Goal: Task Accomplishment & Management: Use online tool/utility

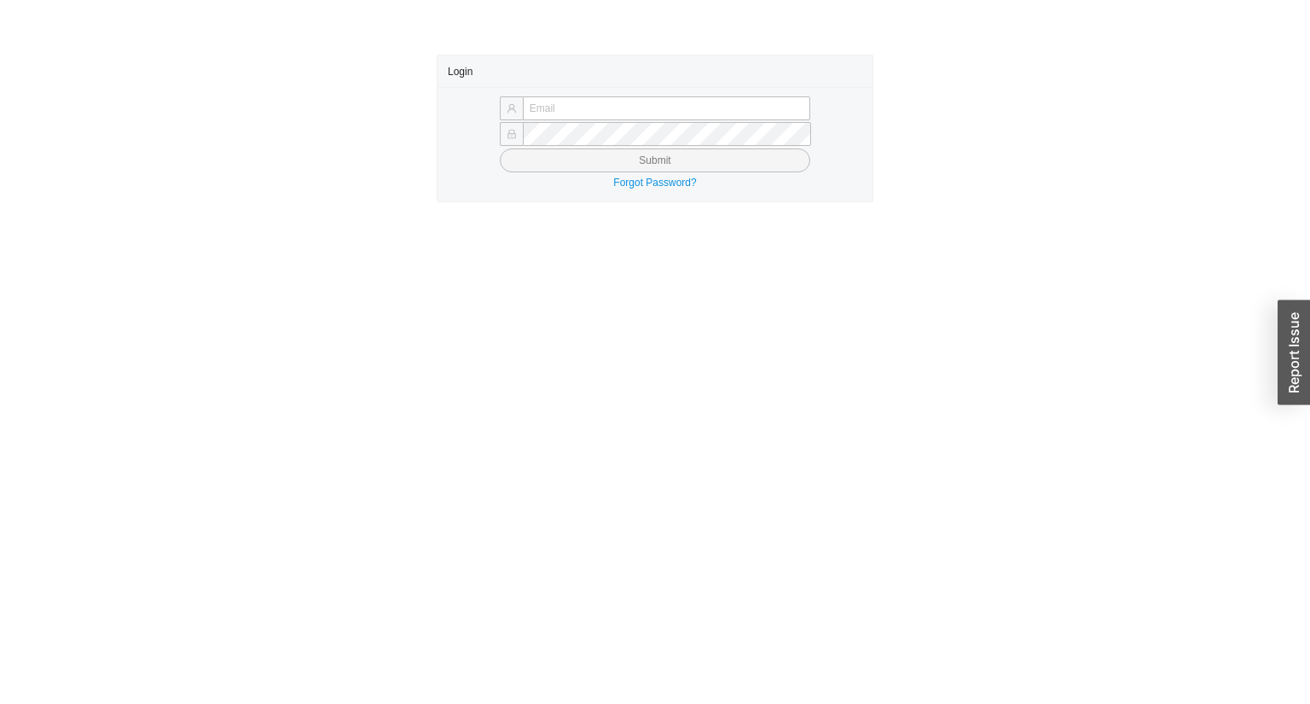
type input "[PERSON_NAME][EMAIL_ADDRESS][DOMAIN_NAME]"
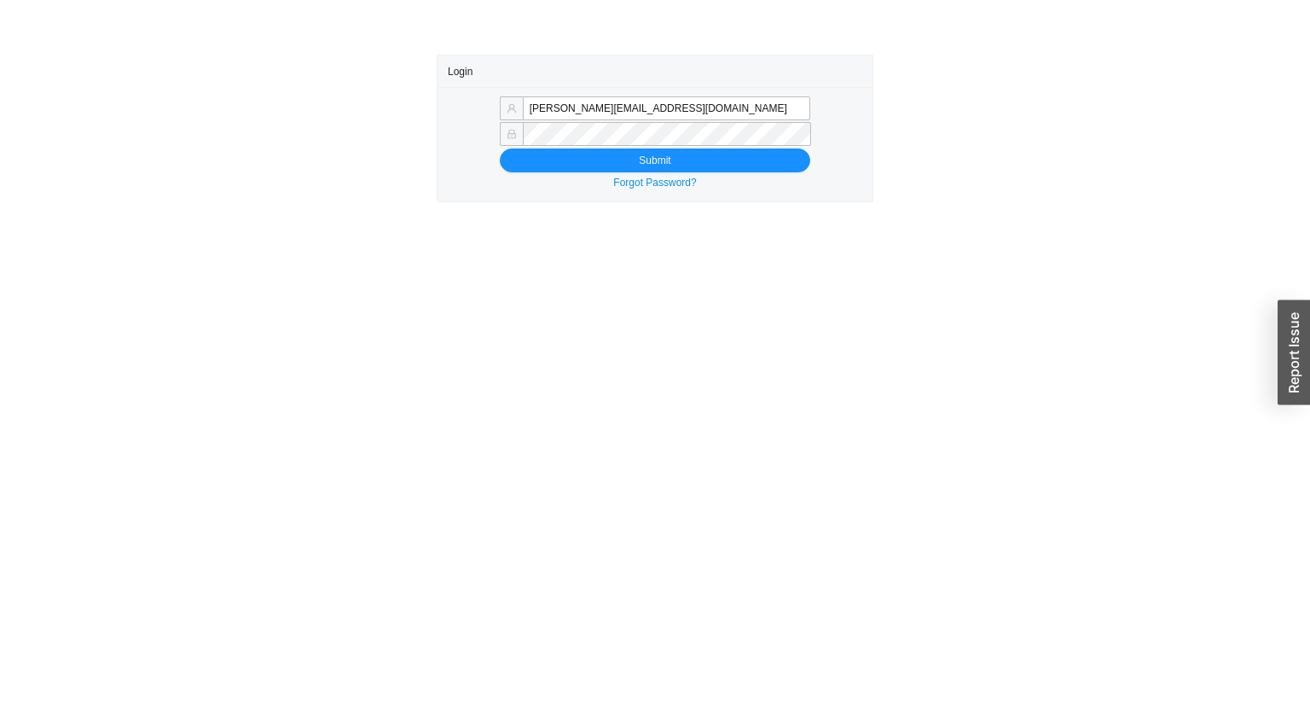
click at [527, 145] on div at bounding box center [655, 135] width 310 height 24
click at [522, 148] on button "Submit" at bounding box center [655, 160] width 310 height 24
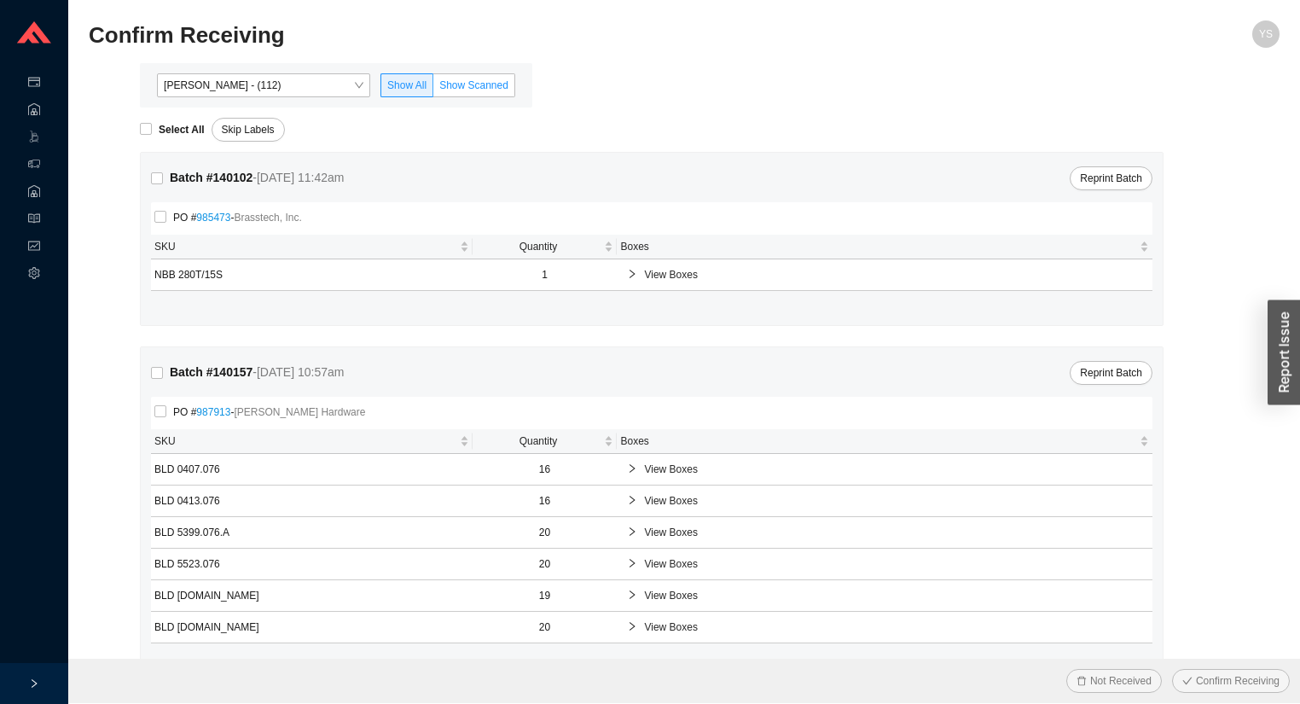
click at [471, 81] on span "Show Scanned" at bounding box center [473, 85] width 69 height 12
click at [433, 89] on input "Show Scanned" at bounding box center [433, 89] width 0 height 0
click at [242, 82] on span "[PERSON_NAME] - (112)" at bounding box center [264, 85] width 200 height 22
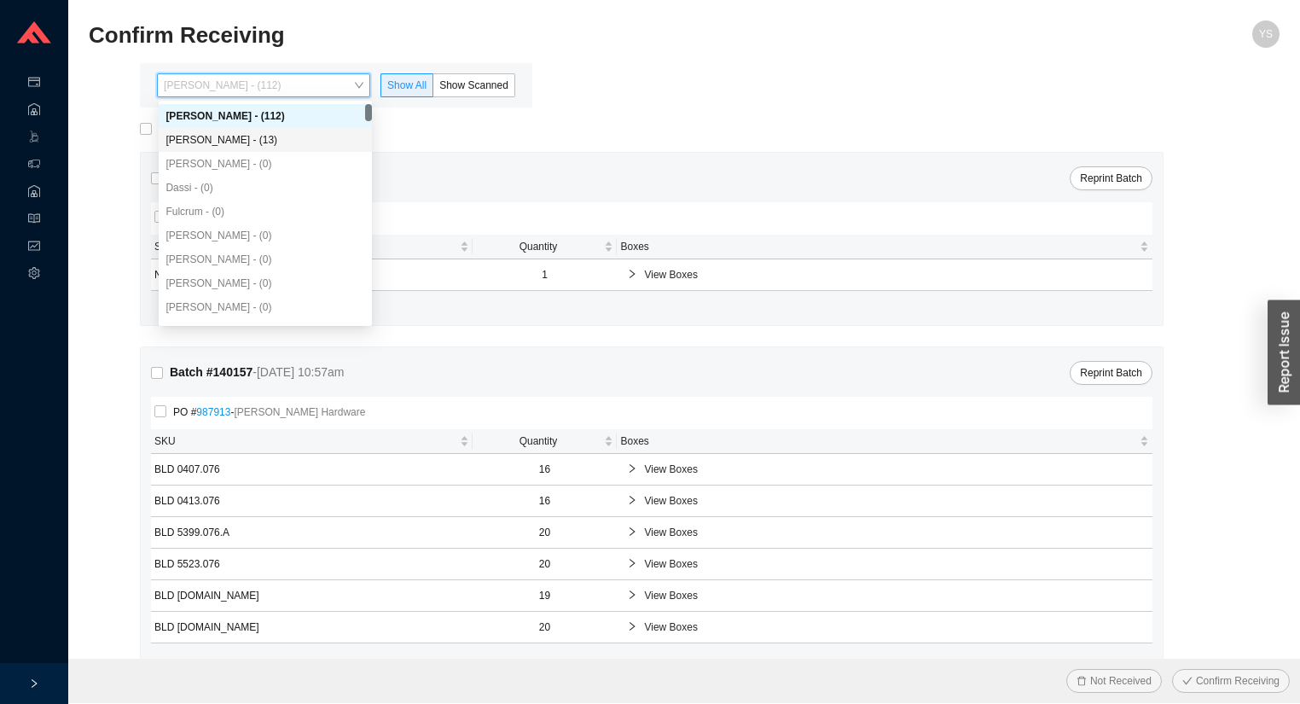
click at [248, 143] on div "Angel Negron - (13)" at bounding box center [265, 139] width 200 height 15
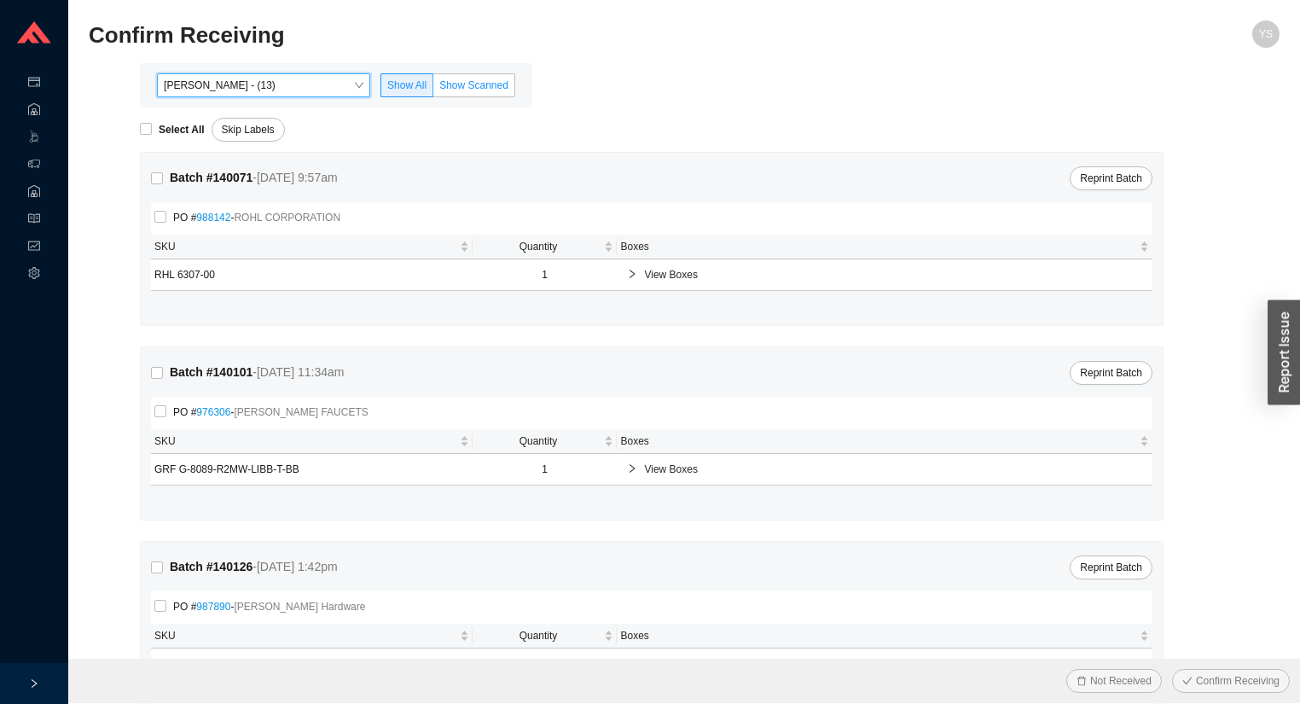
click at [469, 79] on span "Show Scanned" at bounding box center [473, 85] width 69 height 12
click at [433, 89] on input "Show Scanned" at bounding box center [433, 89] width 0 height 0
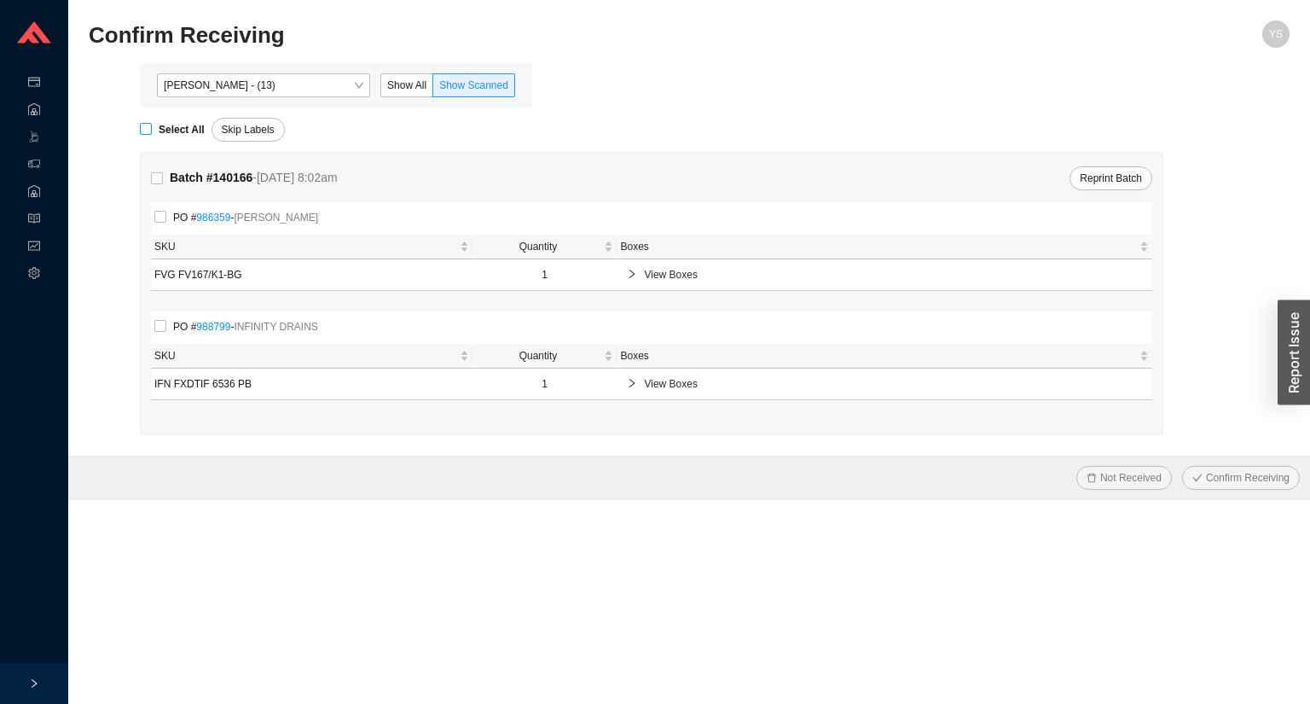
click at [154, 136] on span "Select All" at bounding box center [182, 129] width 60 height 17
click at [152, 135] on input "Select All" at bounding box center [146, 129] width 12 height 12
checkbox input "true"
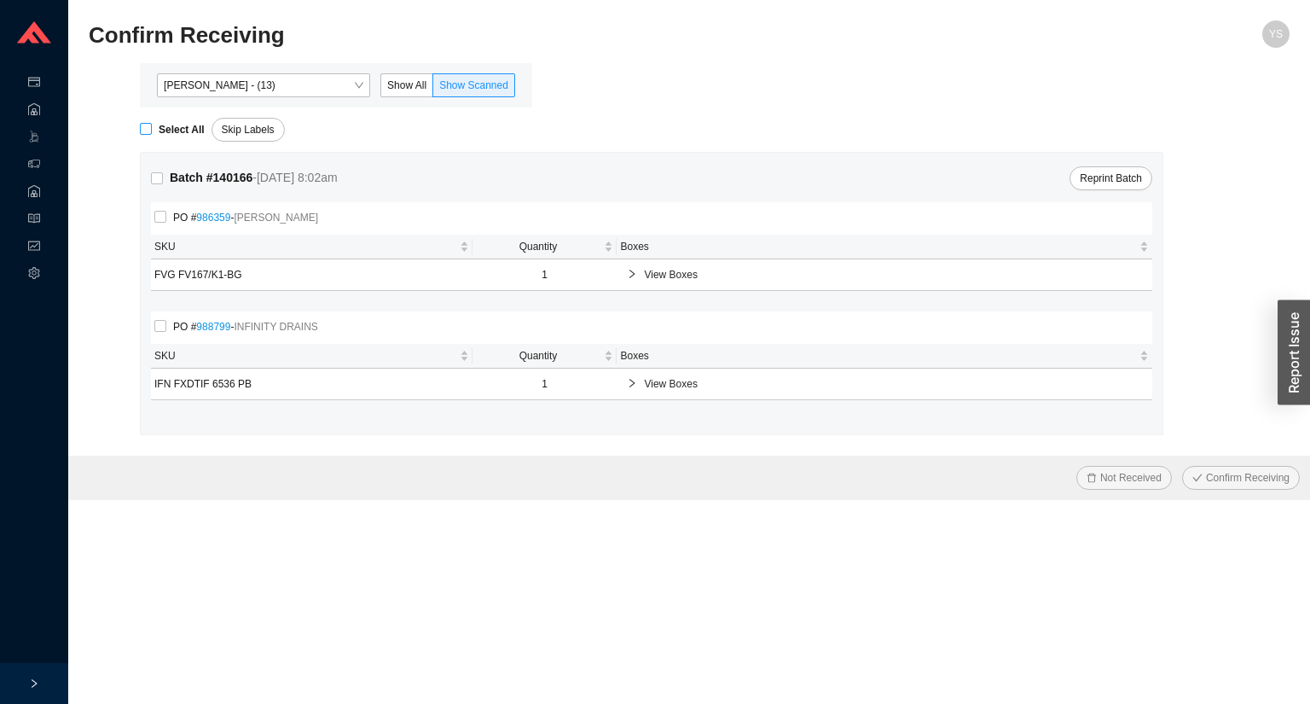
checkbox input "true"
click at [1228, 480] on span "Confirm Receiving" at bounding box center [1248, 477] width 84 height 17
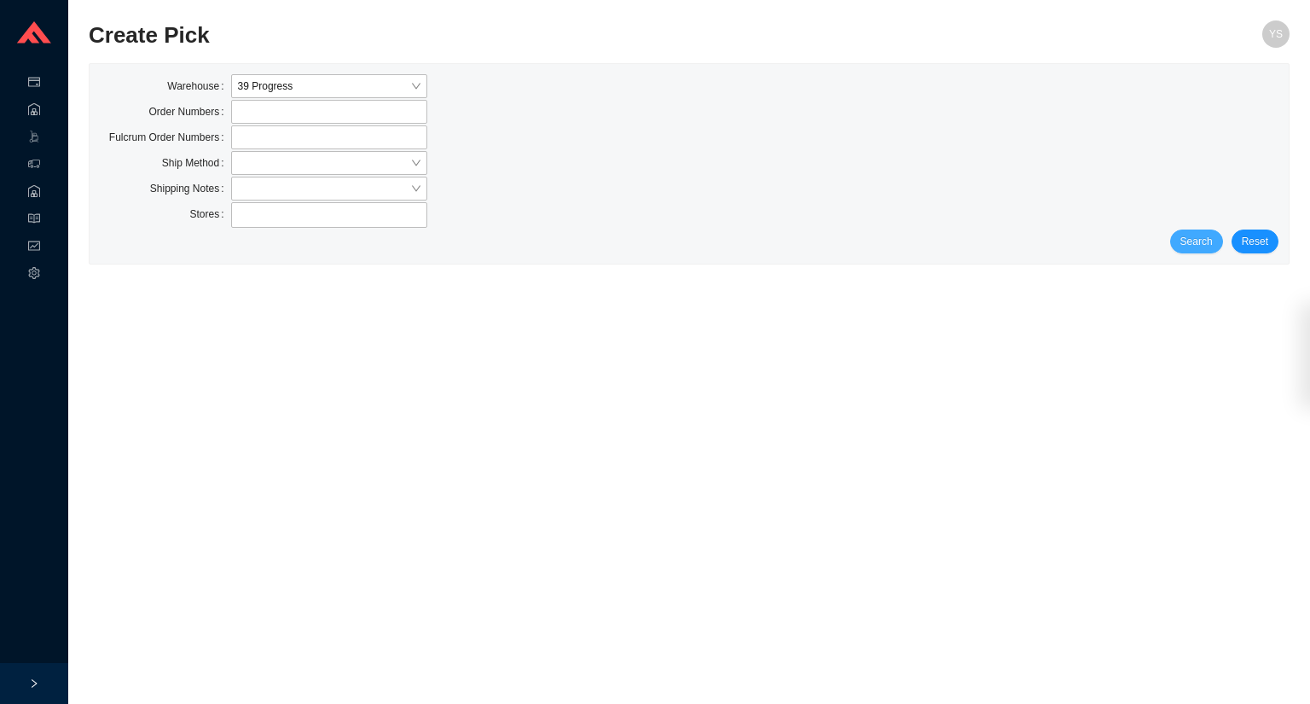
click at [1207, 251] on button "Search" at bounding box center [1196, 241] width 53 height 24
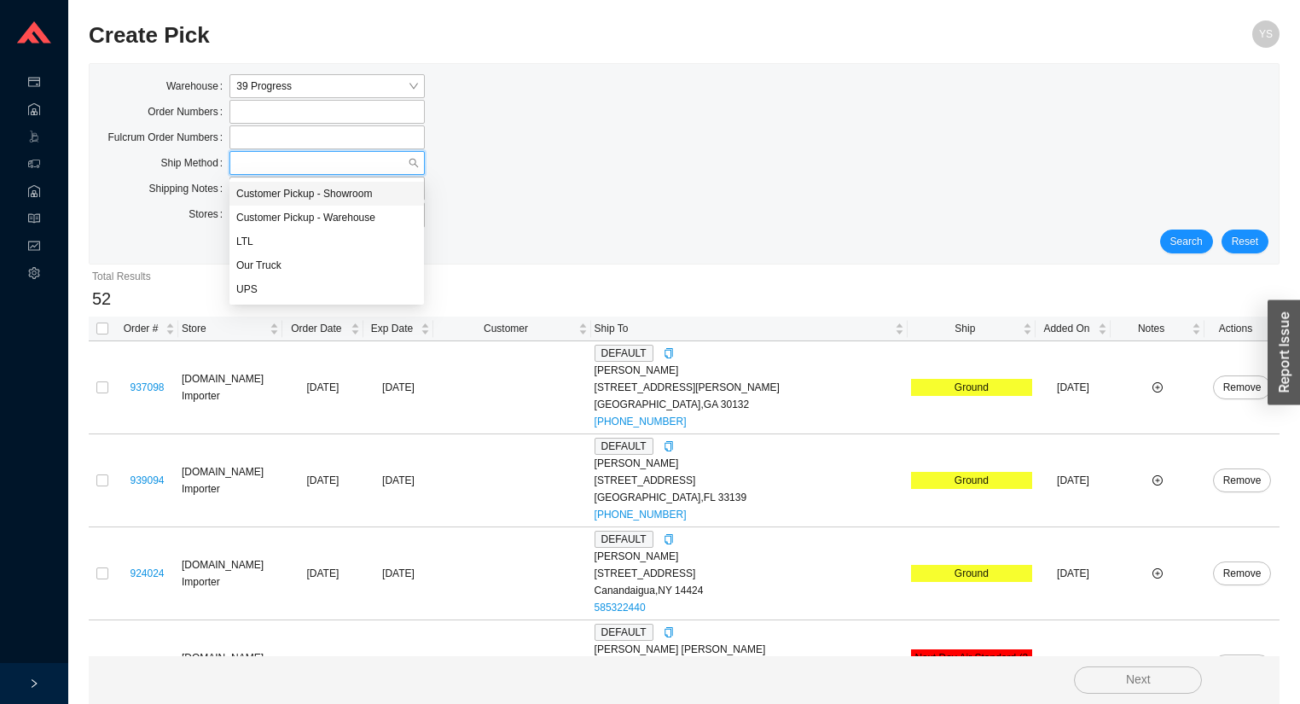
click at [282, 160] on input "search" at bounding box center [321, 163] width 171 height 22
click at [267, 289] on div "UPS" at bounding box center [326, 288] width 181 height 15
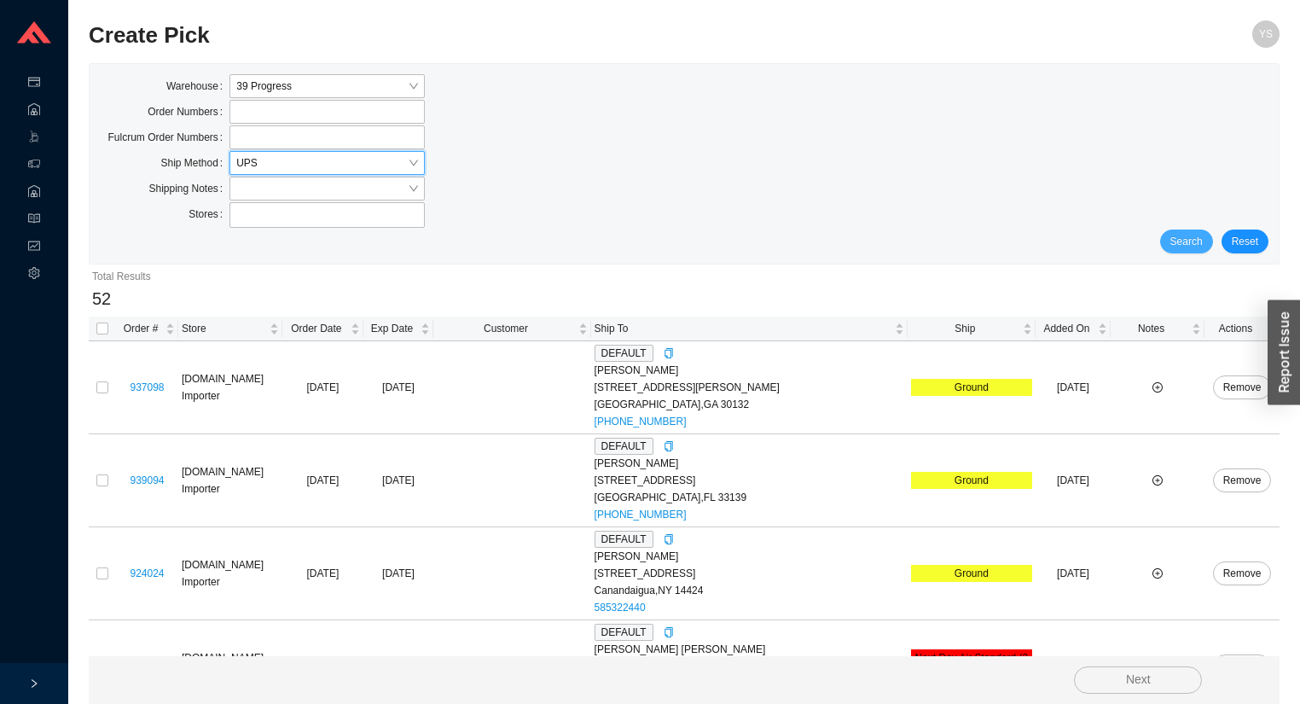
click at [1191, 240] on span "Search" at bounding box center [1186, 241] width 32 height 17
click at [104, 325] on input "checkbox" at bounding box center [102, 328] width 12 height 12
checkbox input "true"
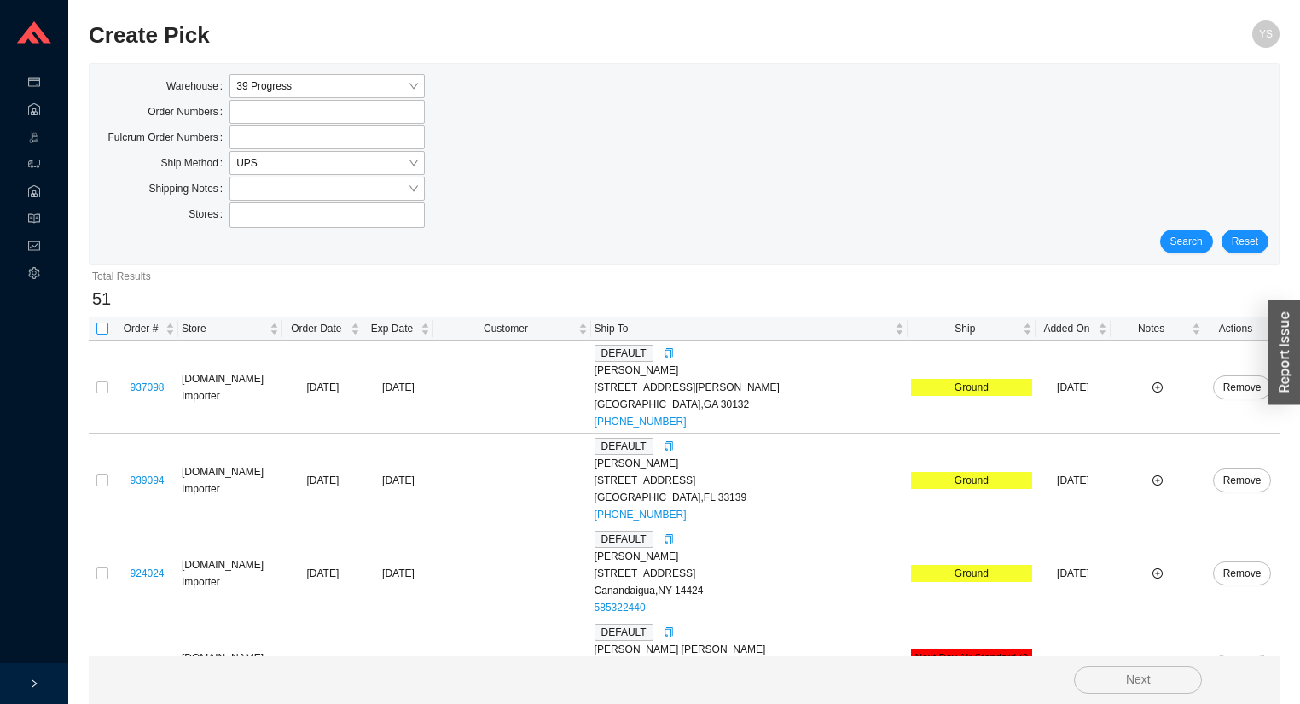
checkbox input "true"
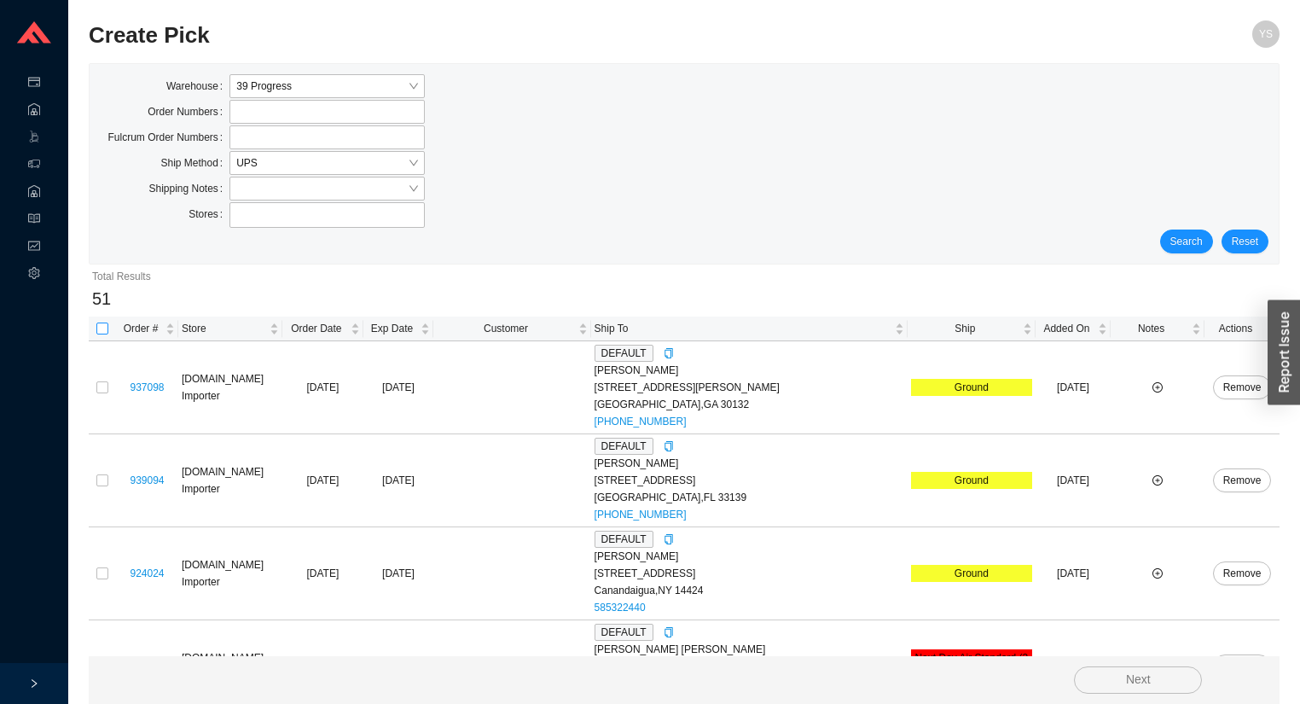
checkbox input "true"
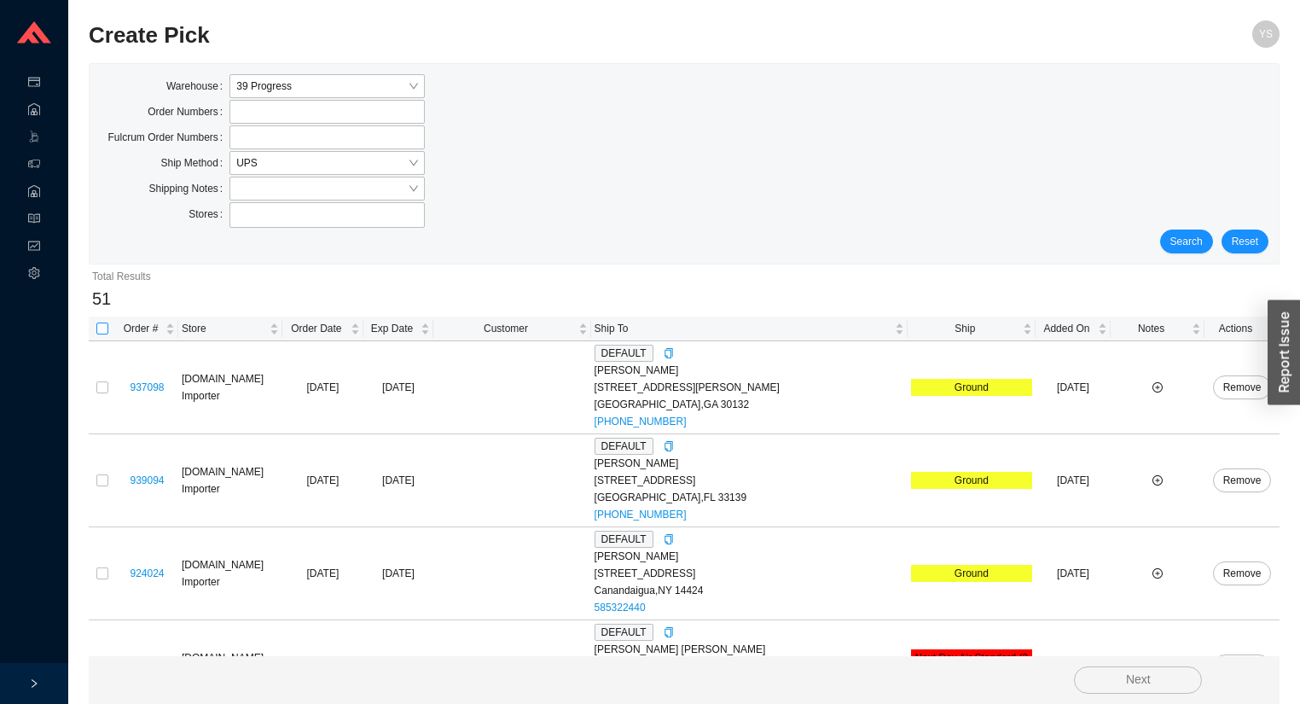
checkbox input "true"
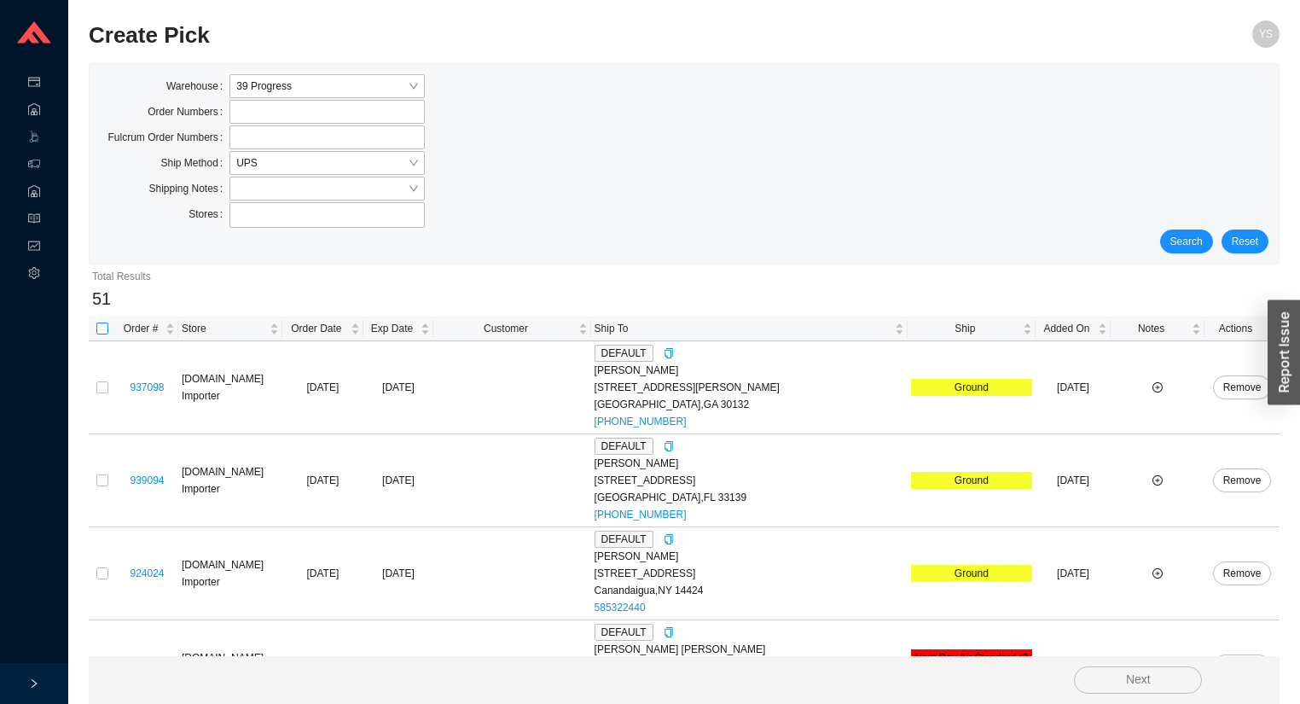
checkbox input "true"
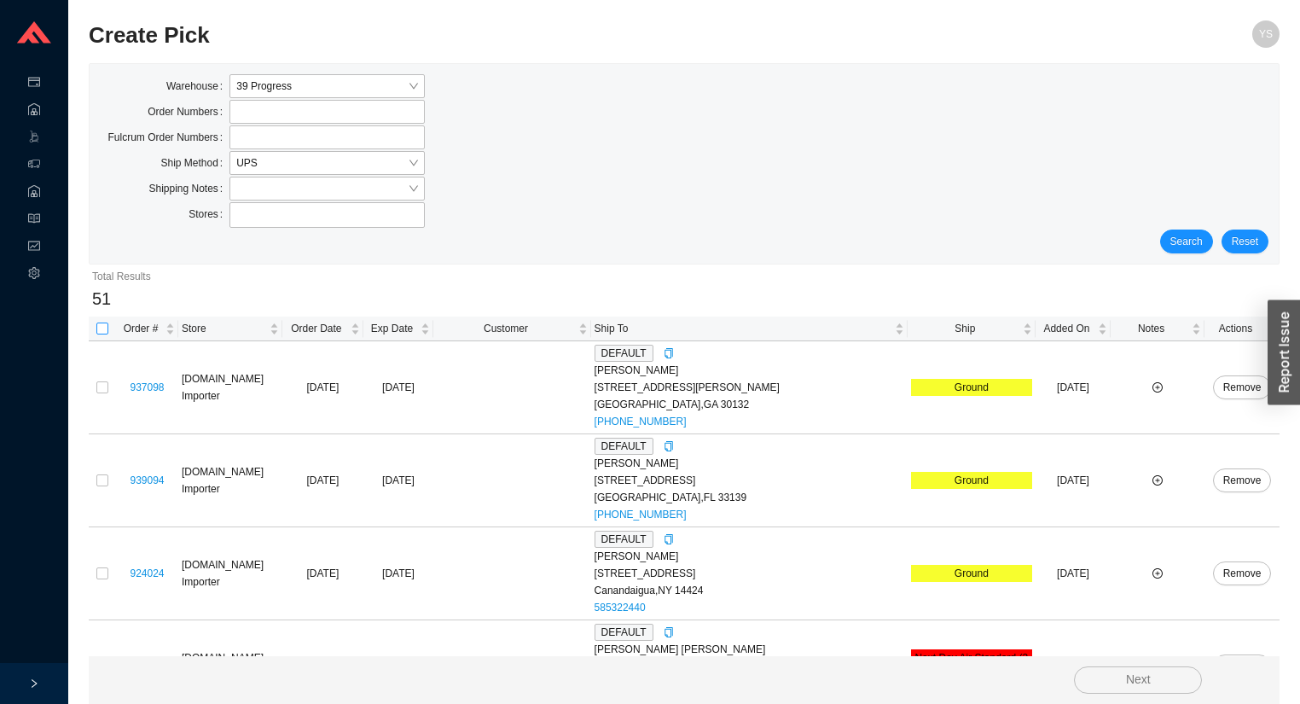
checkbox input "true"
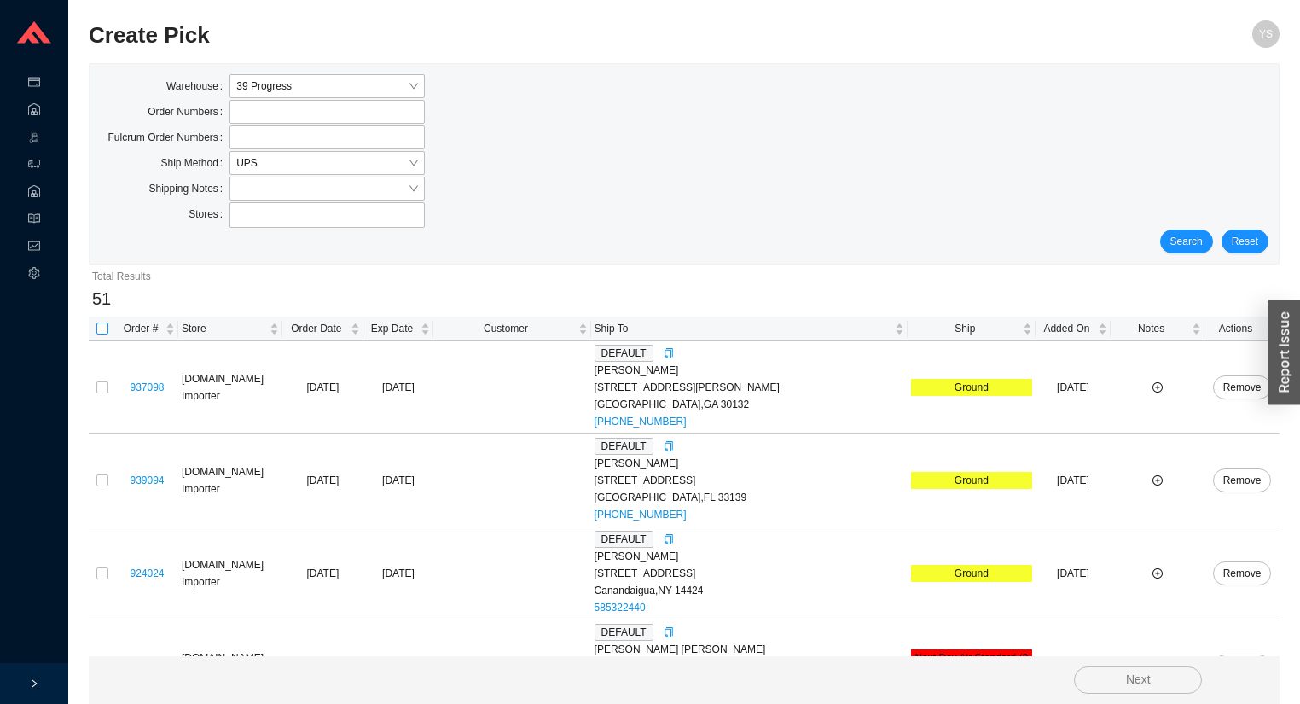
checkbox input "true"
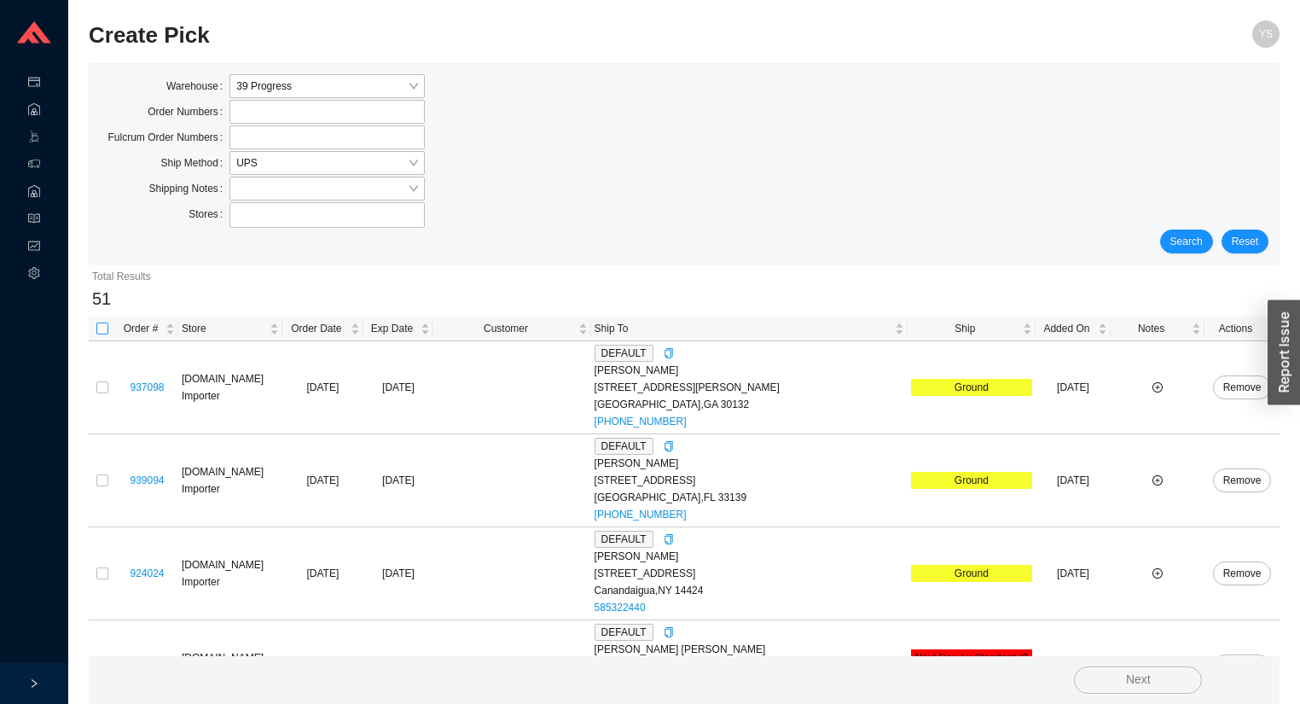
checkbox input "true"
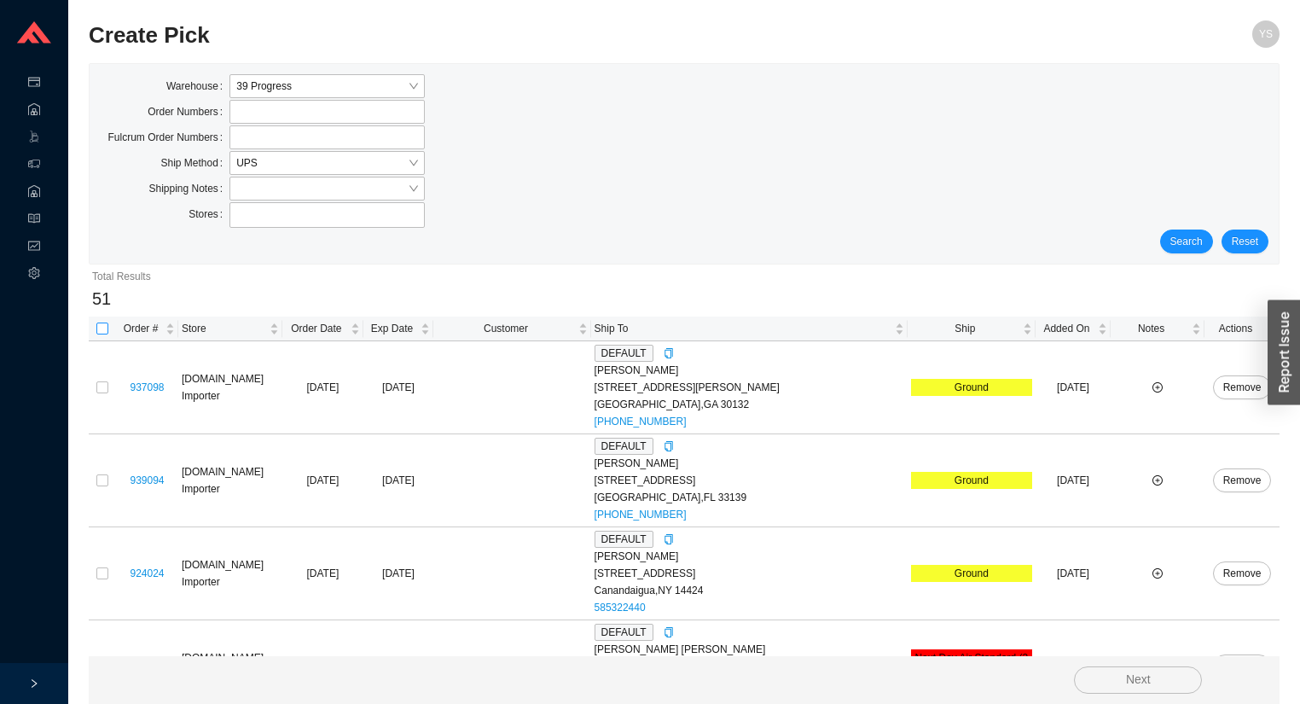
checkbox input "true"
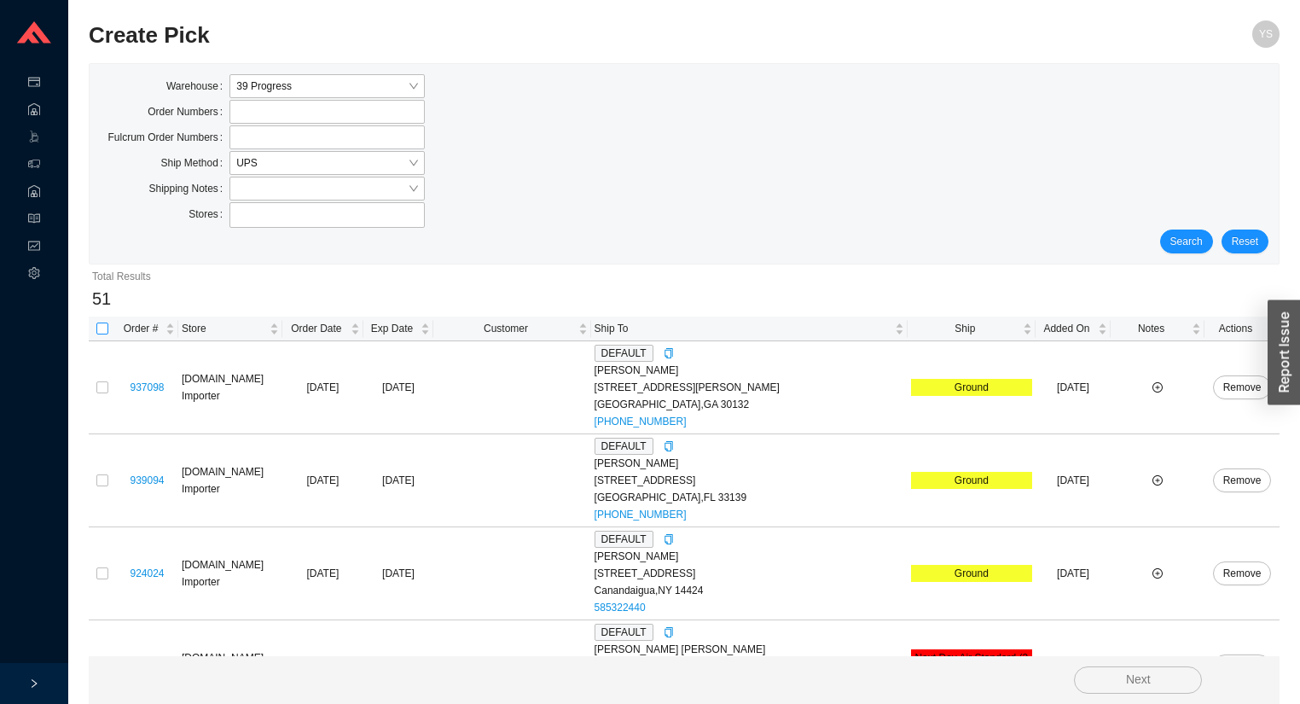
checkbox input "true"
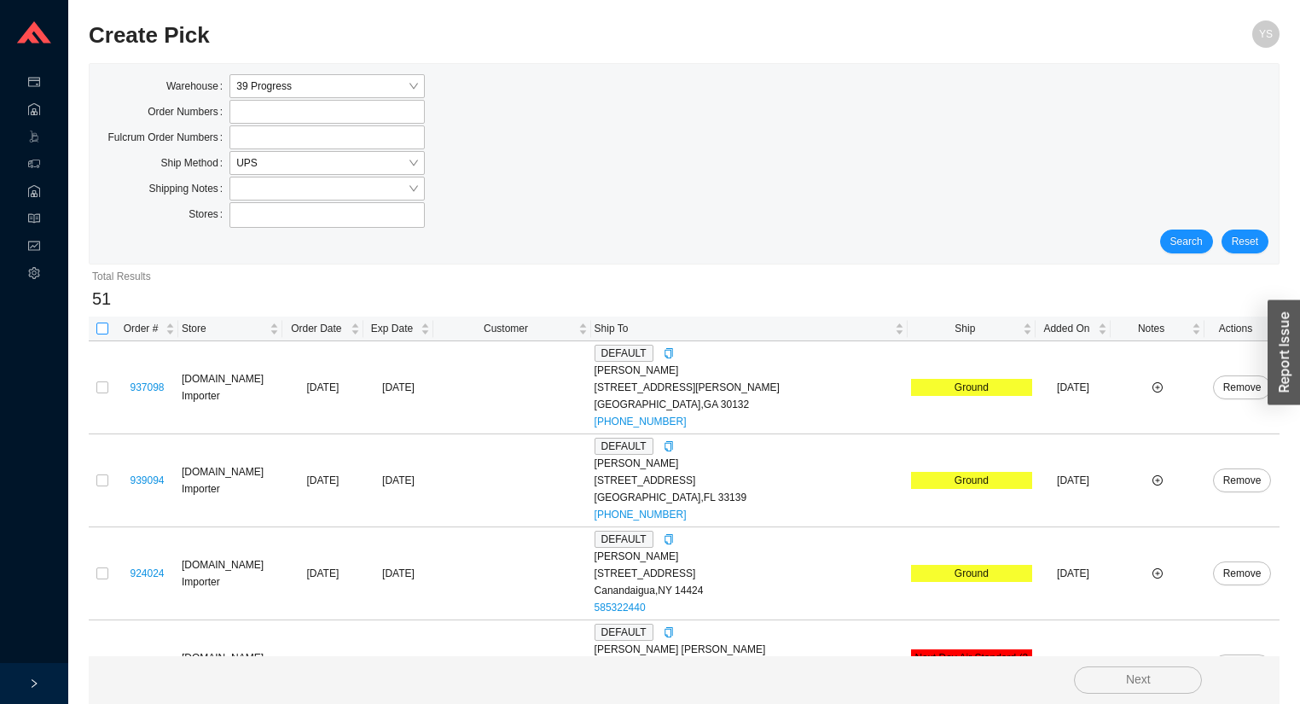
checkbox input "true"
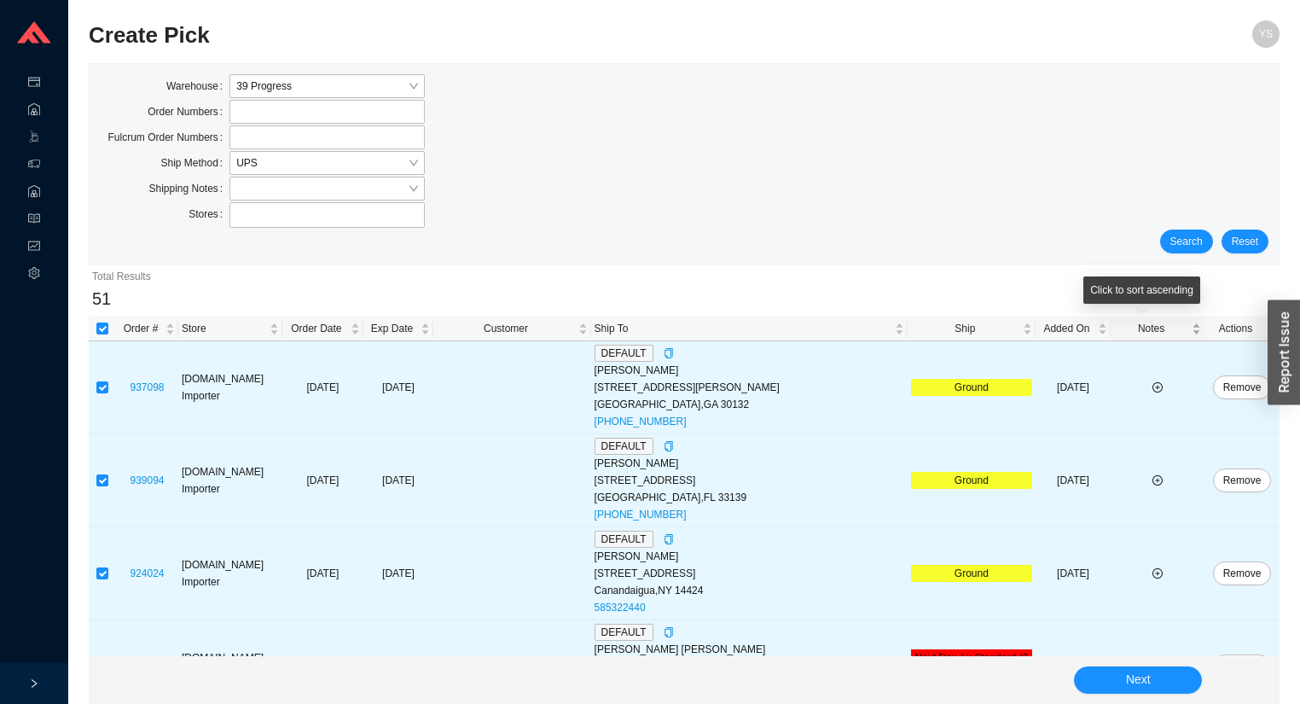
click at [1156, 328] on span "Notes" at bounding box center [1151, 328] width 74 height 17
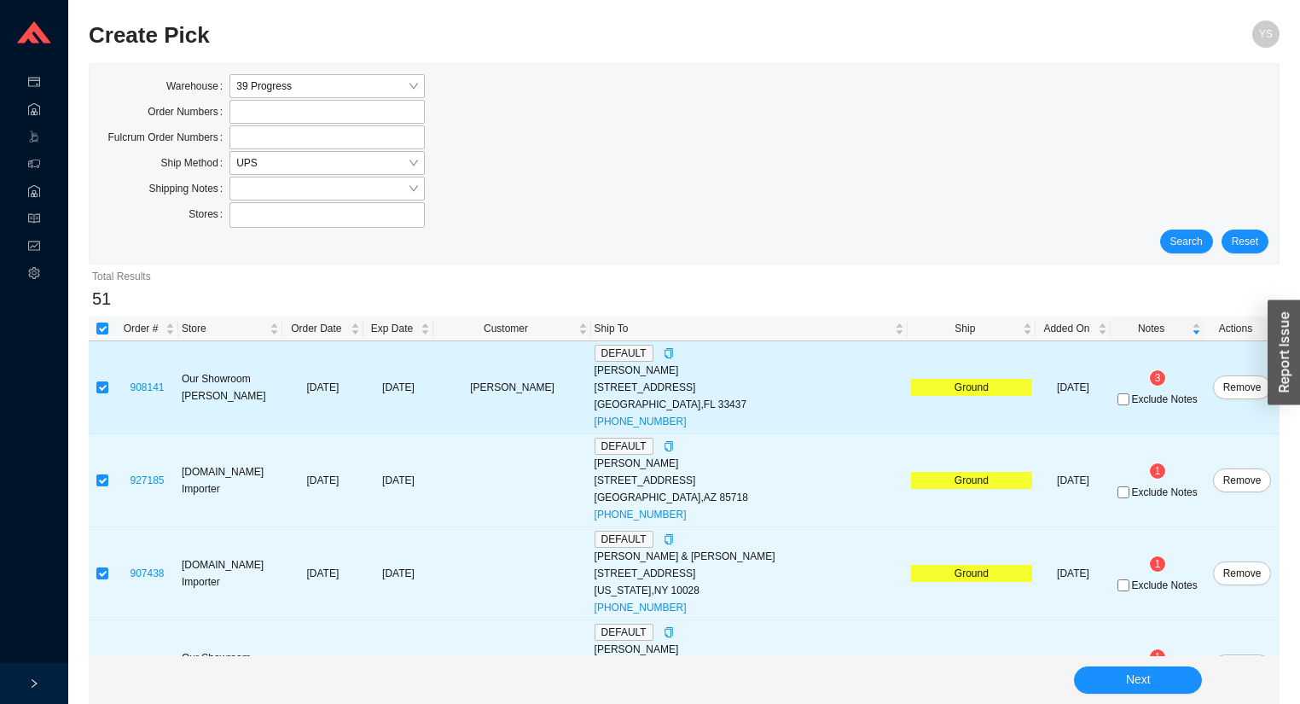
click at [1140, 399] on span "Exclude Notes" at bounding box center [1164, 399] width 66 height 10
click at [1129, 399] on input "Exclude Notes" at bounding box center [1123, 399] width 12 height 12
checkbox input "true"
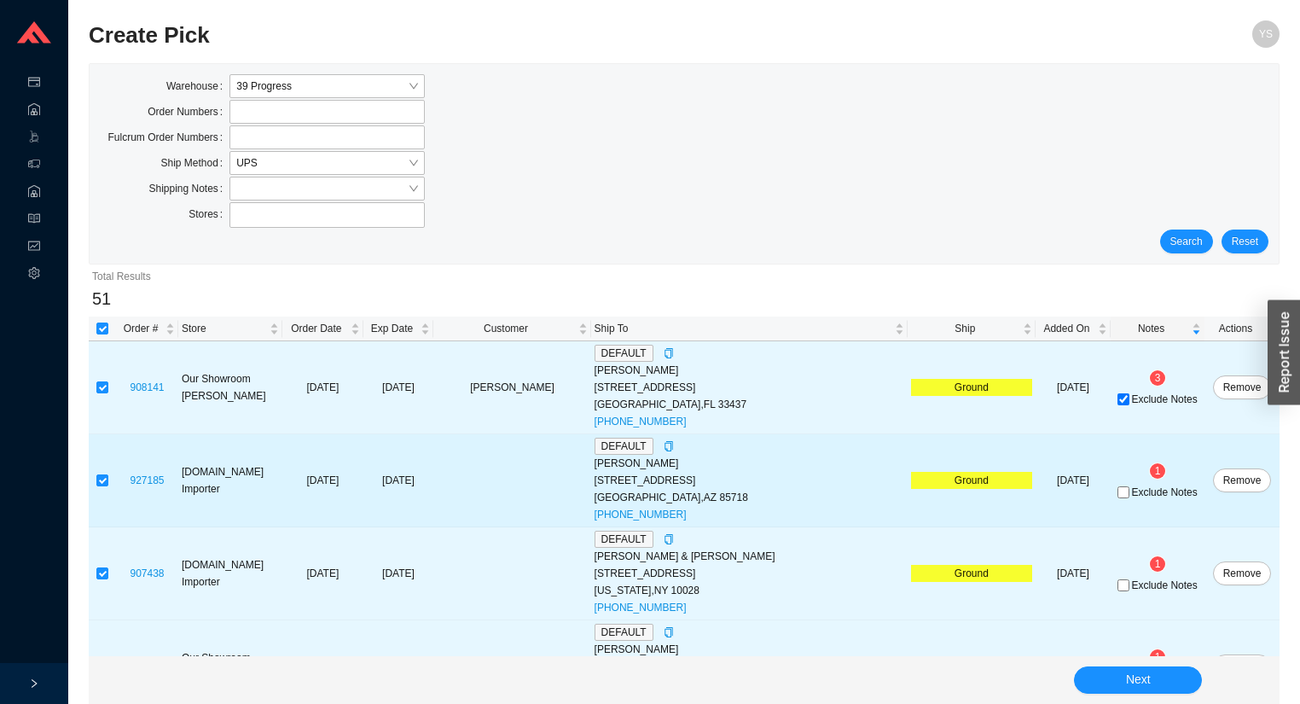
click at [1137, 501] on td "1 Exclude Notes" at bounding box center [1158, 480] width 94 height 93
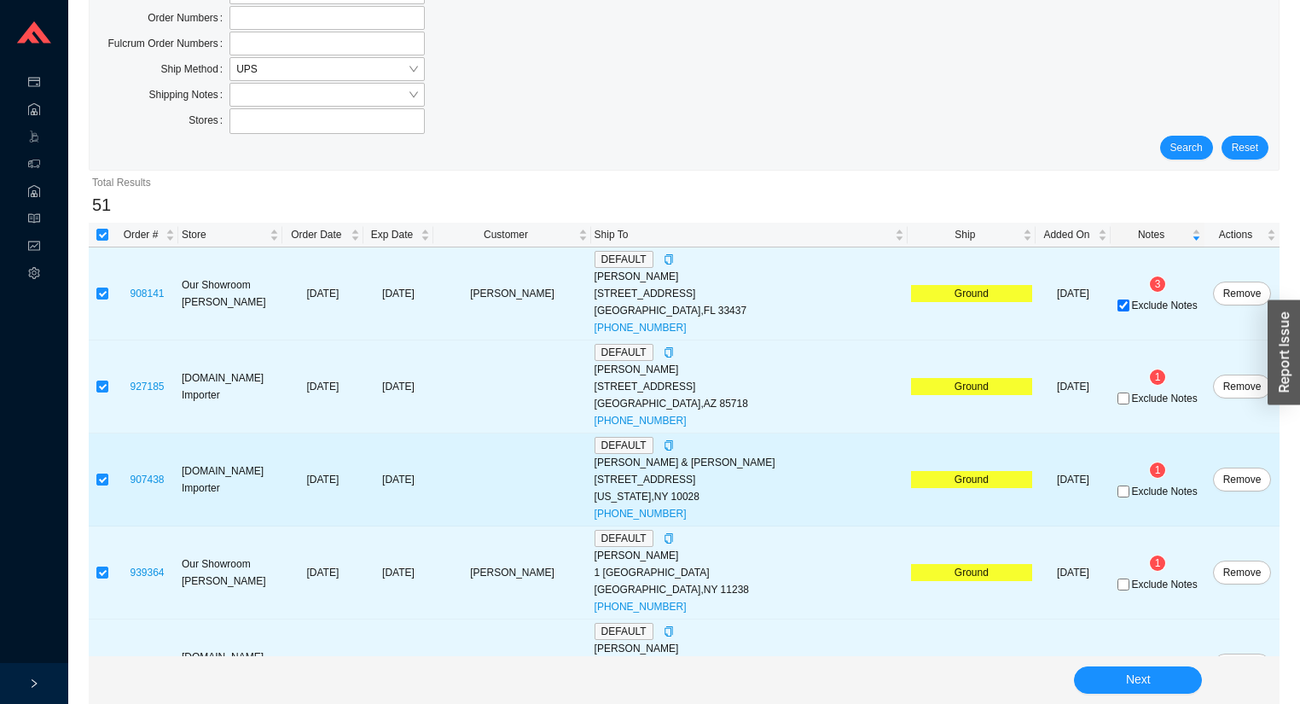
scroll to position [136, 0]
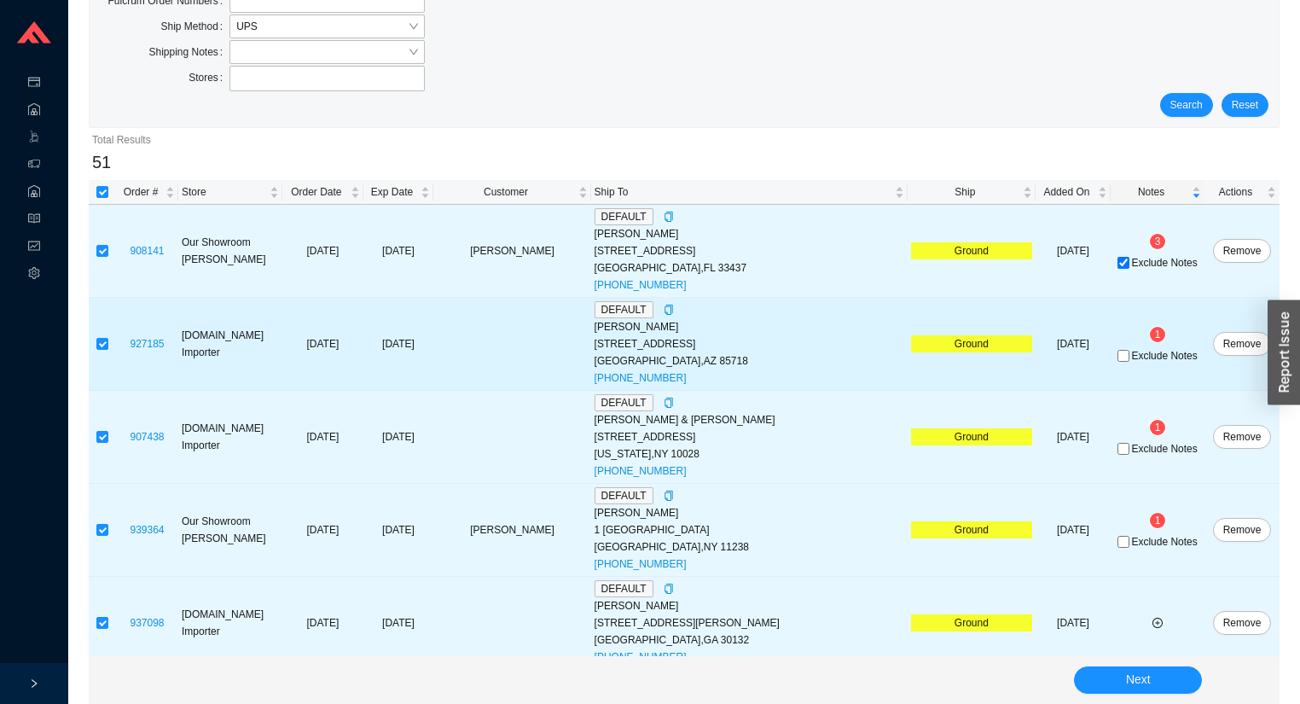
click at [1131, 355] on span "Exclude Notes" at bounding box center [1164, 356] width 66 height 10
click at [1117, 355] on input "Exclude Notes" at bounding box center [1123, 356] width 12 height 12
checkbox input "true"
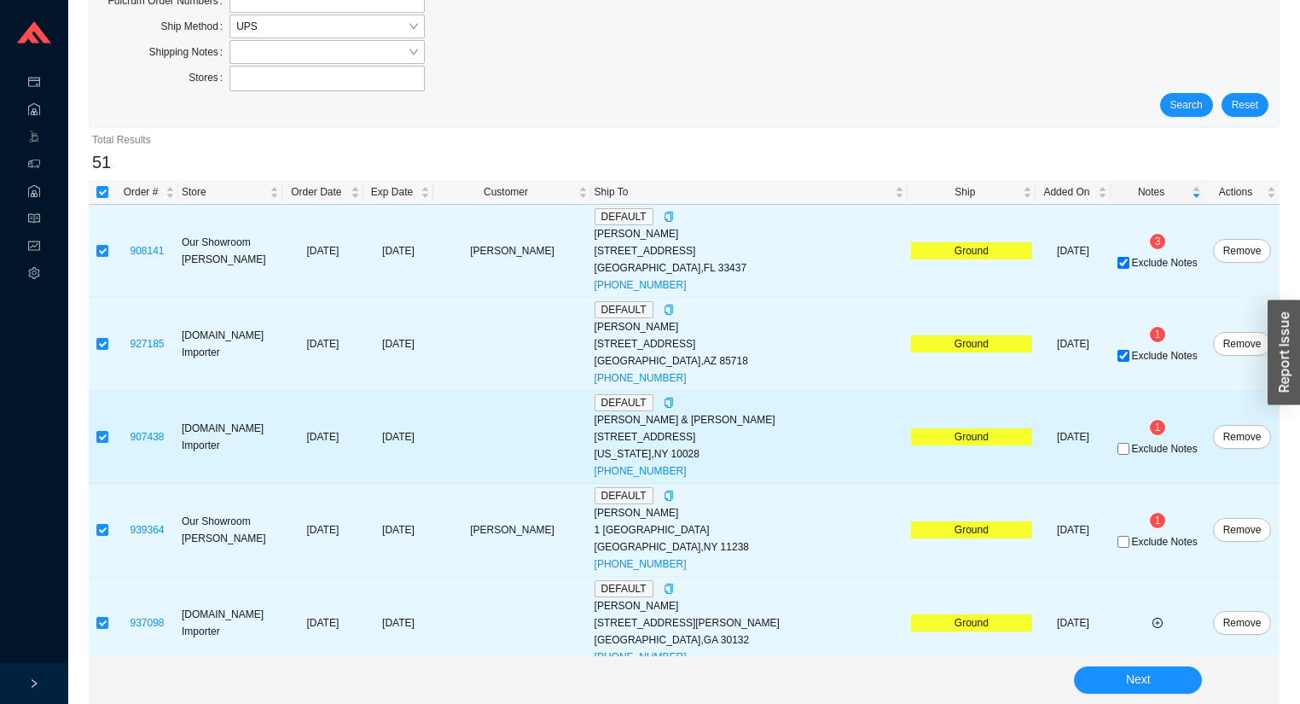
click at [1137, 444] on span "Exclude Notes" at bounding box center [1164, 449] width 66 height 10
click at [1129, 443] on input "Exclude Notes" at bounding box center [1123, 449] width 12 height 12
checkbox input "true"
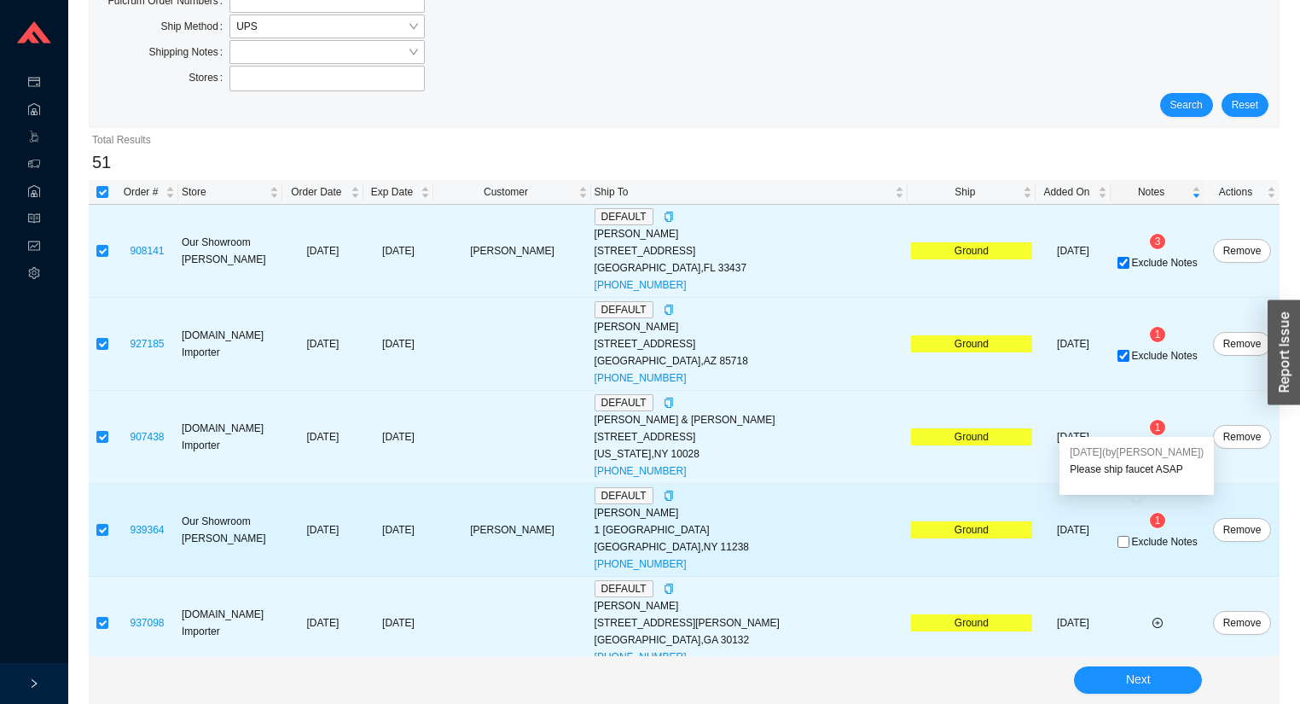
click at [1140, 538] on span "Exclude Notes" at bounding box center [1164, 542] width 66 height 10
click at [1129, 538] on input "Exclude Notes" at bounding box center [1123, 542] width 12 height 12
checkbox input "true"
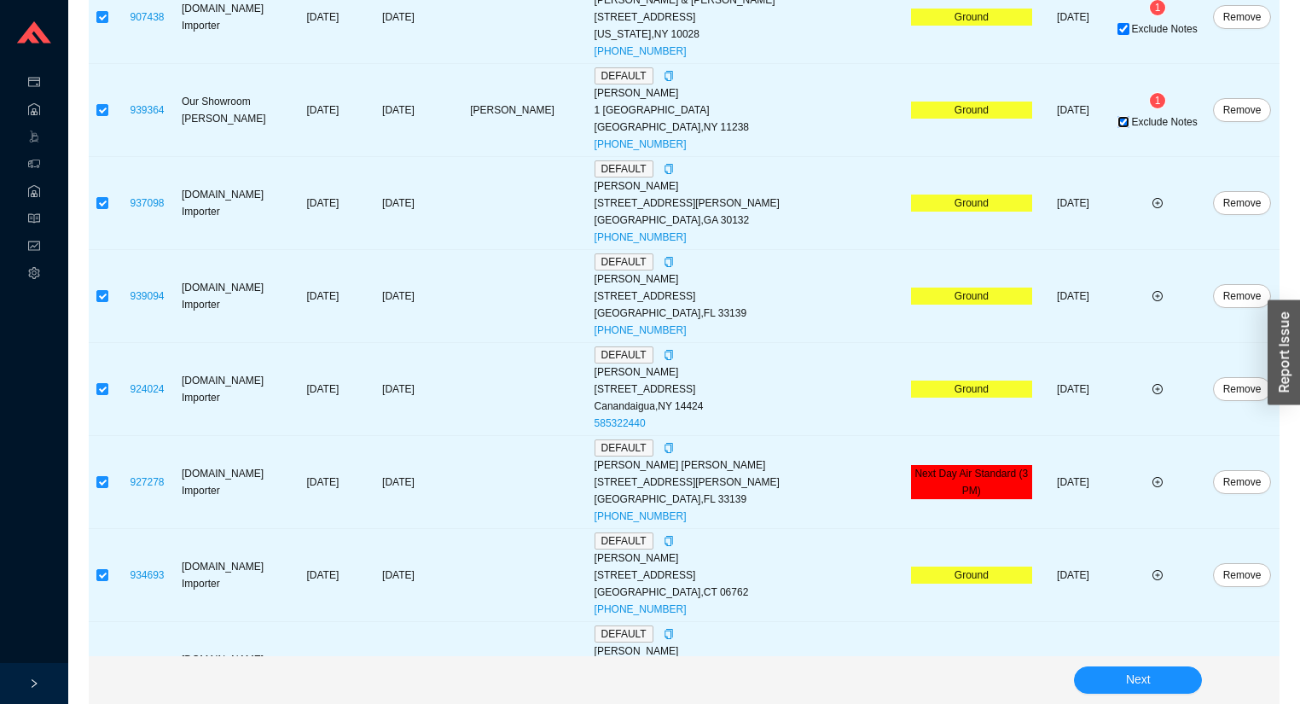
scroll to position [819, 0]
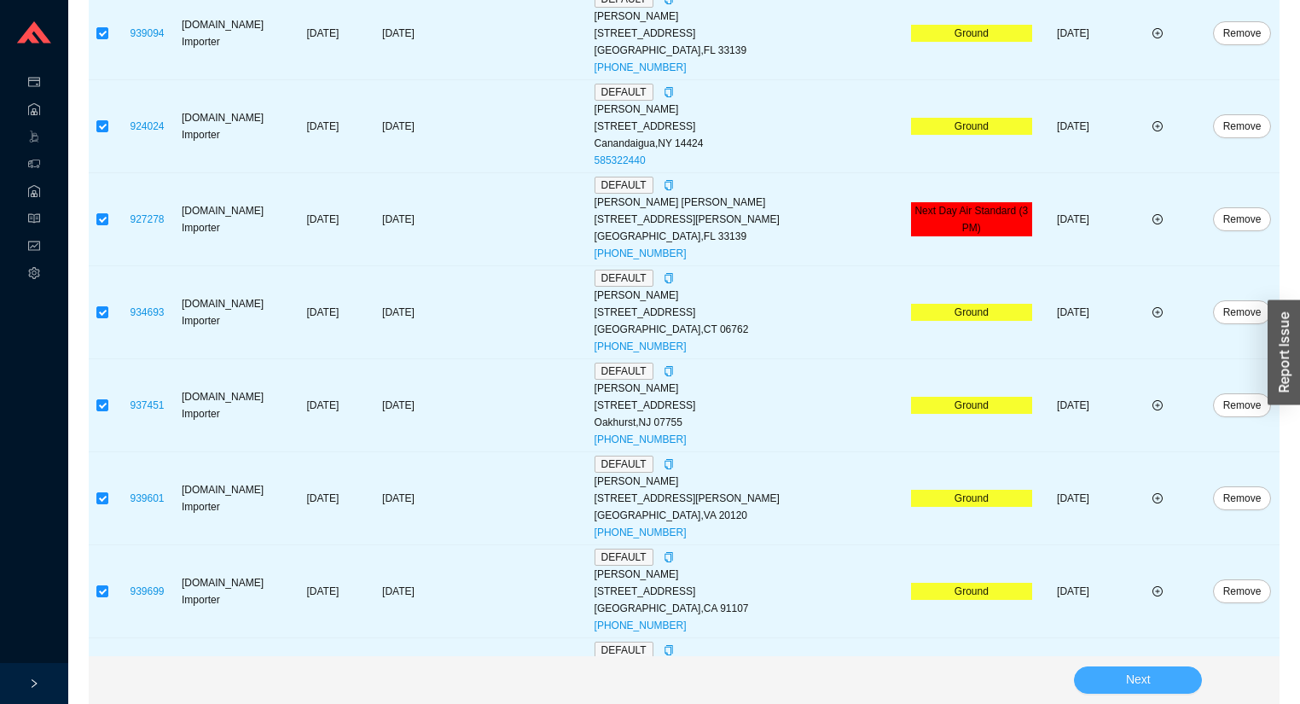
click at [1102, 676] on button "Next" at bounding box center [1138, 679] width 128 height 27
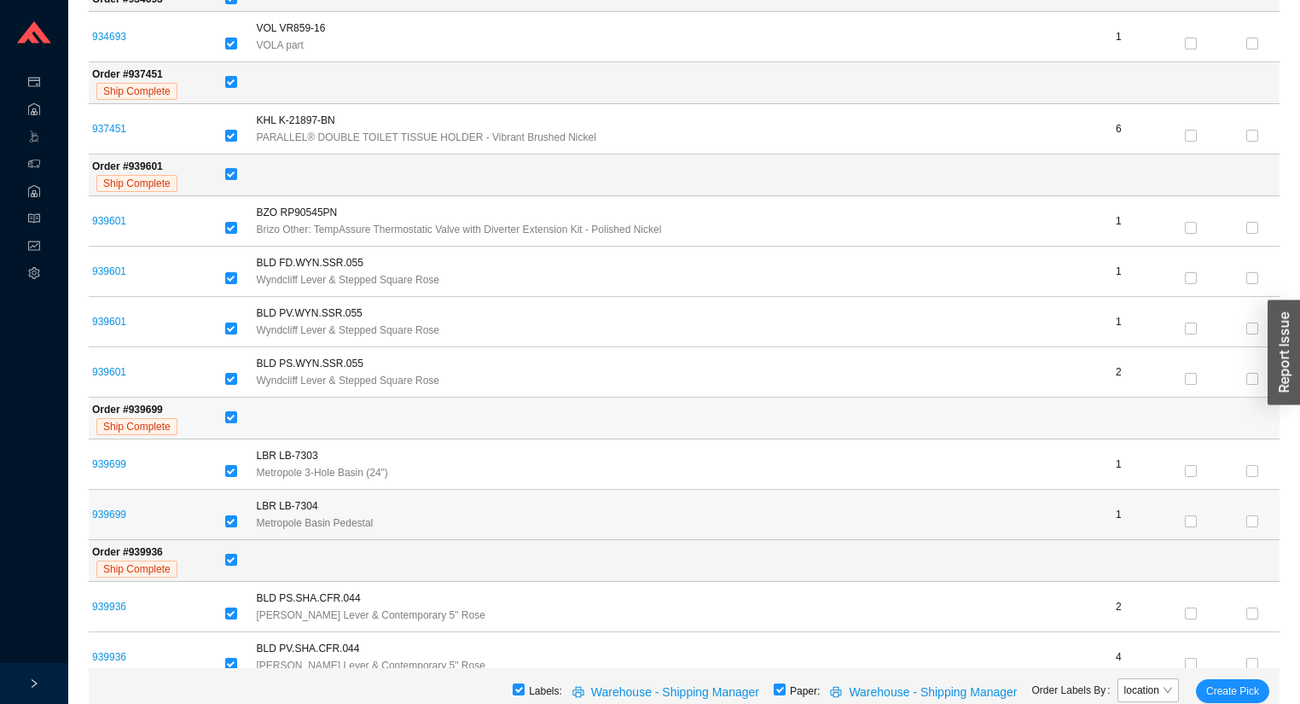
scroll to position [2320, 0]
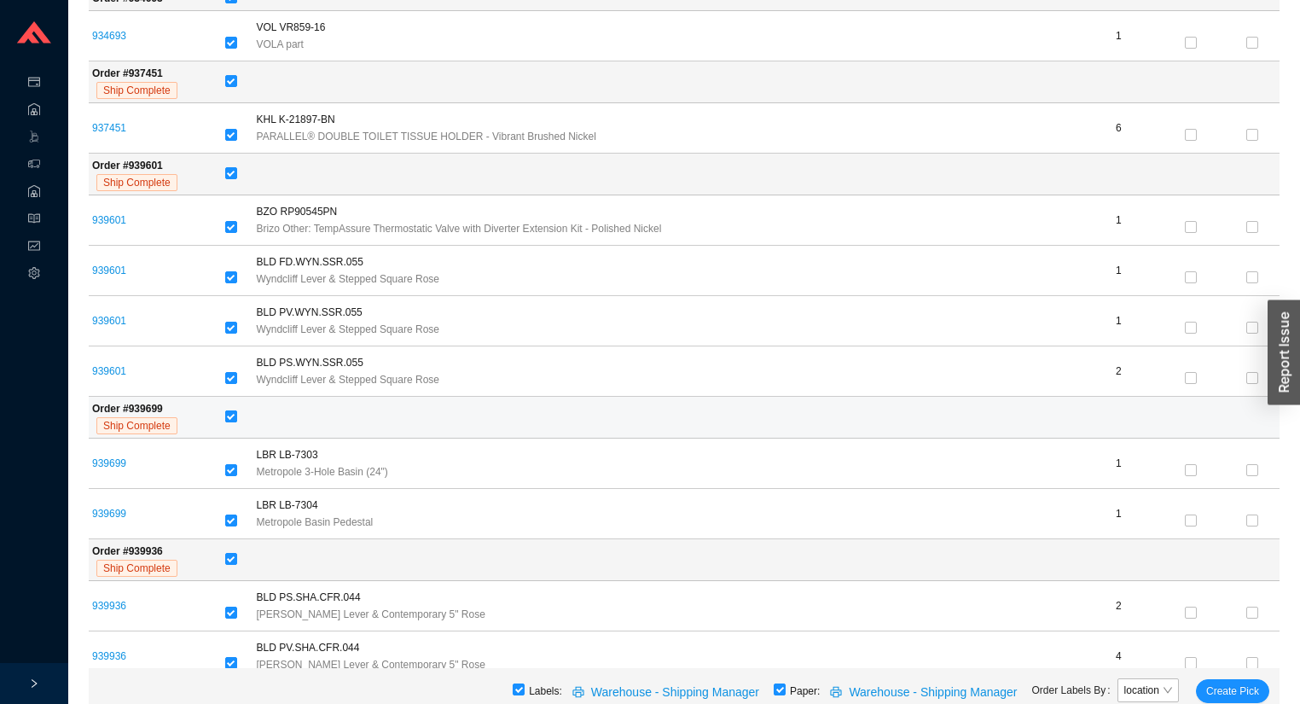
click at [237, 410] on input "checkbox" at bounding box center [231, 416] width 12 height 12
checkbox input "false"
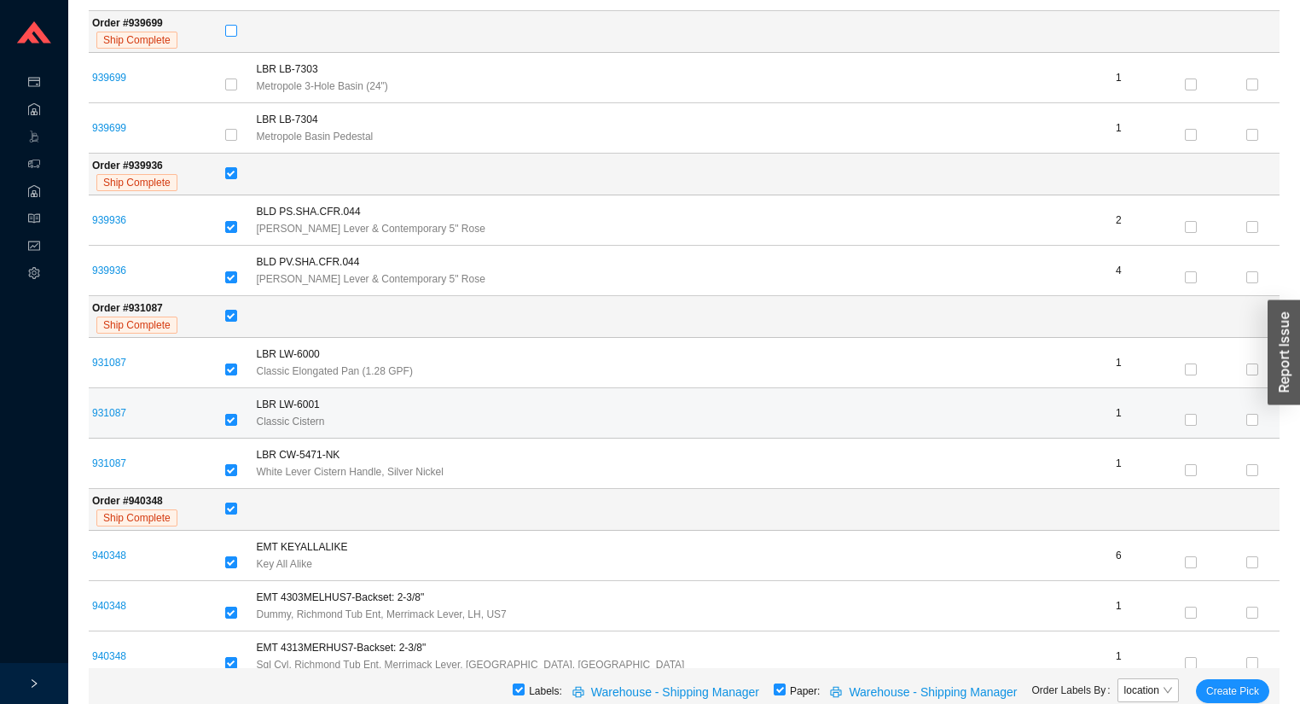
scroll to position [2729, 0]
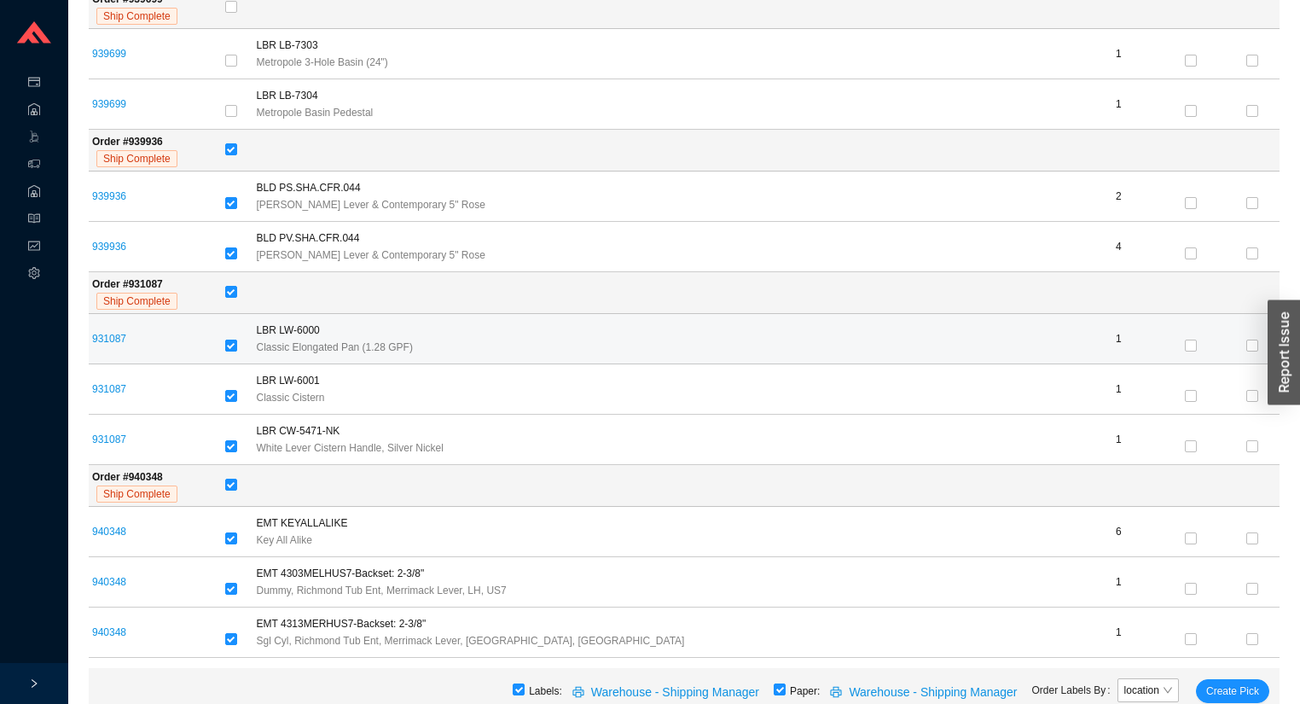
click at [237, 344] on label at bounding box center [231, 346] width 12 height 17
click at [237, 344] on input "checkbox" at bounding box center [231, 345] width 12 height 12
checkbox input "false"
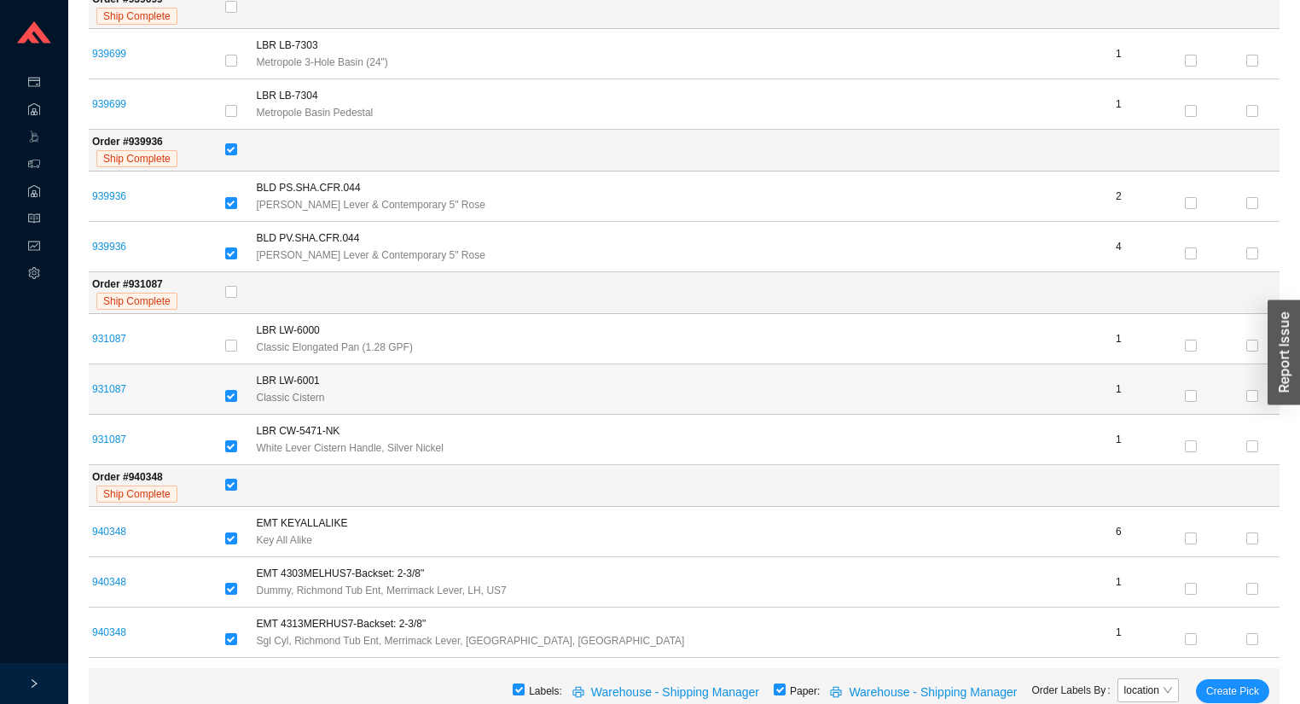
click at [247, 389] on div at bounding box center [237, 396] width 25 height 17
click at [237, 390] on input "checkbox" at bounding box center [231, 396] width 12 height 12
checkbox input "false"
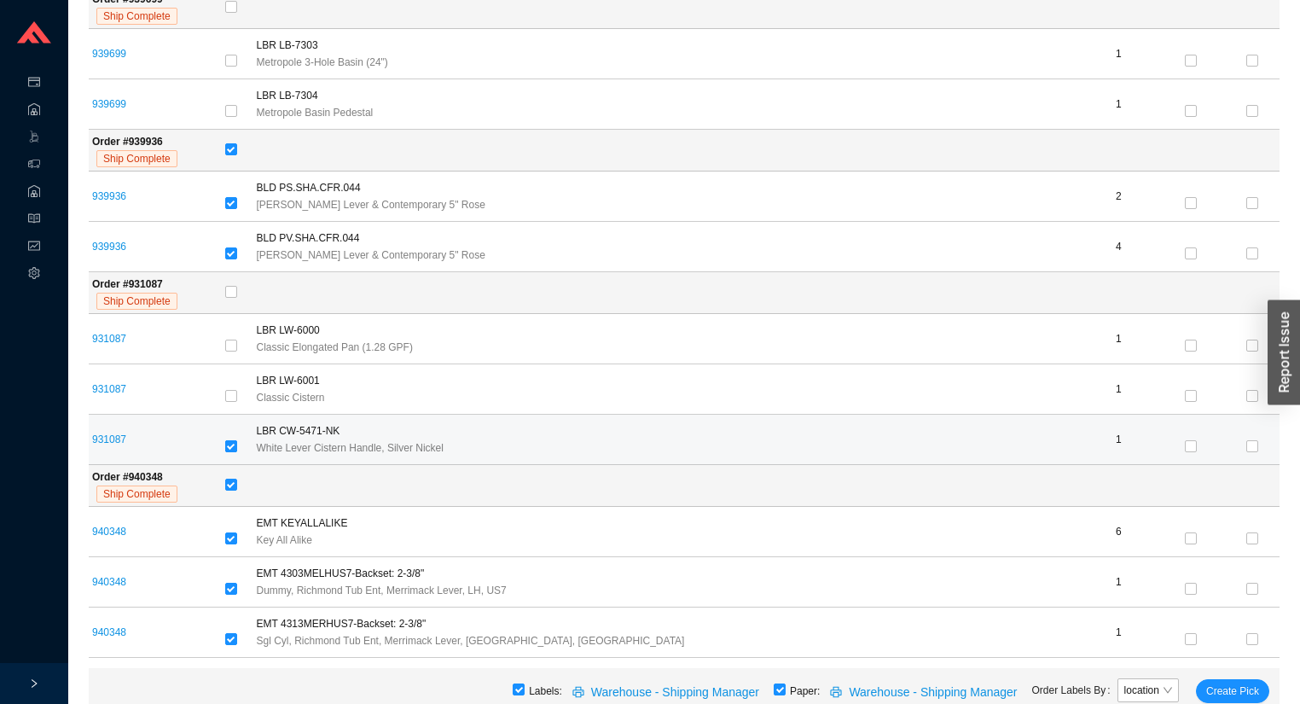
click at [237, 440] on input "checkbox" at bounding box center [231, 446] width 12 height 12
checkbox input "false"
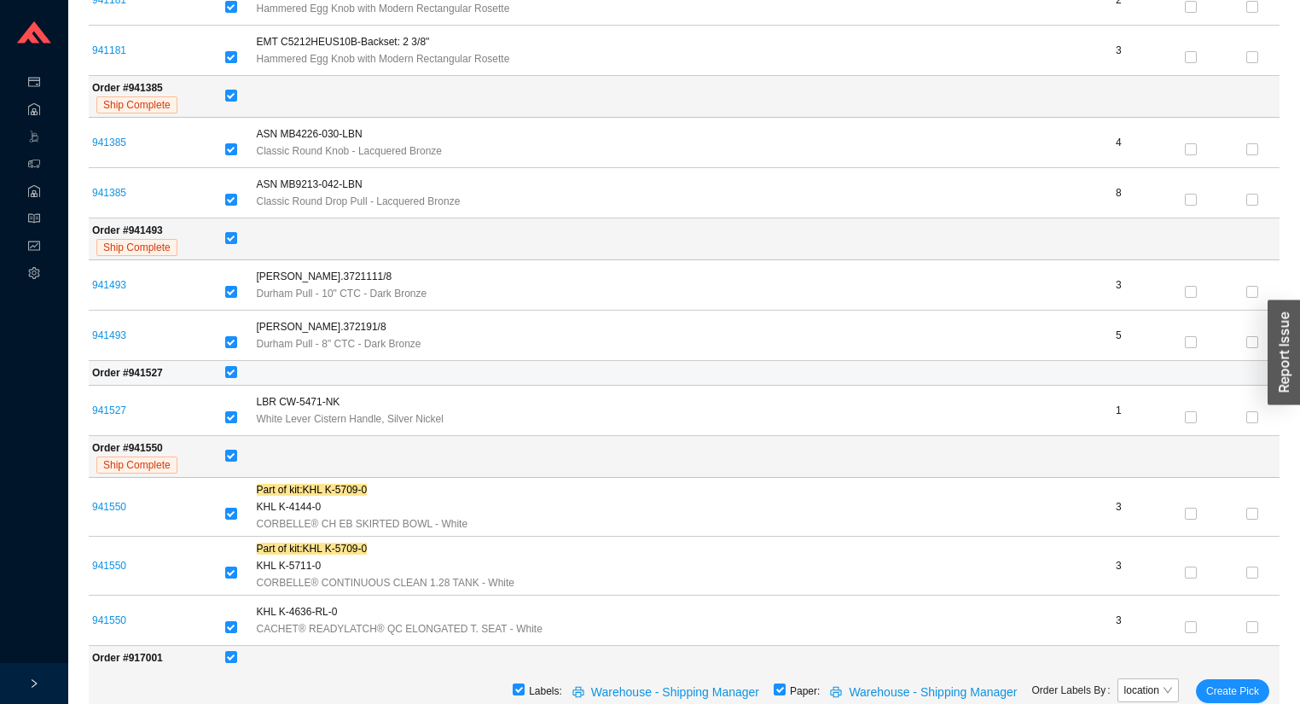
scroll to position [5459, 0]
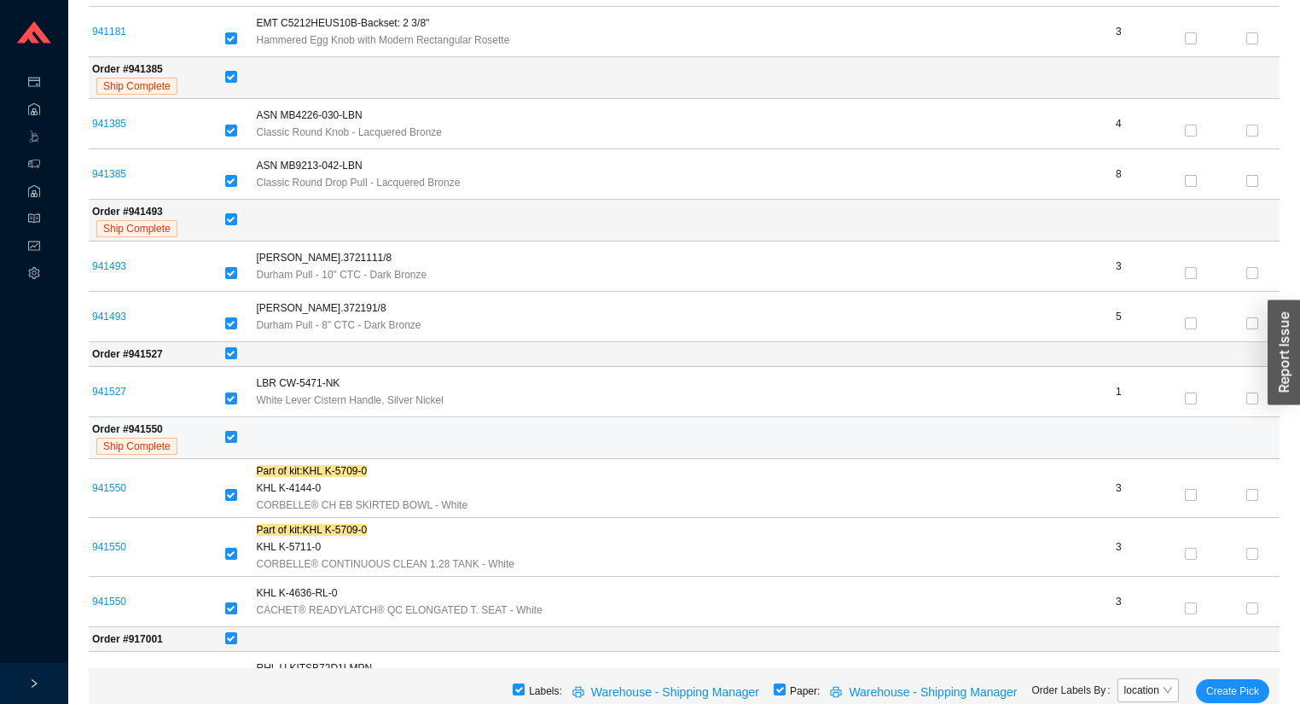
click at [235, 431] on input "checkbox" at bounding box center [231, 437] width 12 height 12
checkbox input "false"
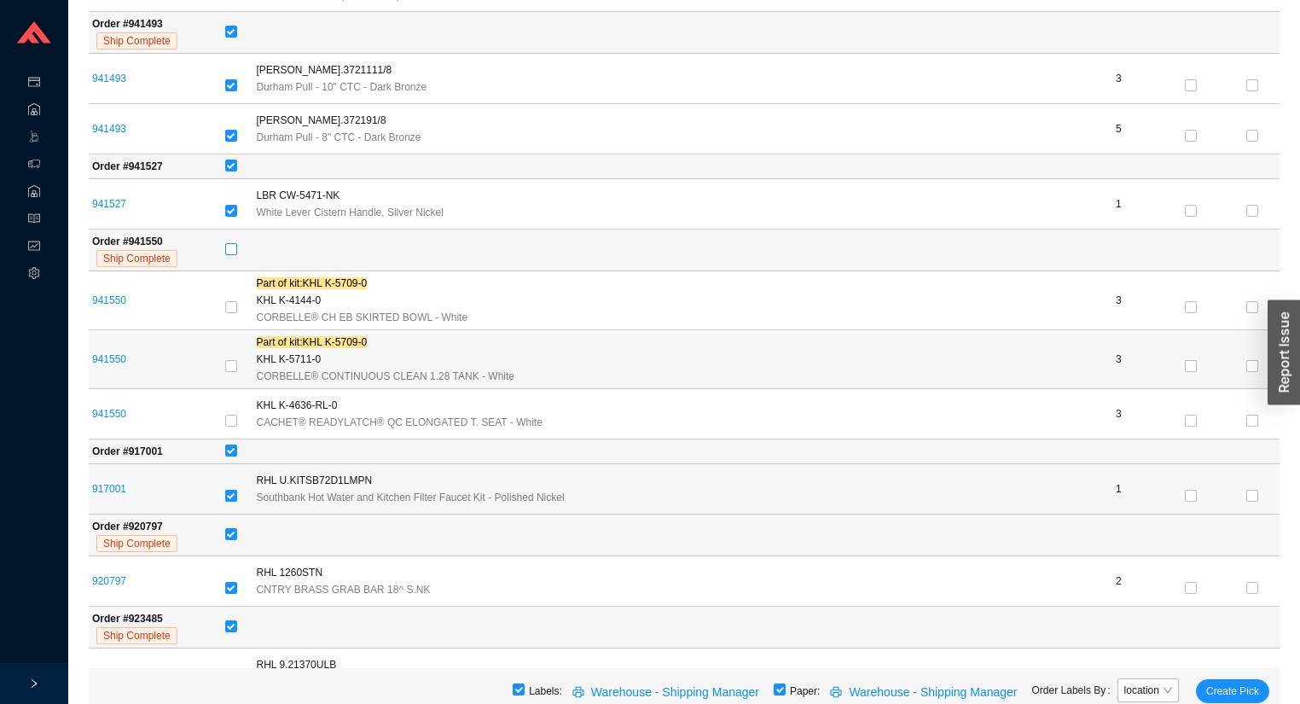
scroll to position [5664, 0]
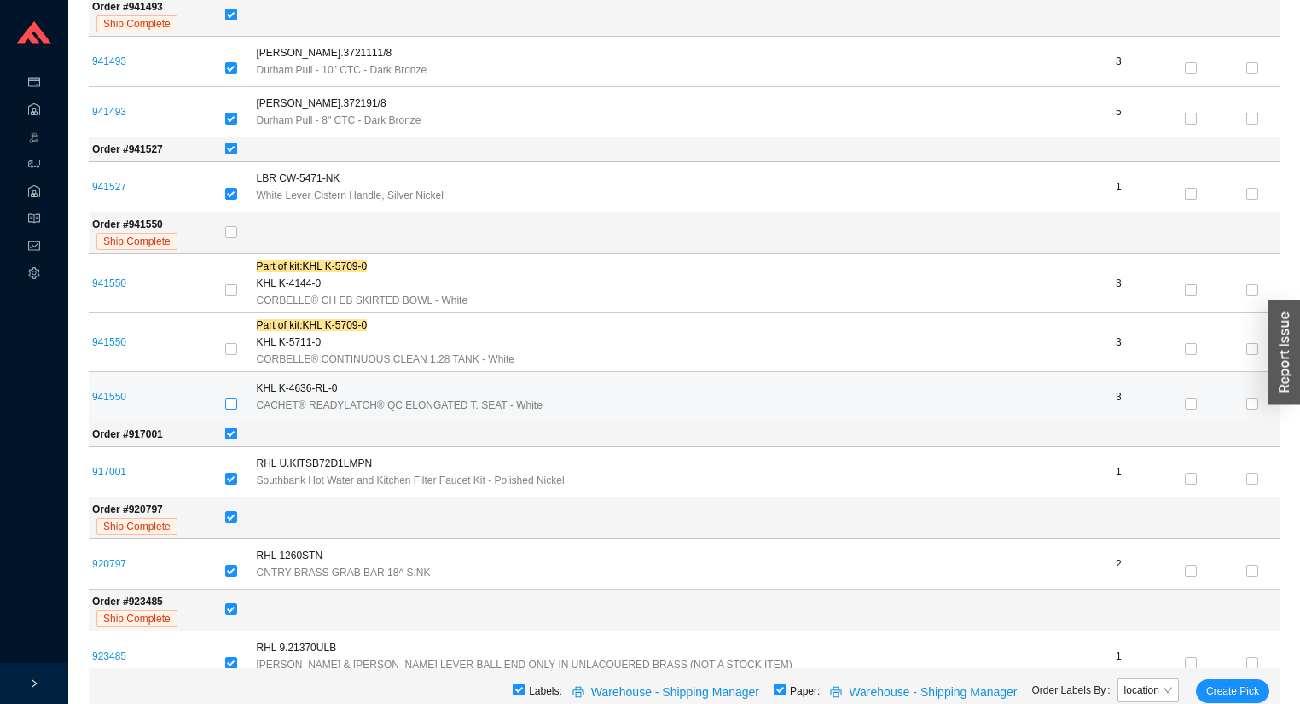
click at [237, 397] on input "checkbox" at bounding box center [231, 403] width 12 height 12
checkbox input "false"
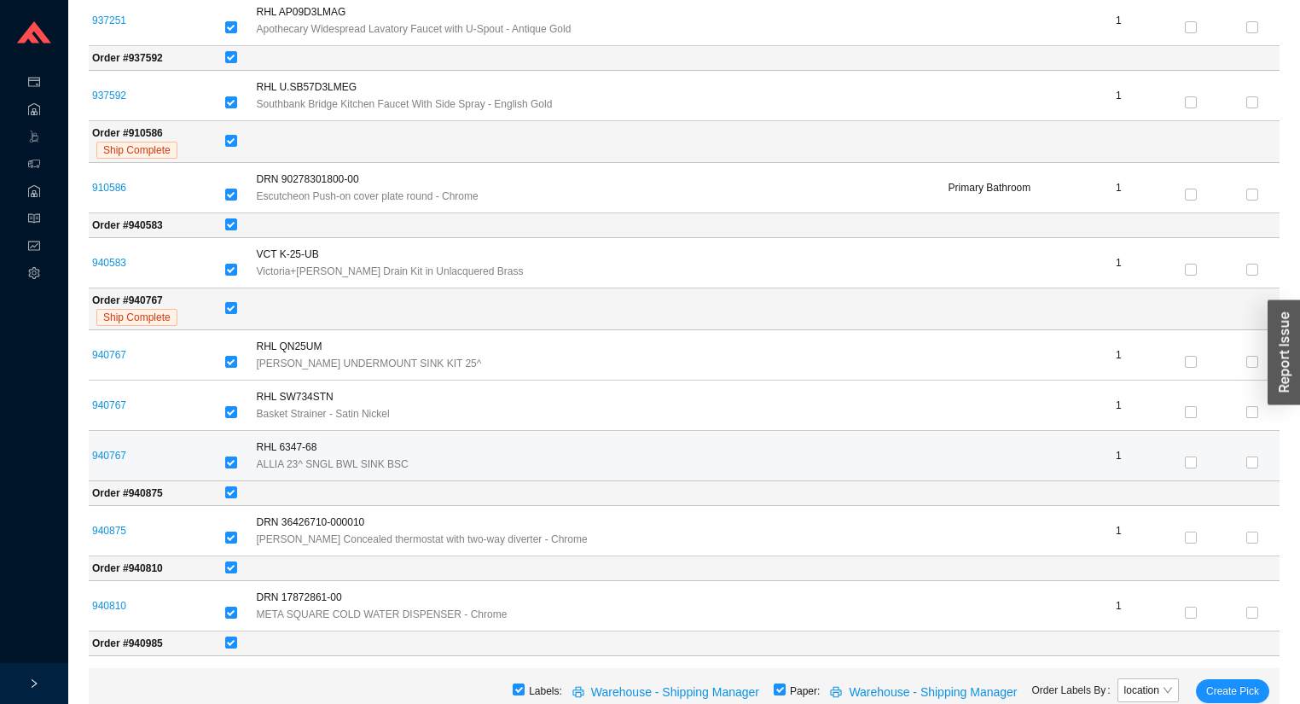
scroll to position [7028, 0]
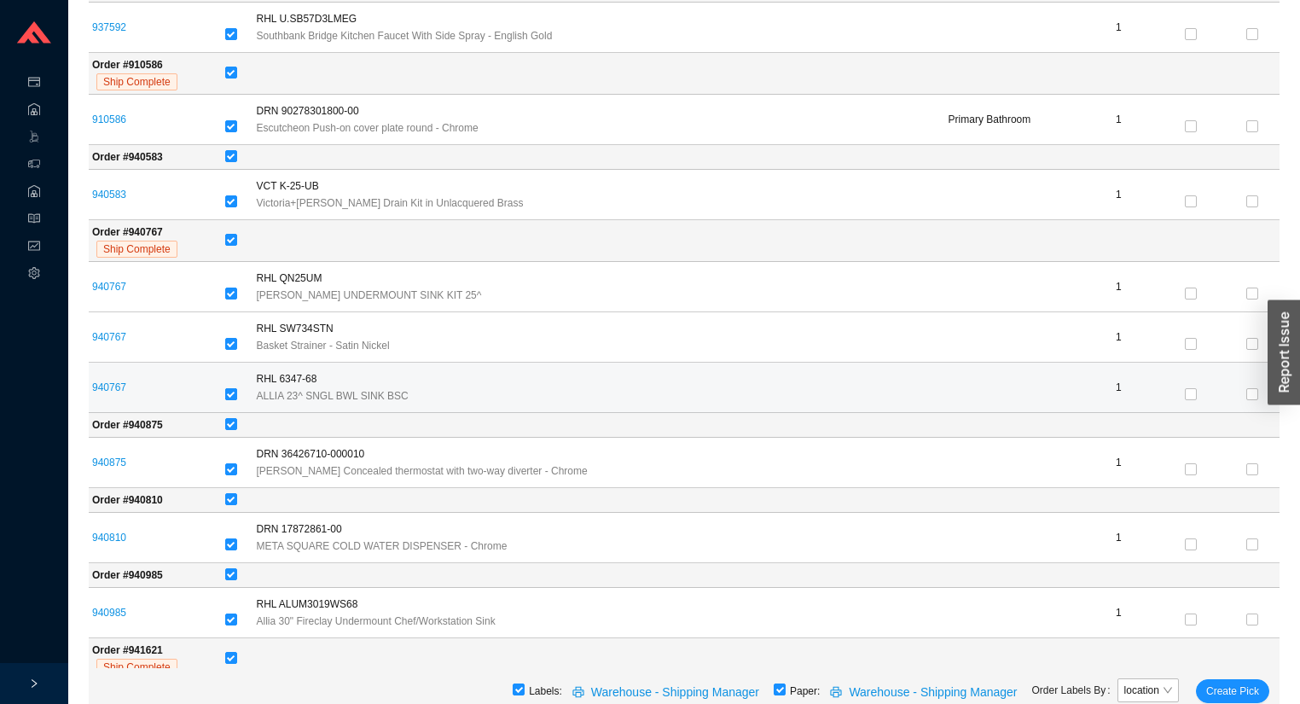
click at [237, 388] on input "checkbox" at bounding box center [231, 394] width 12 height 12
checkbox input "false"
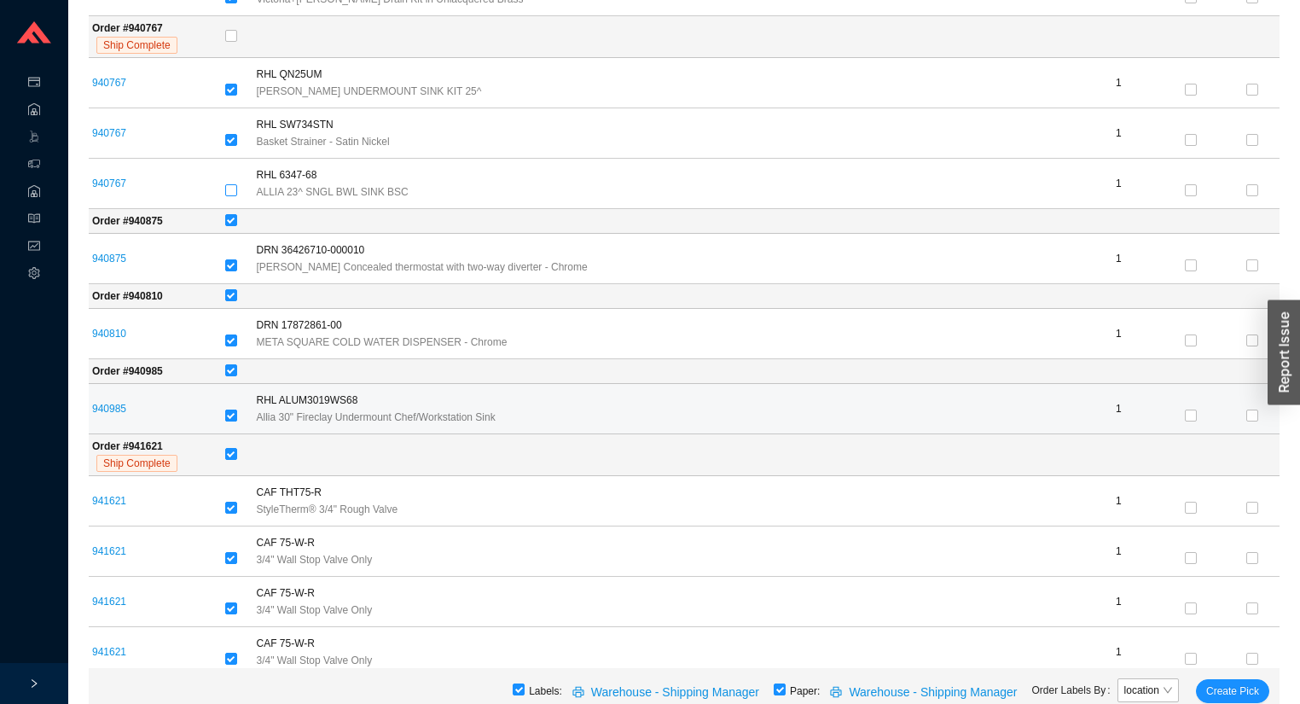
scroll to position [7233, 0]
click at [232, 409] on input "checkbox" at bounding box center [231, 415] width 12 height 12
checkbox input "false"
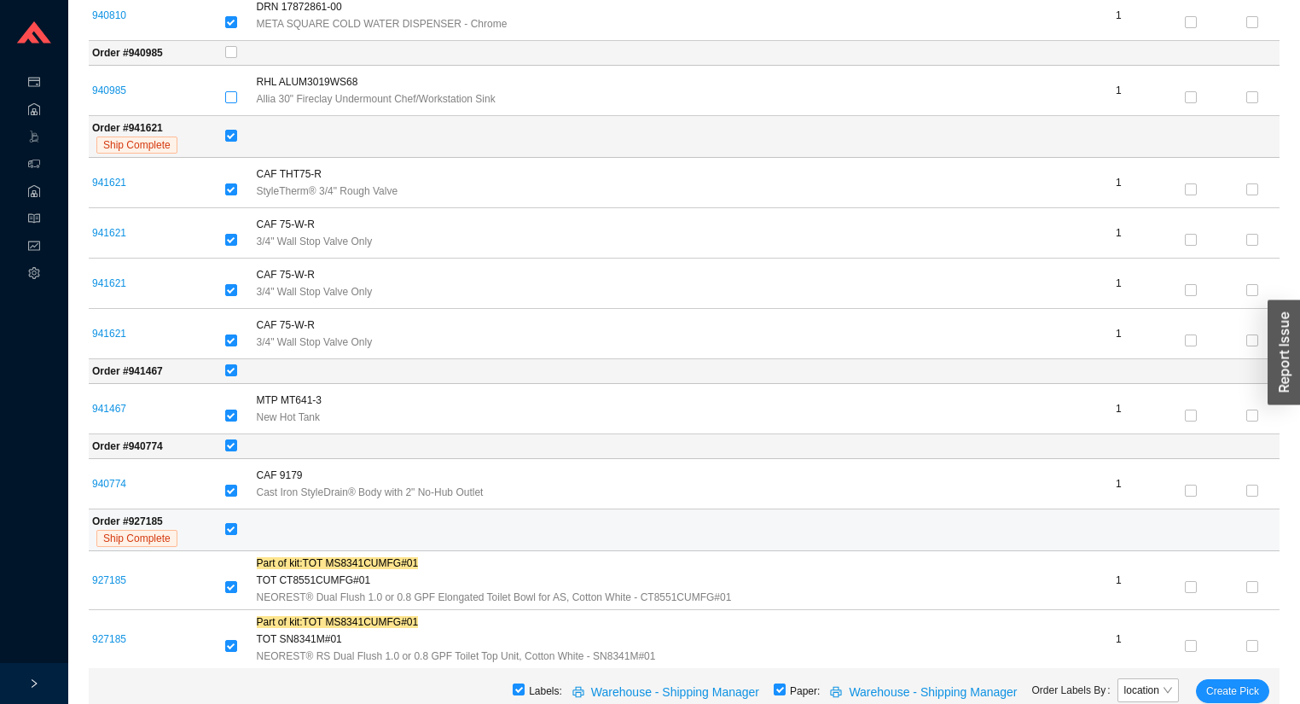
scroll to position [7574, 0]
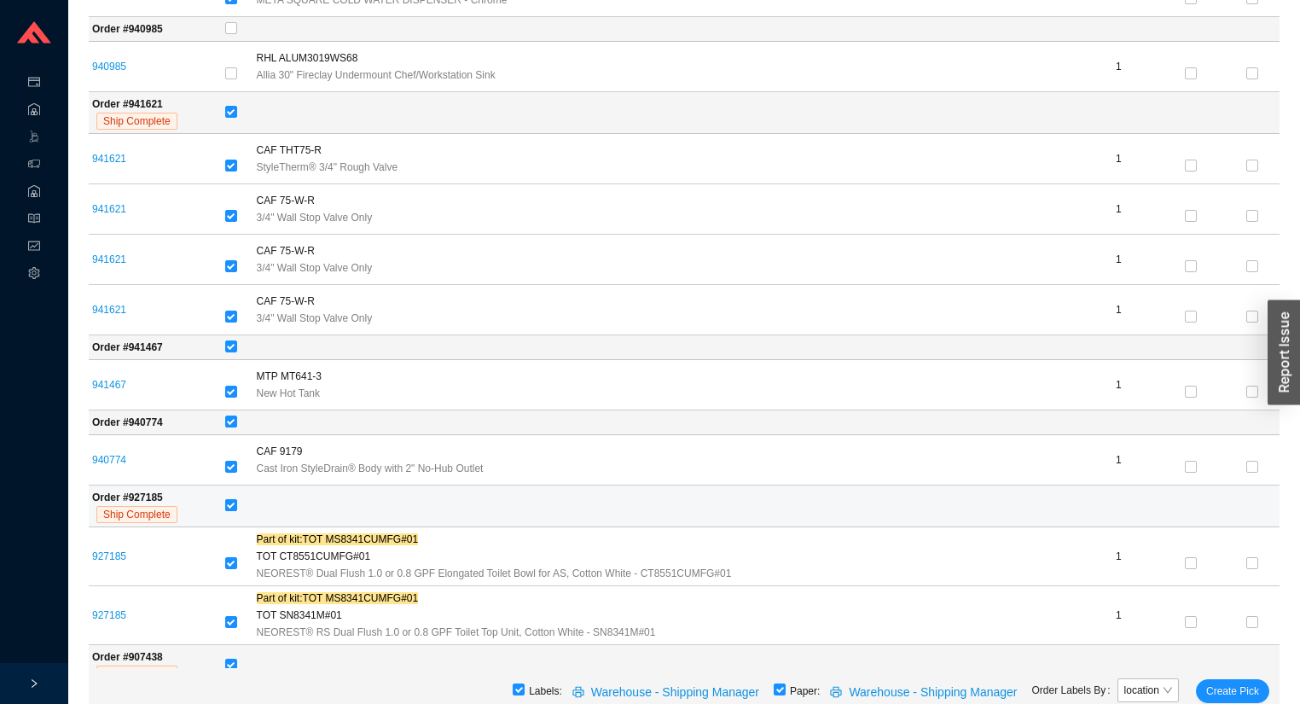
click at [237, 499] on input "checkbox" at bounding box center [231, 505] width 12 height 12
checkbox input "false"
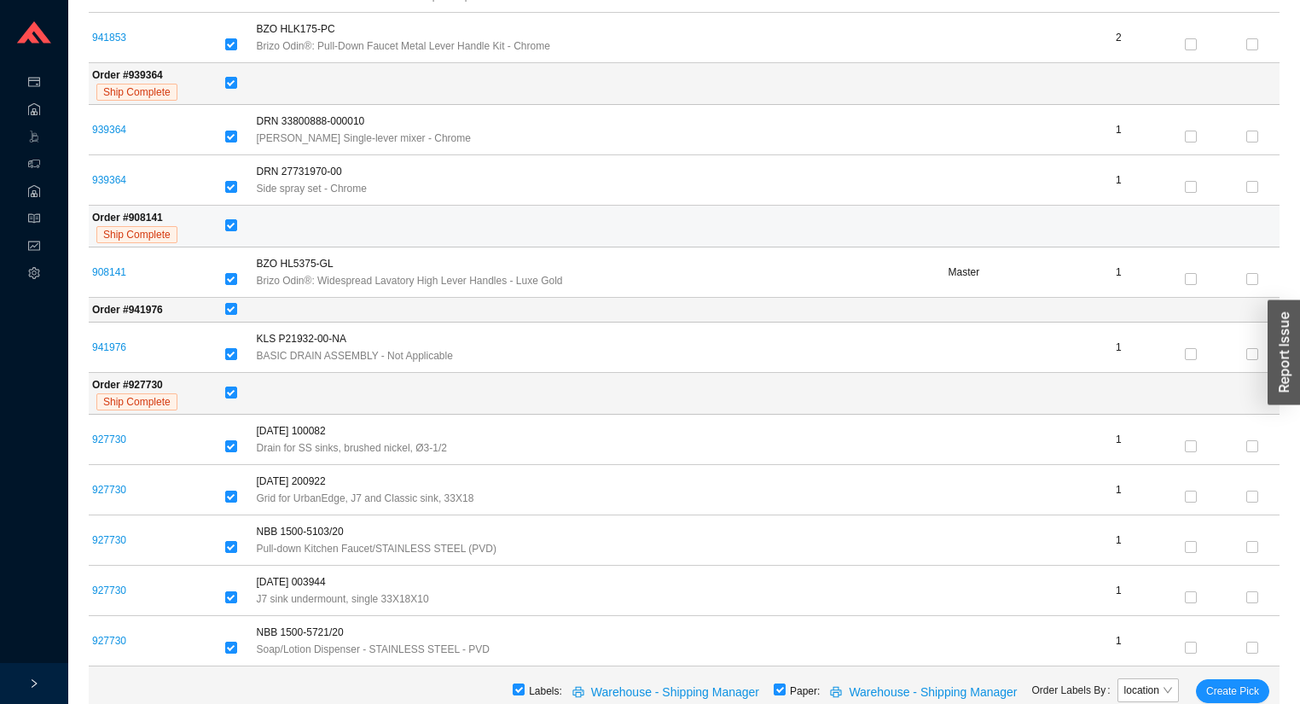
scroll to position [8802, 0]
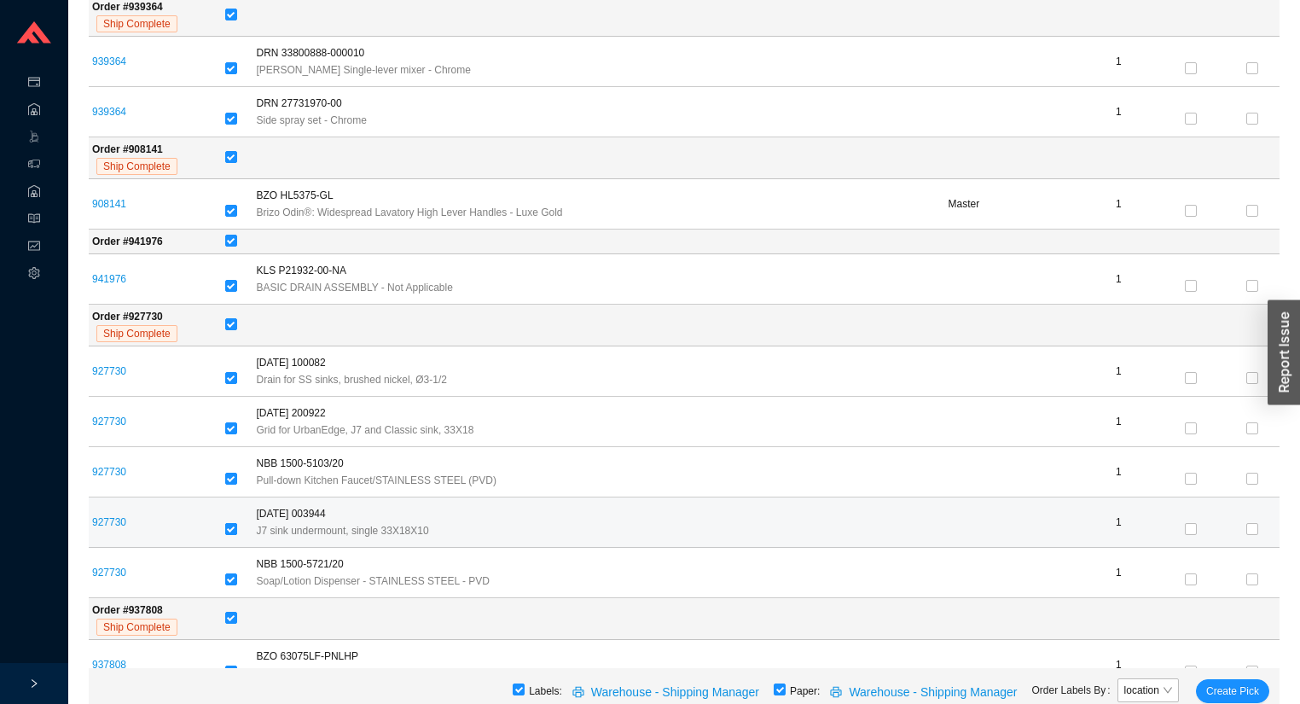
click at [232, 523] on input "checkbox" at bounding box center [231, 529] width 12 height 12
checkbox input "false"
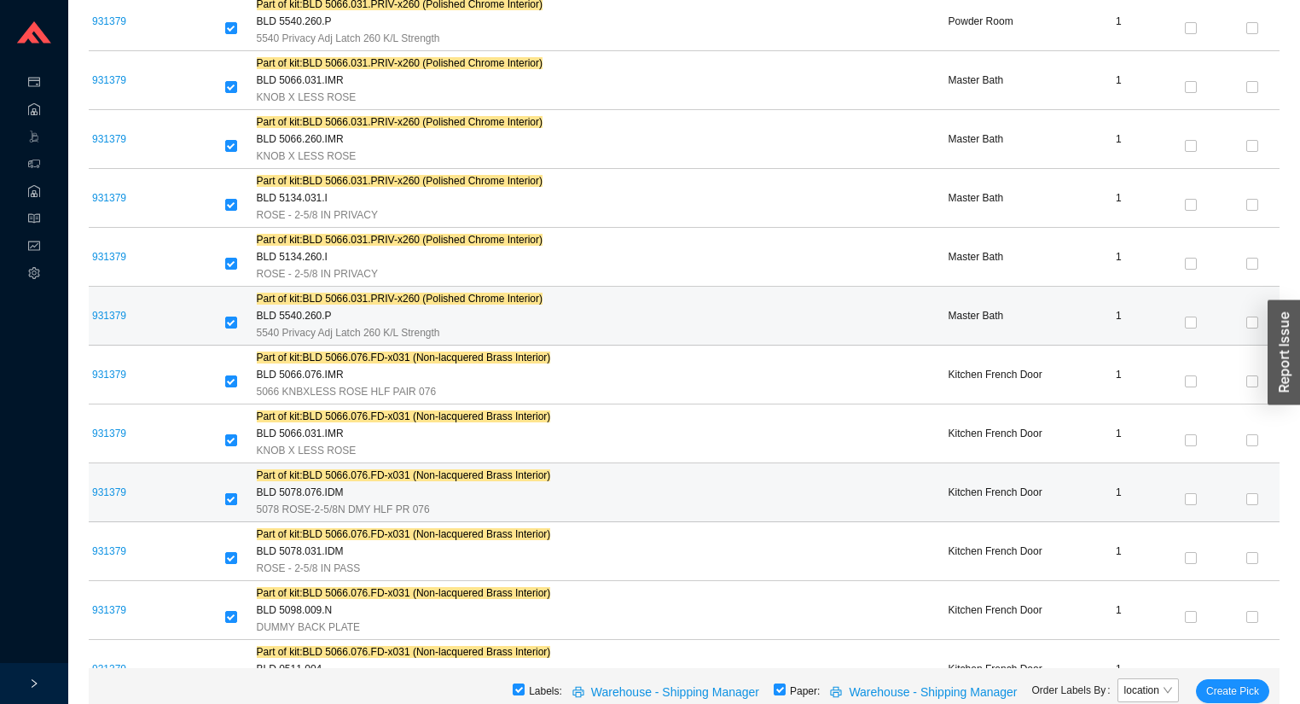
scroll to position [10182, 0]
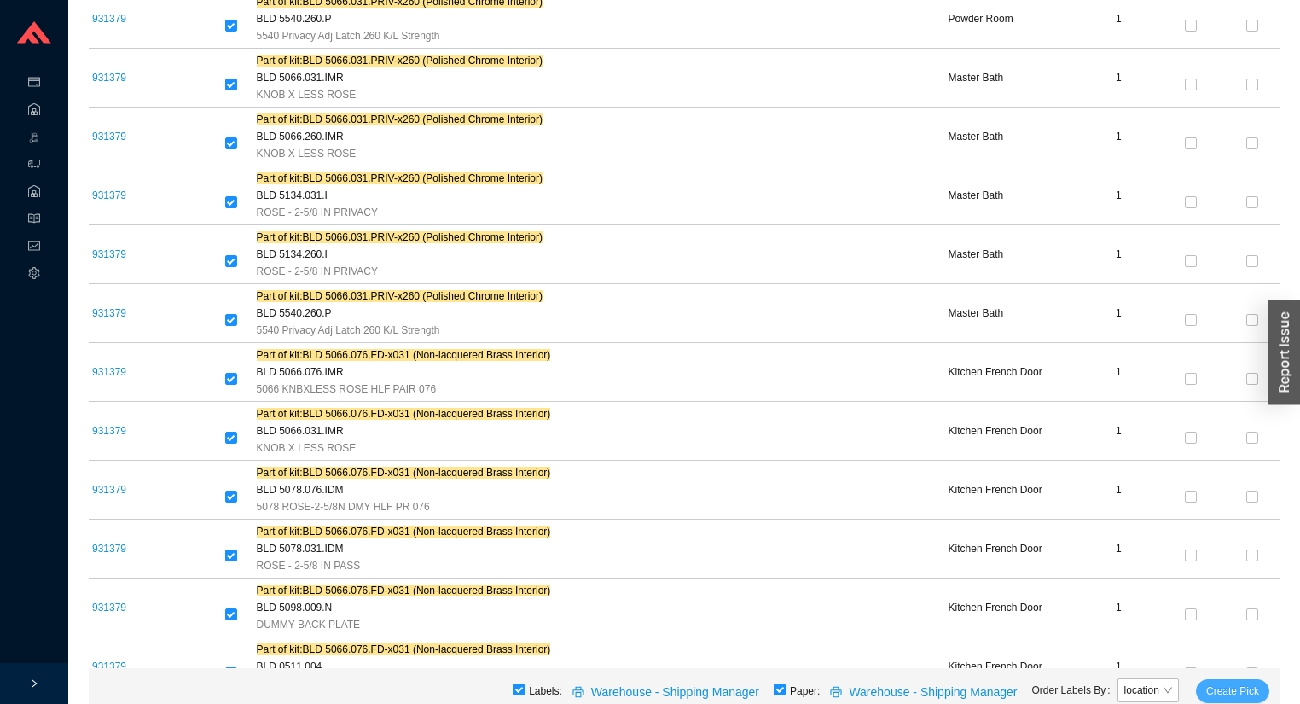
click at [1261, 688] on button "Create Pick" at bounding box center [1232, 691] width 73 height 24
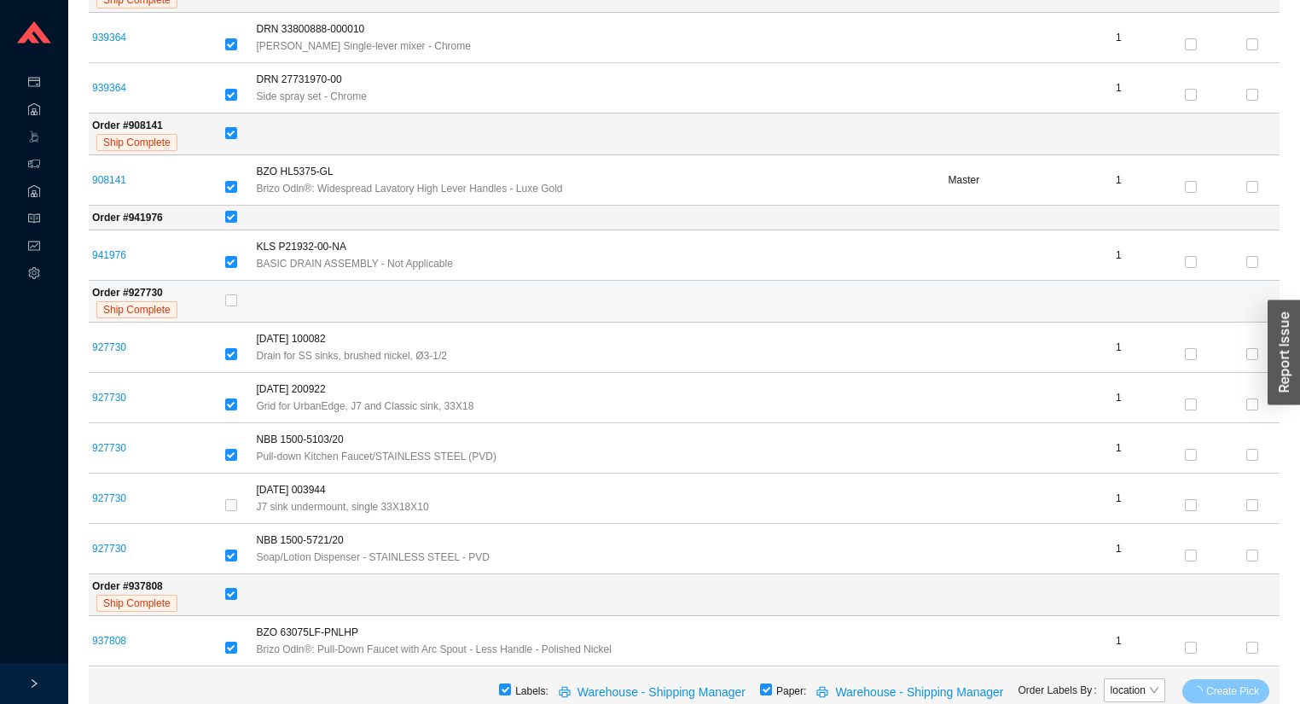
scroll to position [8681, 0]
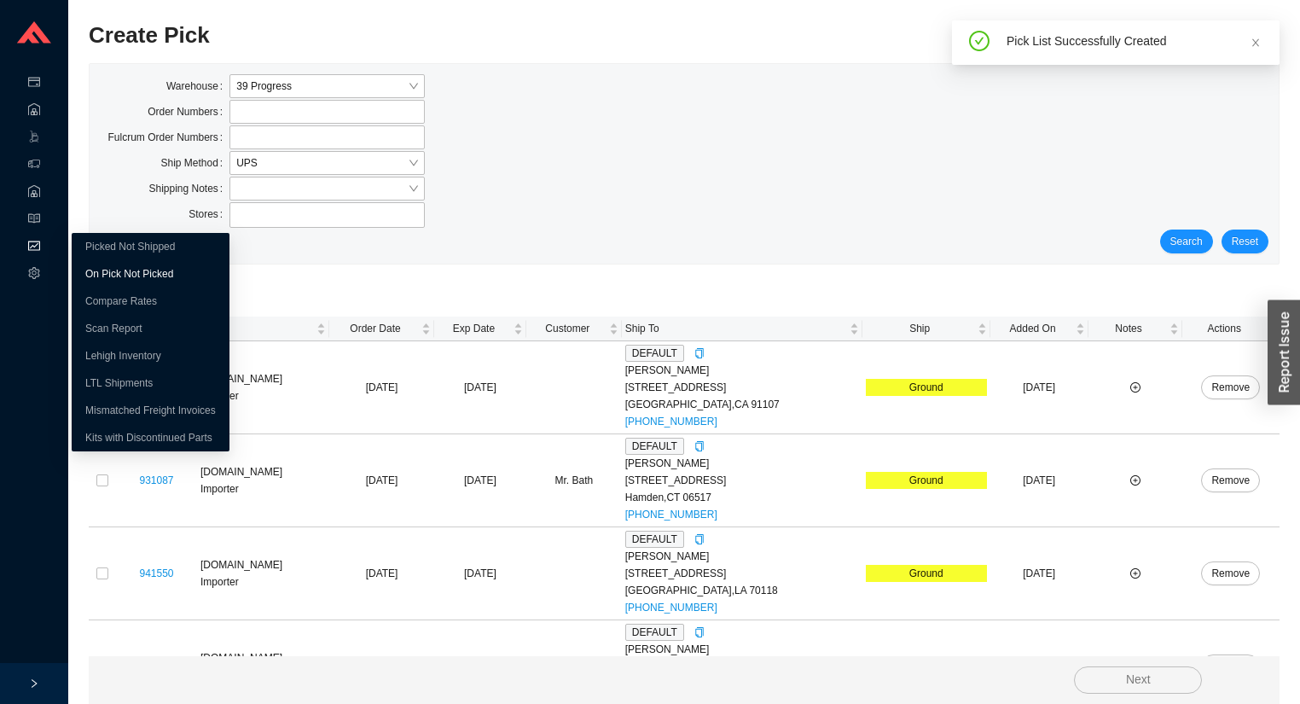
click at [86, 279] on link "On Pick Not Picked" at bounding box center [129, 274] width 88 height 12
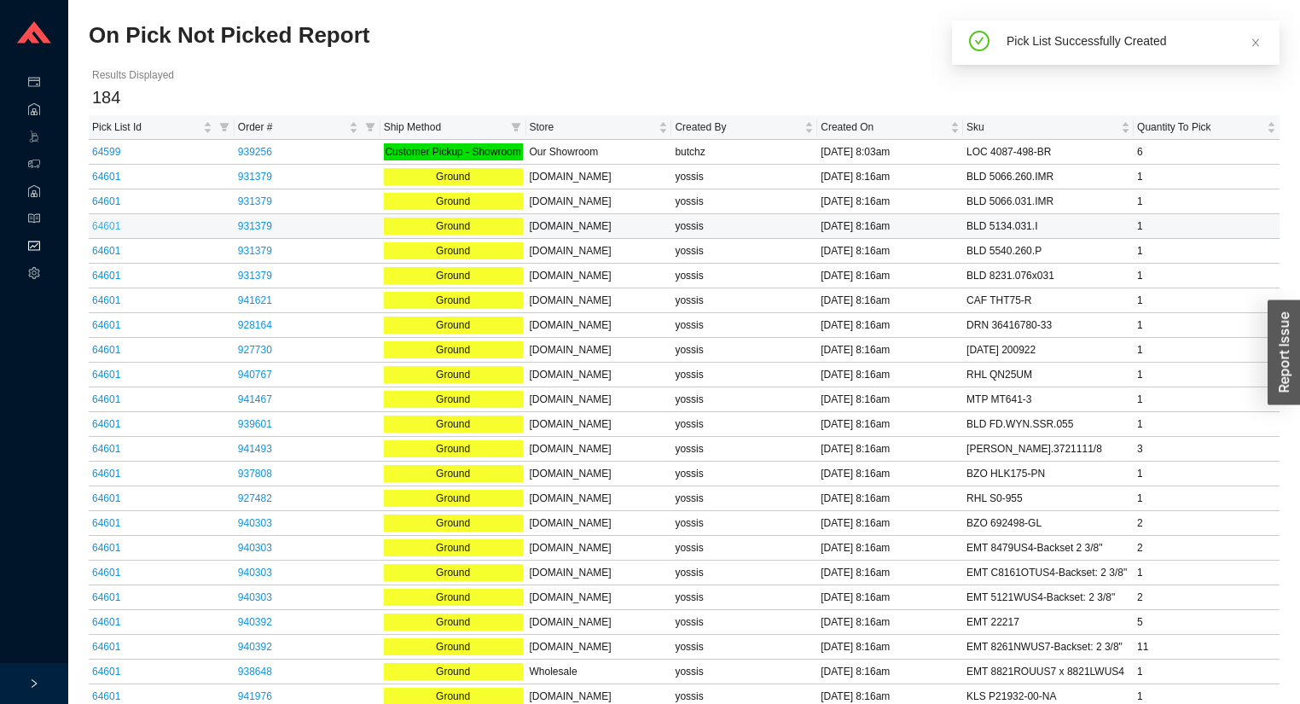
click at [102, 225] on link "64601" at bounding box center [106, 226] width 28 height 12
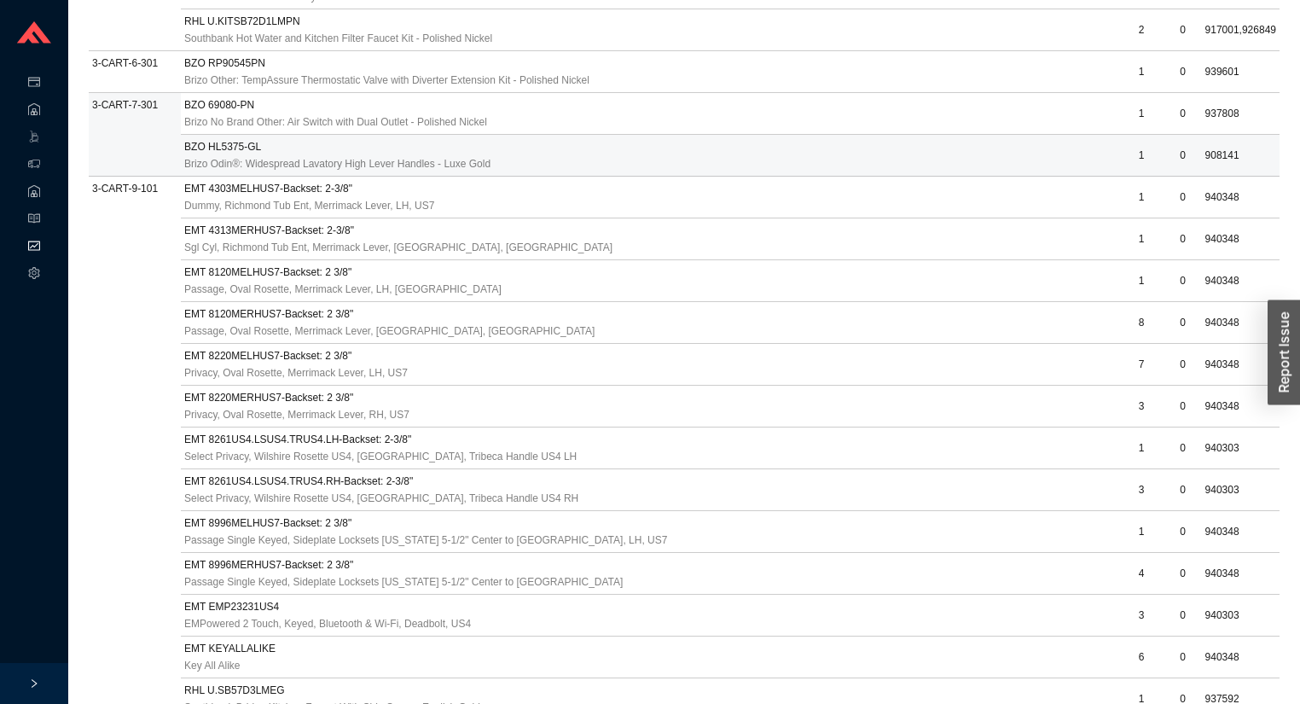
scroll to position [1365, 0]
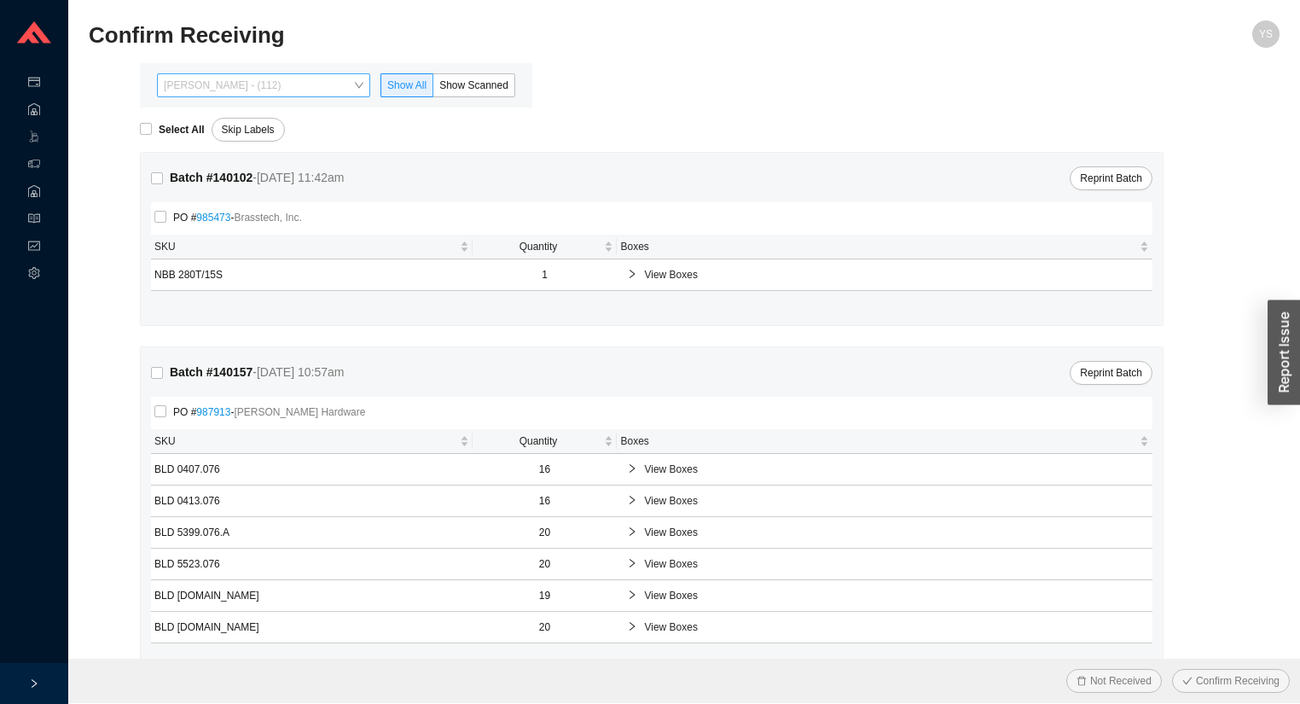
click at [238, 86] on span "[PERSON_NAME] - (112)" at bounding box center [264, 85] width 200 height 22
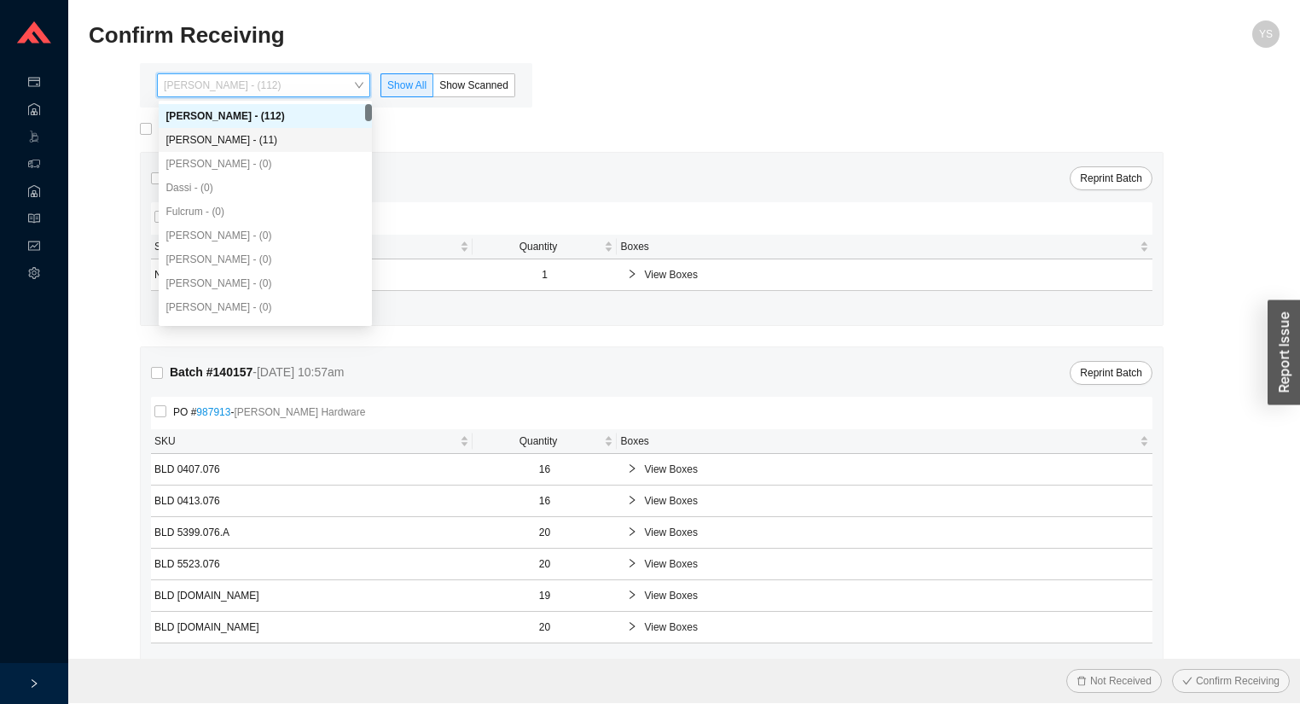
click at [249, 131] on div "Angel Negron - (11)" at bounding box center [265, 140] width 213 height 24
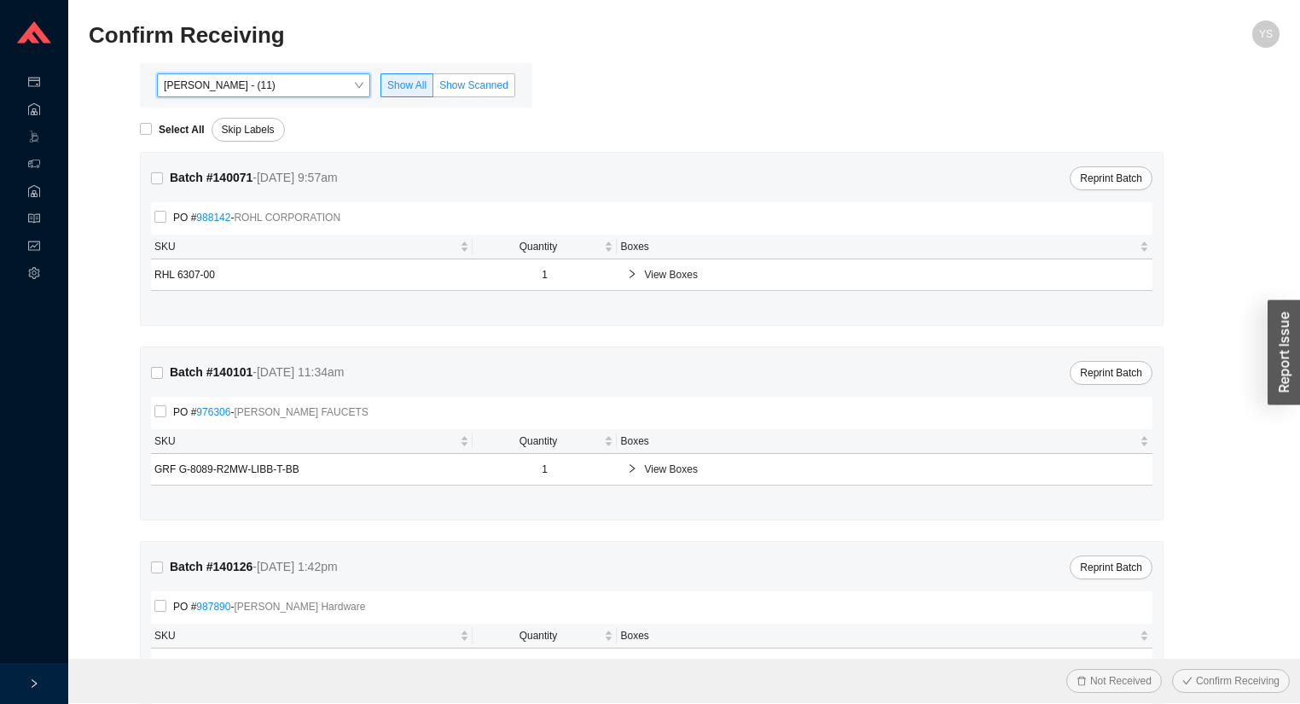
click at [455, 74] on label "Show Scanned" at bounding box center [474, 85] width 82 height 24
click at [433, 89] on input "Show Scanned" at bounding box center [433, 89] width 0 height 0
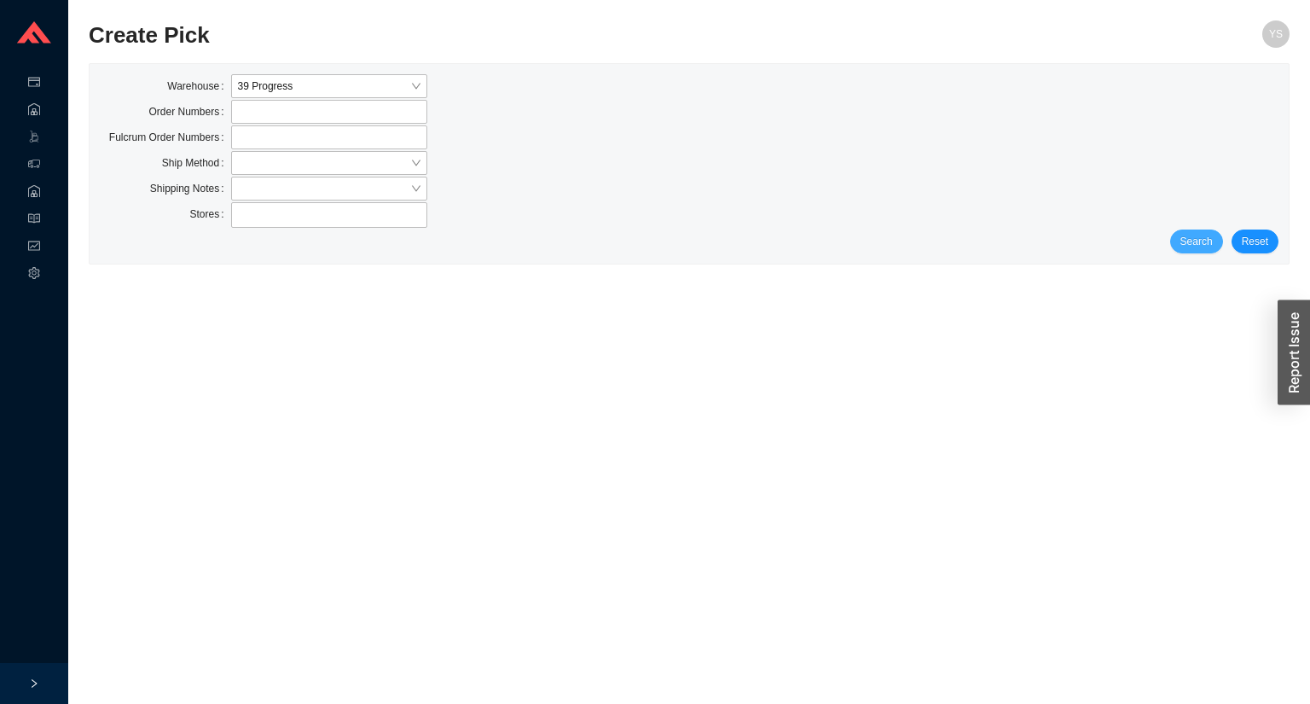
click at [1202, 229] on button "Search" at bounding box center [1196, 241] width 53 height 24
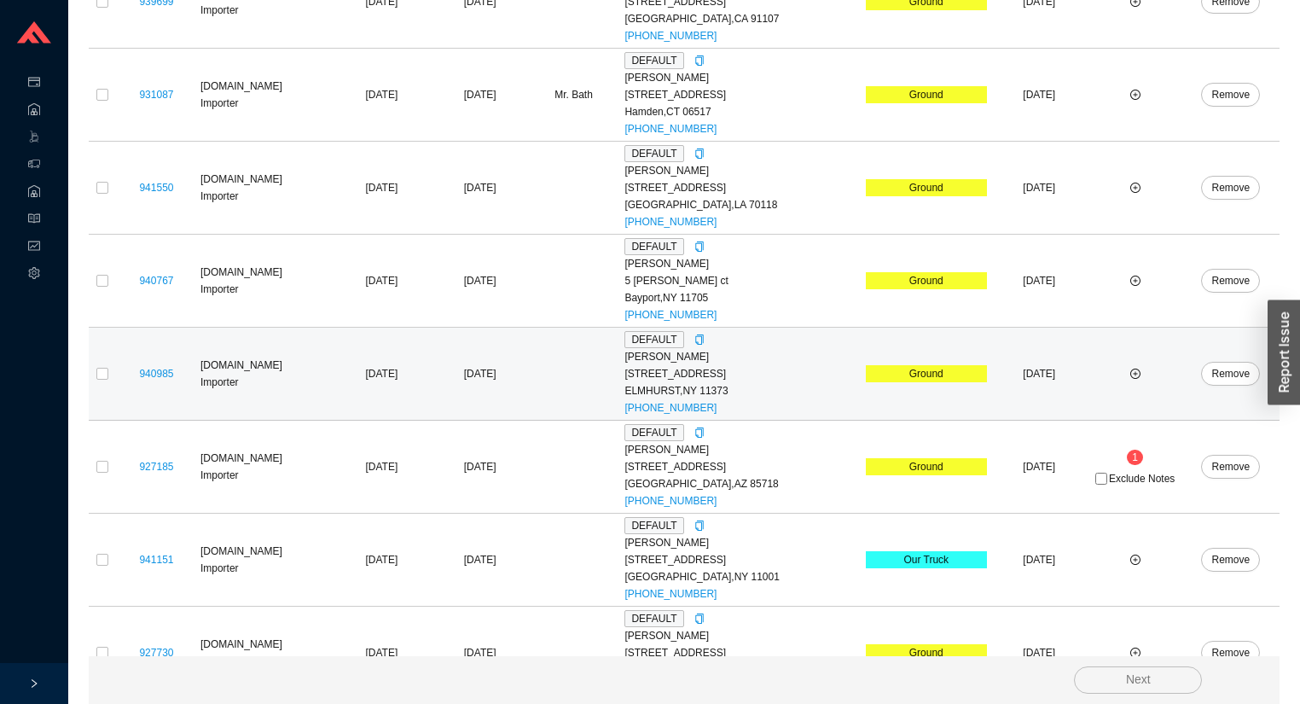
scroll to position [426, 0]
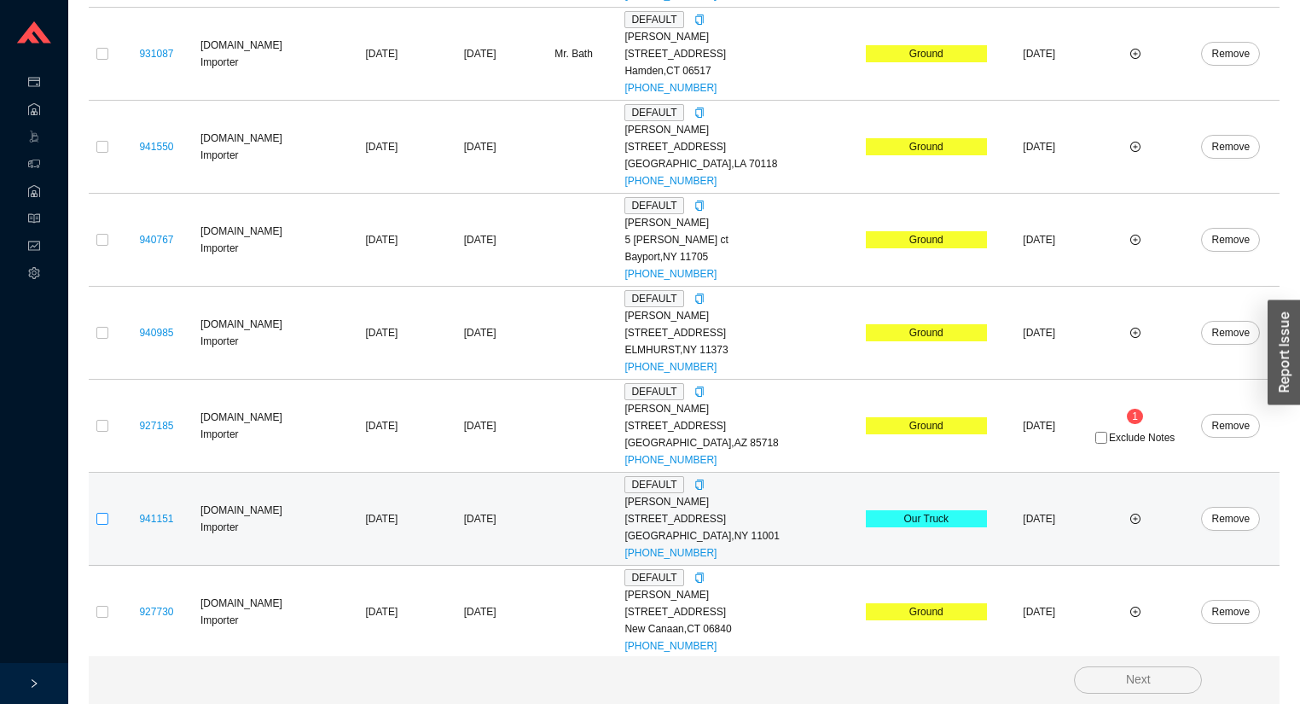
click at [102, 513] on input "checkbox" at bounding box center [102, 519] width 12 height 12
checkbox input "true"
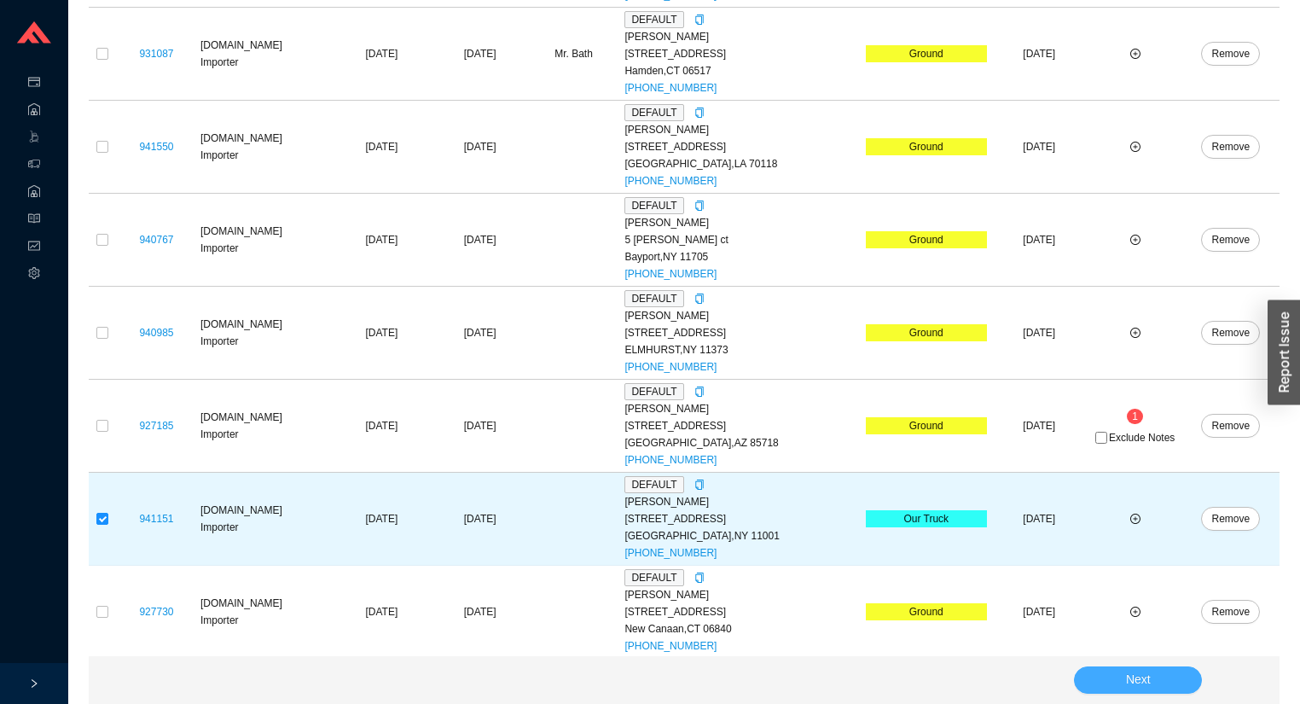
click at [1086, 682] on button "Next" at bounding box center [1138, 679] width 128 height 27
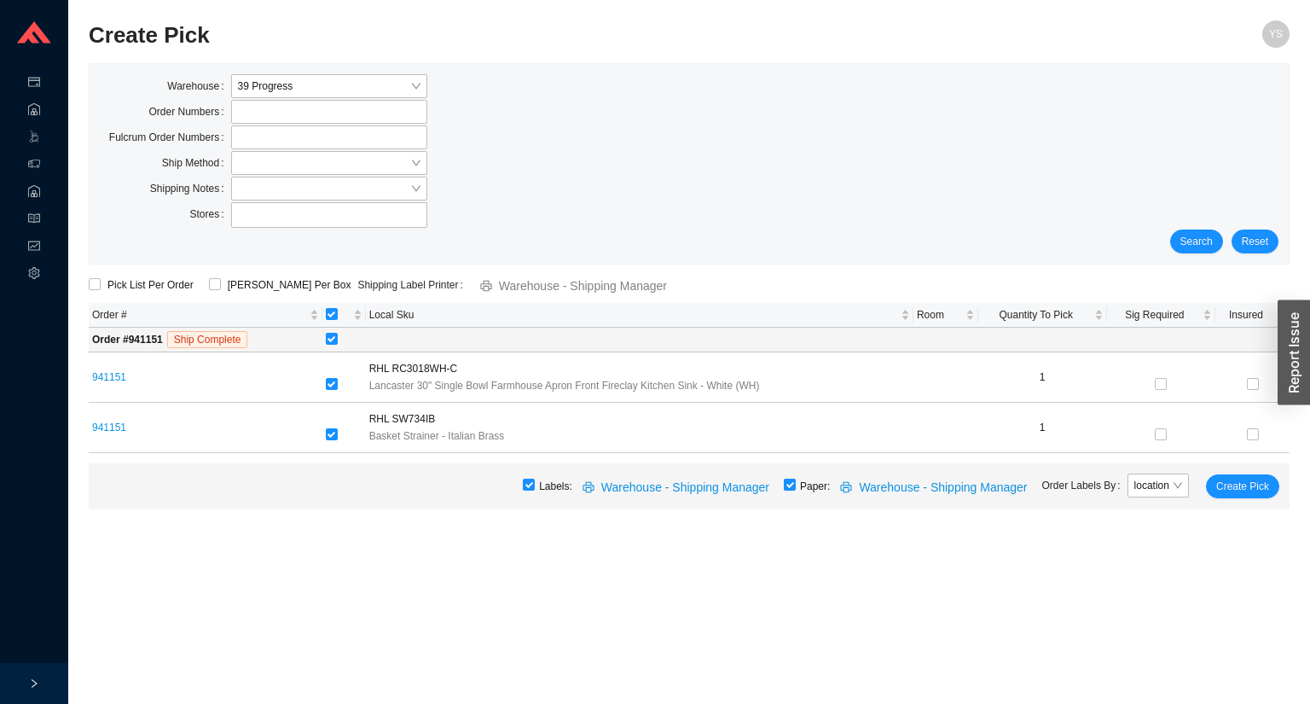
click at [796, 481] on input "checkbox" at bounding box center [790, 485] width 12 height 12
checkbox input "false"
click at [1234, 491] on span "Create Pick" at bounding box center [1242, 486] width 53 height 17
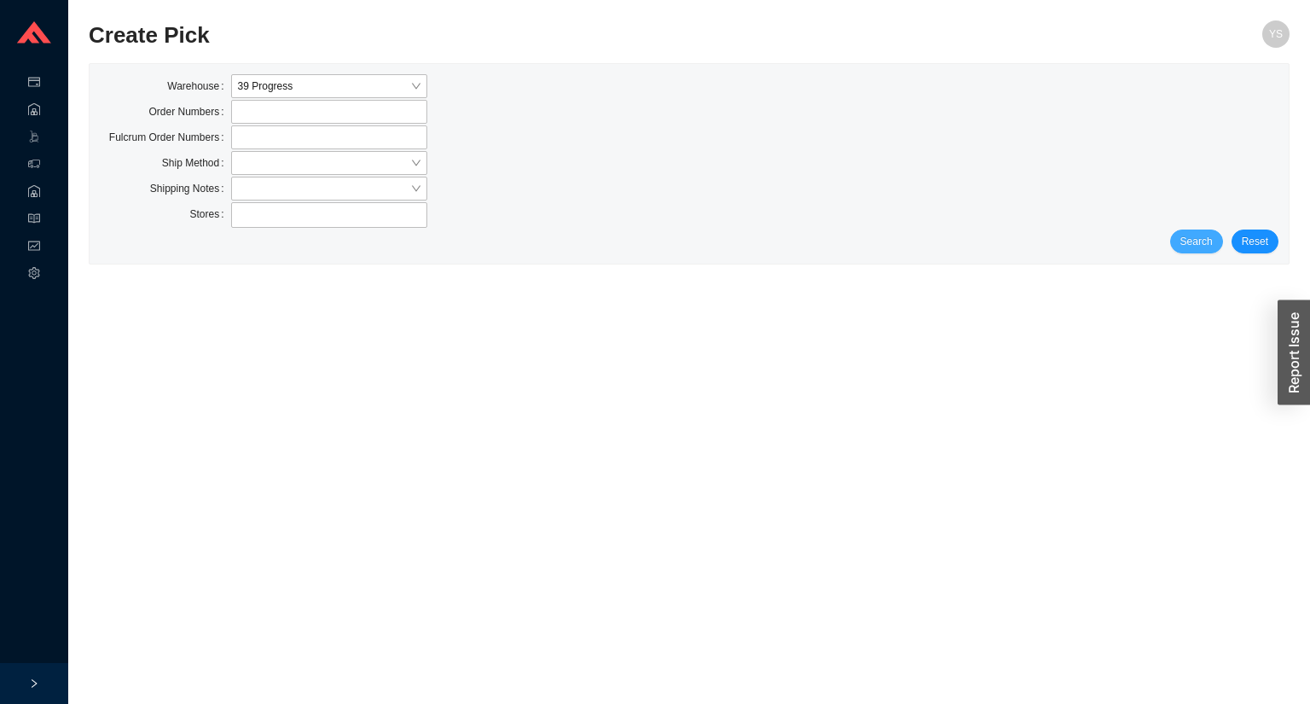
click at [1190, 241] on span "Search" at bounding box center [1196, 241] width 32 height 17
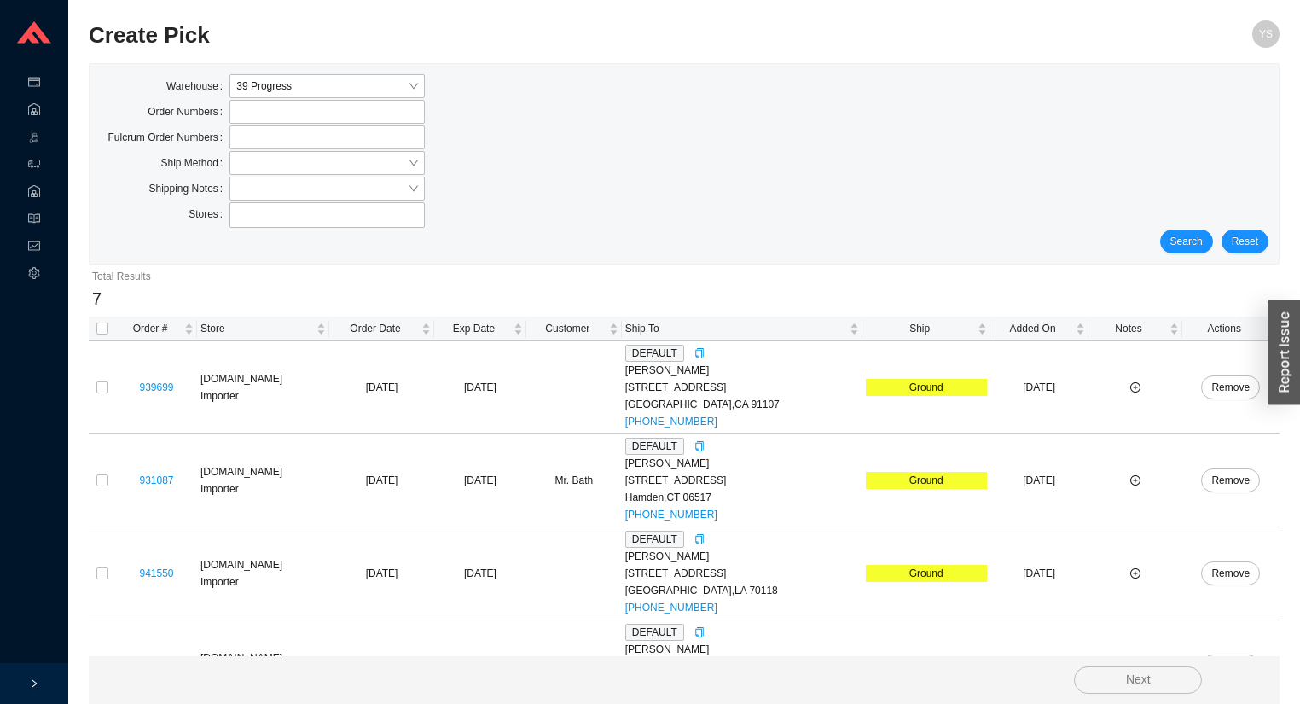
click at [109, 323] on th at bounding box center [102, 328] width 27 height 25
click at [101, 324] on input "checkbox" at bounding box center [102, 328] width 12 height 12
checkbox input "true"
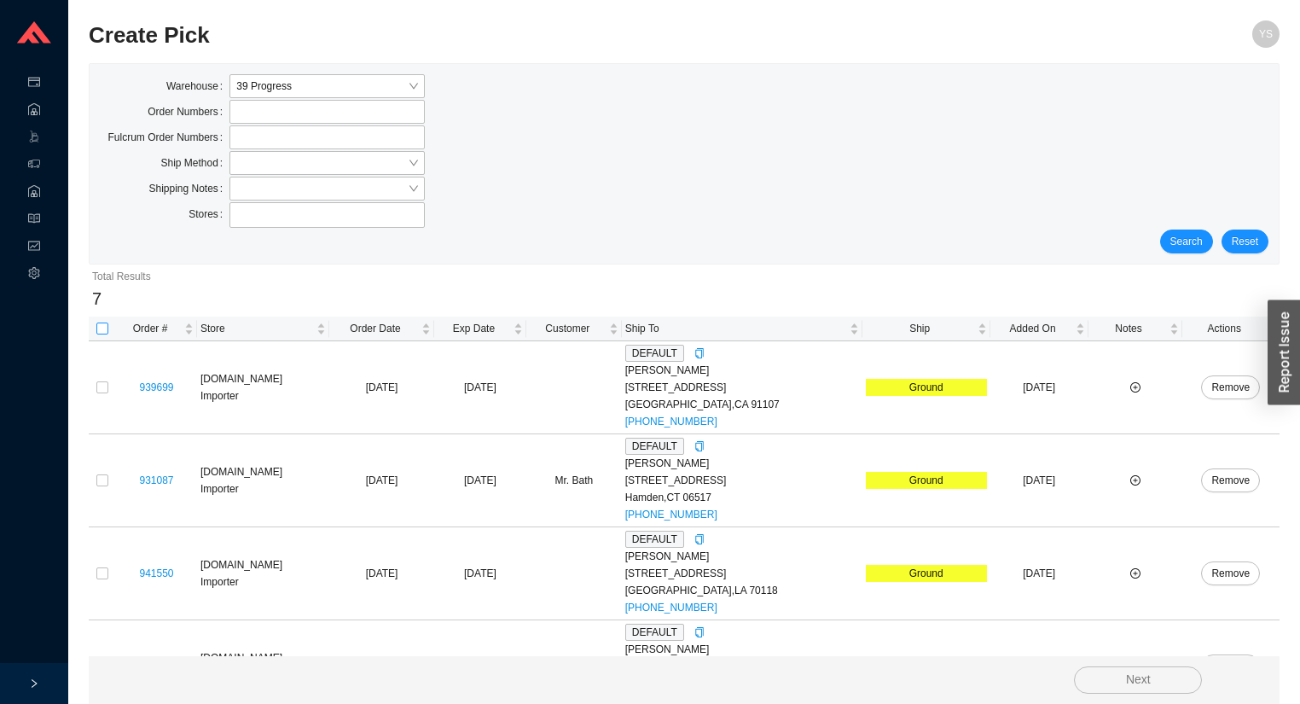
checkbox input "true"
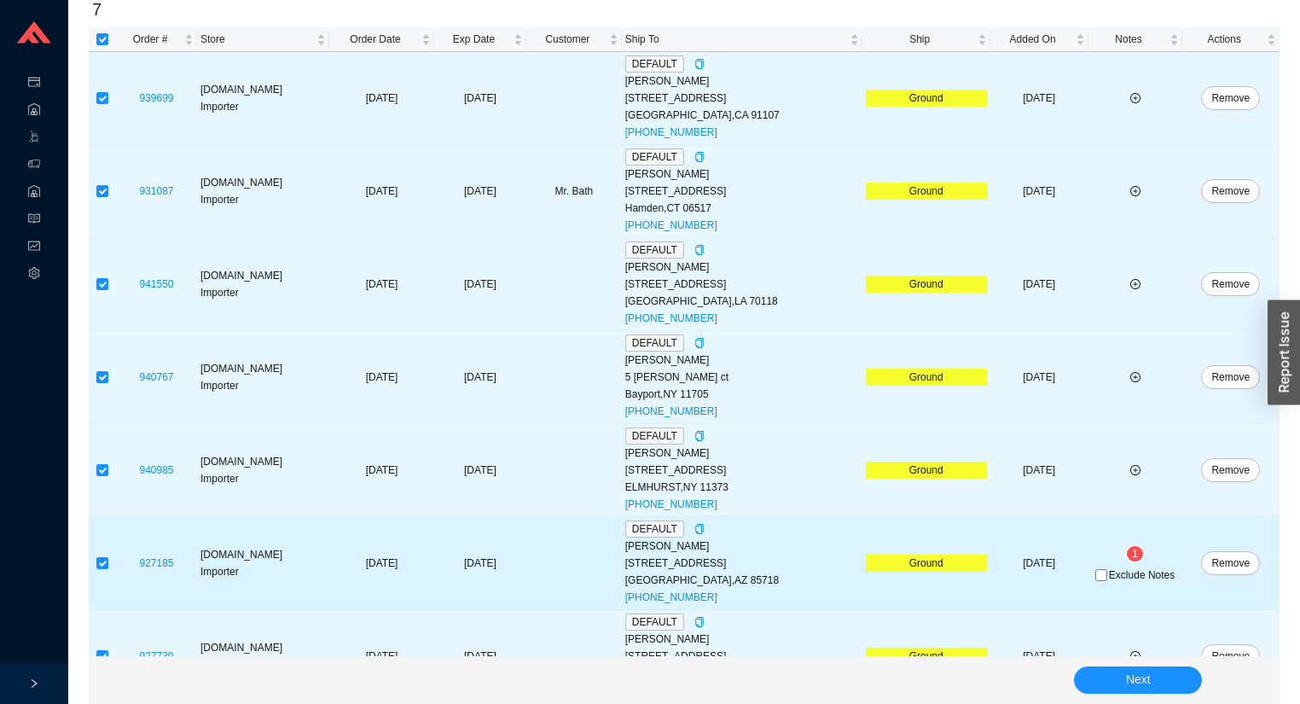
scroll to position [334, 0]
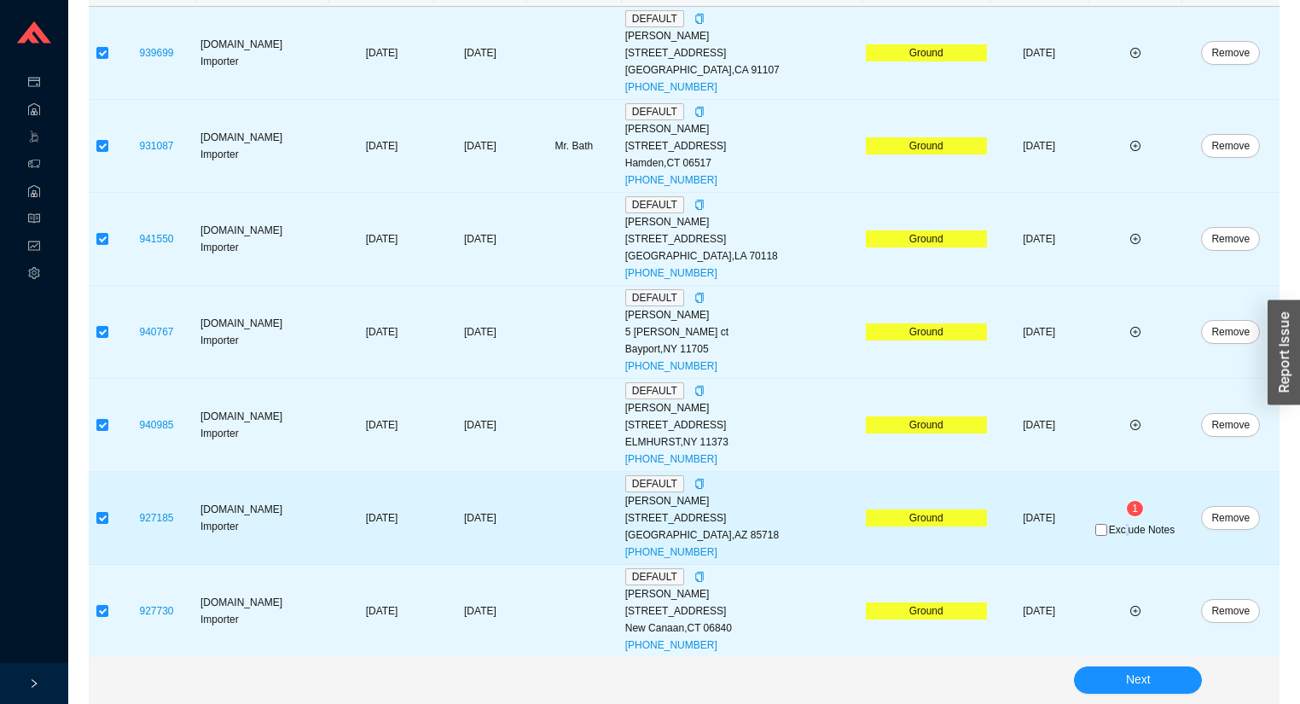
click at [1122, 531] on span "Exclude Notes" at bounding box center [1142, 530] width 66 height 10
click at [1117, 530] on span "Exclude Notes" at bounding box center [1142, 530] width 66 height 10
click at [1107, 530] on input "Exclude Notes" at bounding box center [1101, 530] width 12 height 12
checkbox input "true"
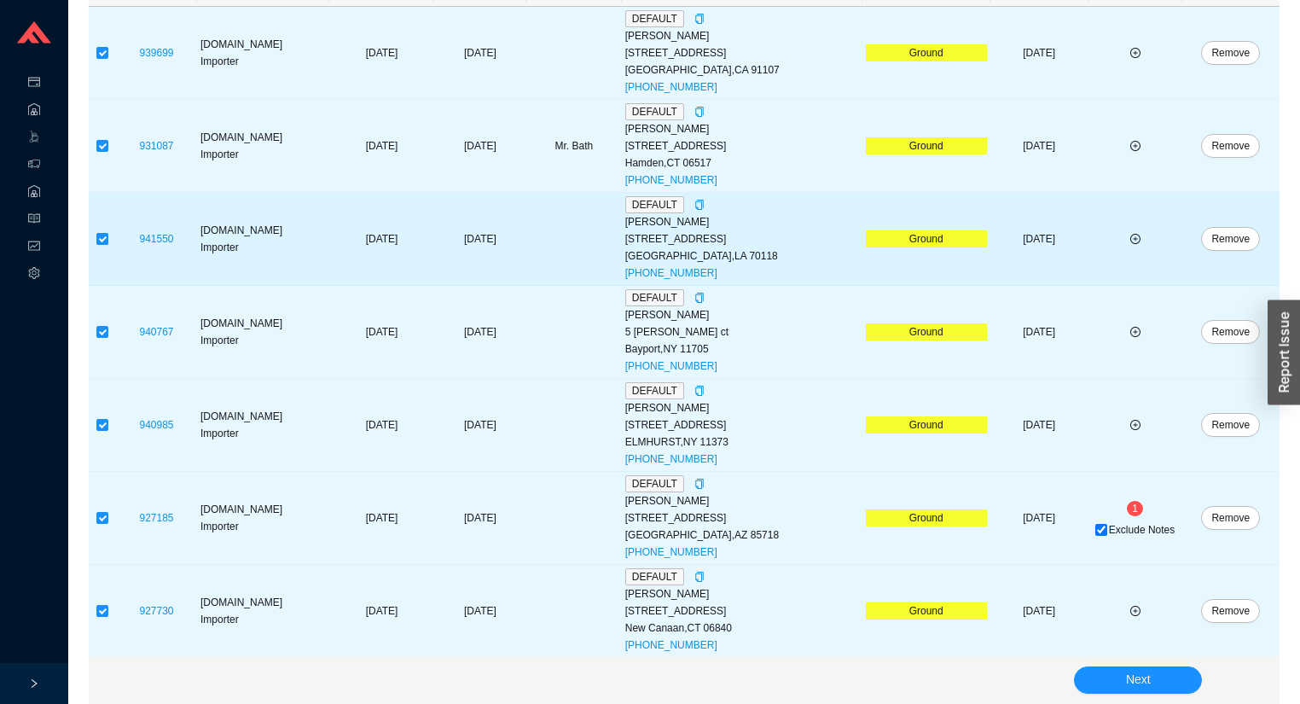
click at [99, 239] on input "checkbox" at bounding box center [102, 239] width 12 height 12
checkbox input "false"
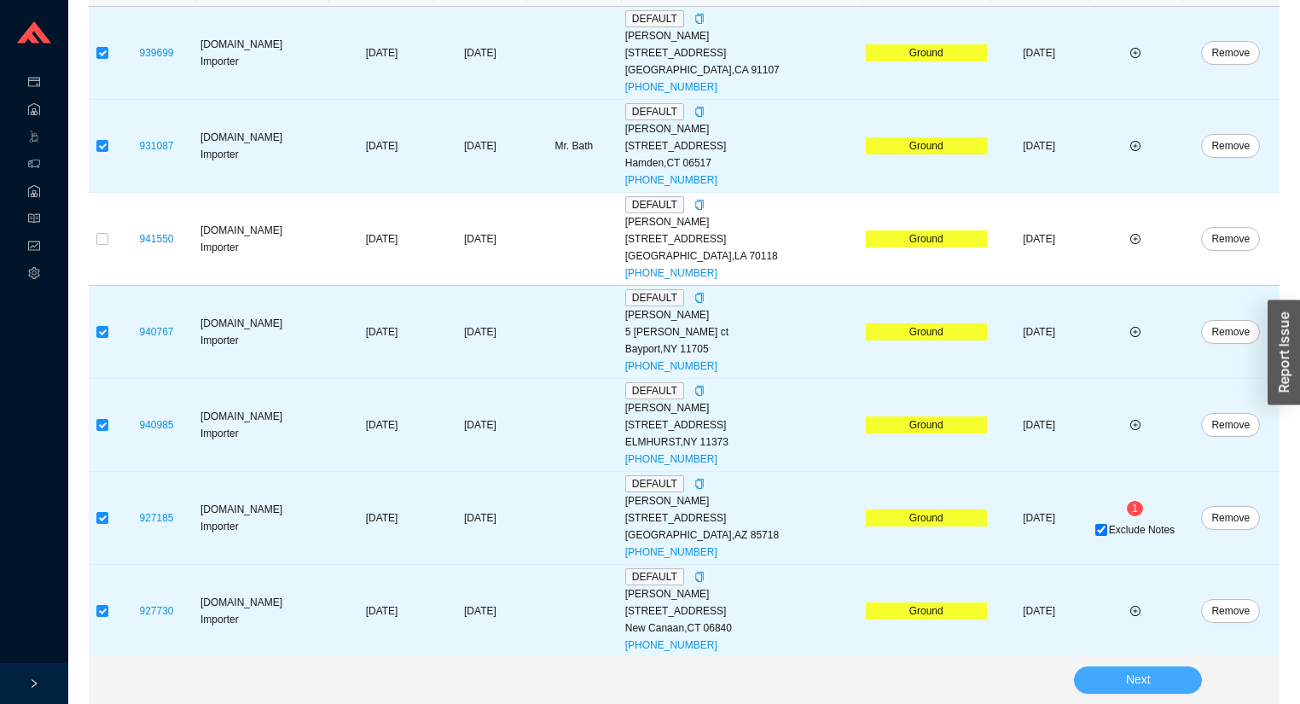
click at [1151, 679] on button "Next" at bounding box center [1138, 679] width 128 height 27
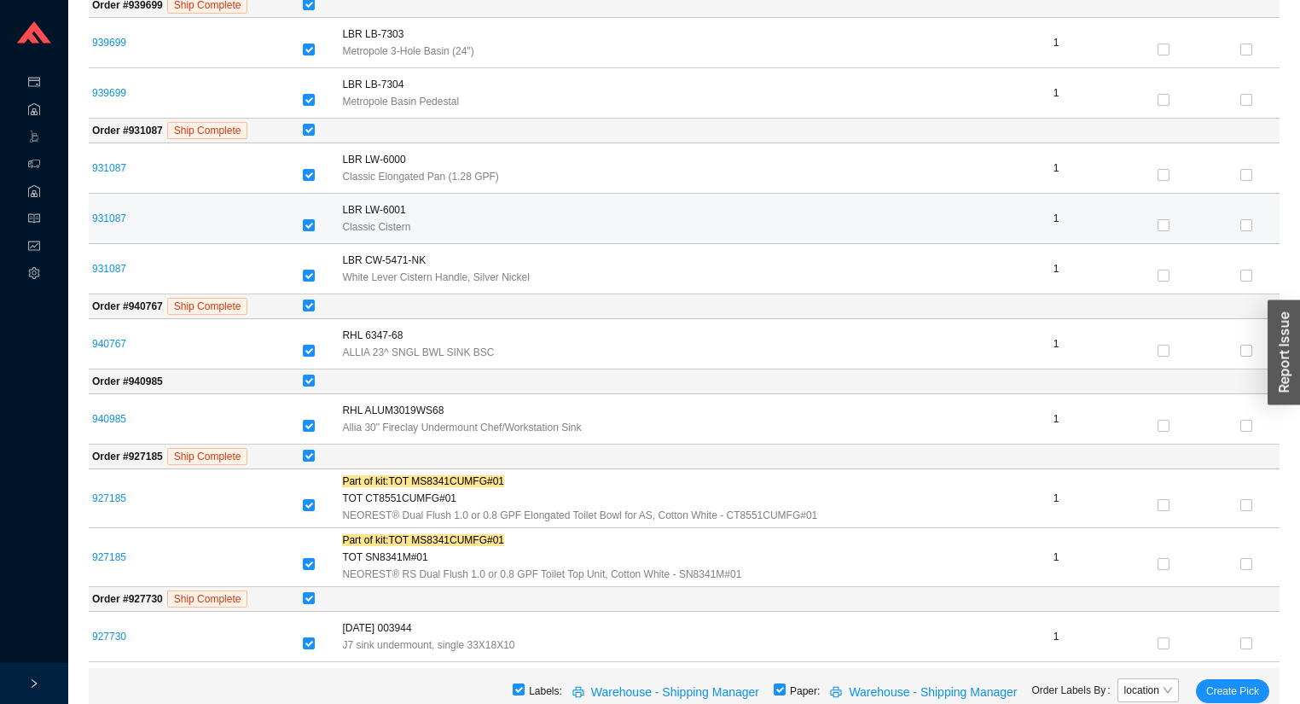
click at [310, 219] on input "checkbox" at bounding box center [309, 225] width 12 height 12
checkbox input "false"
click at [310, 219] on input "checkbox" at bounding box center [309, 225] width 12 height 12
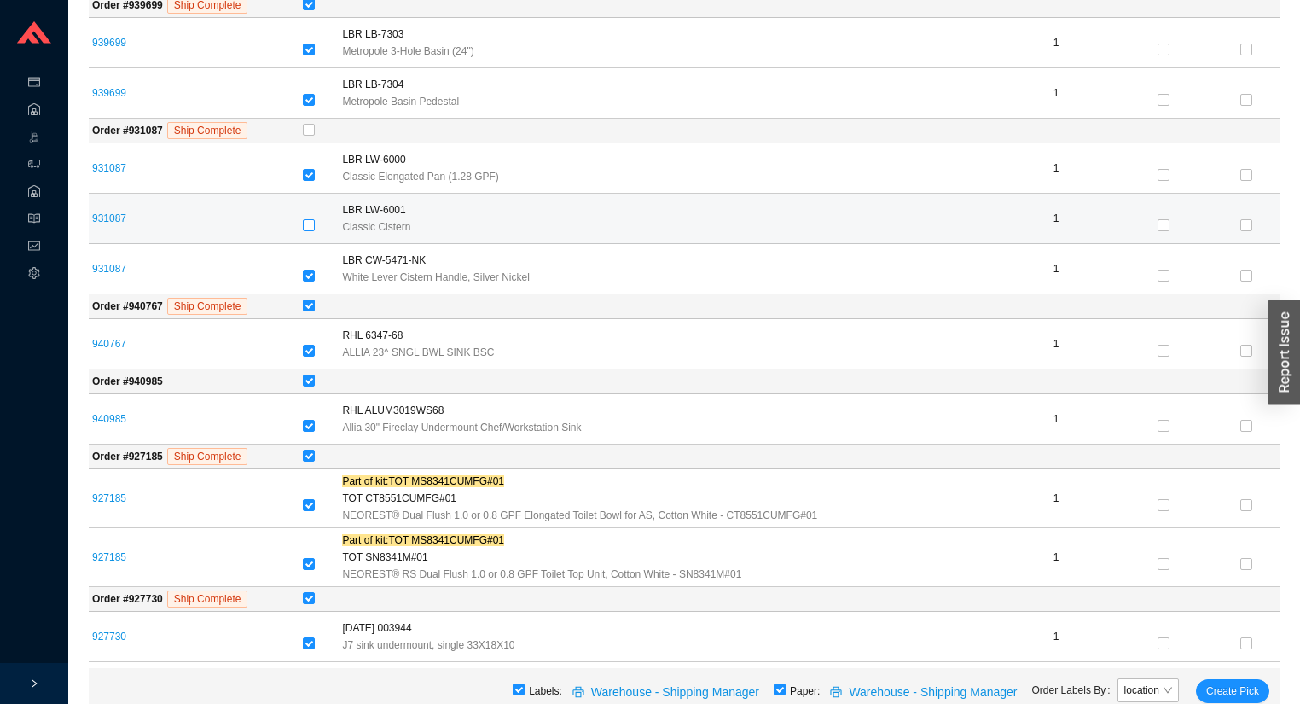
checkbox input "true"
click at [310, 219] on input "checkbox" at bounding box center [309, 225] width 12 height 12
checkbox input "false"
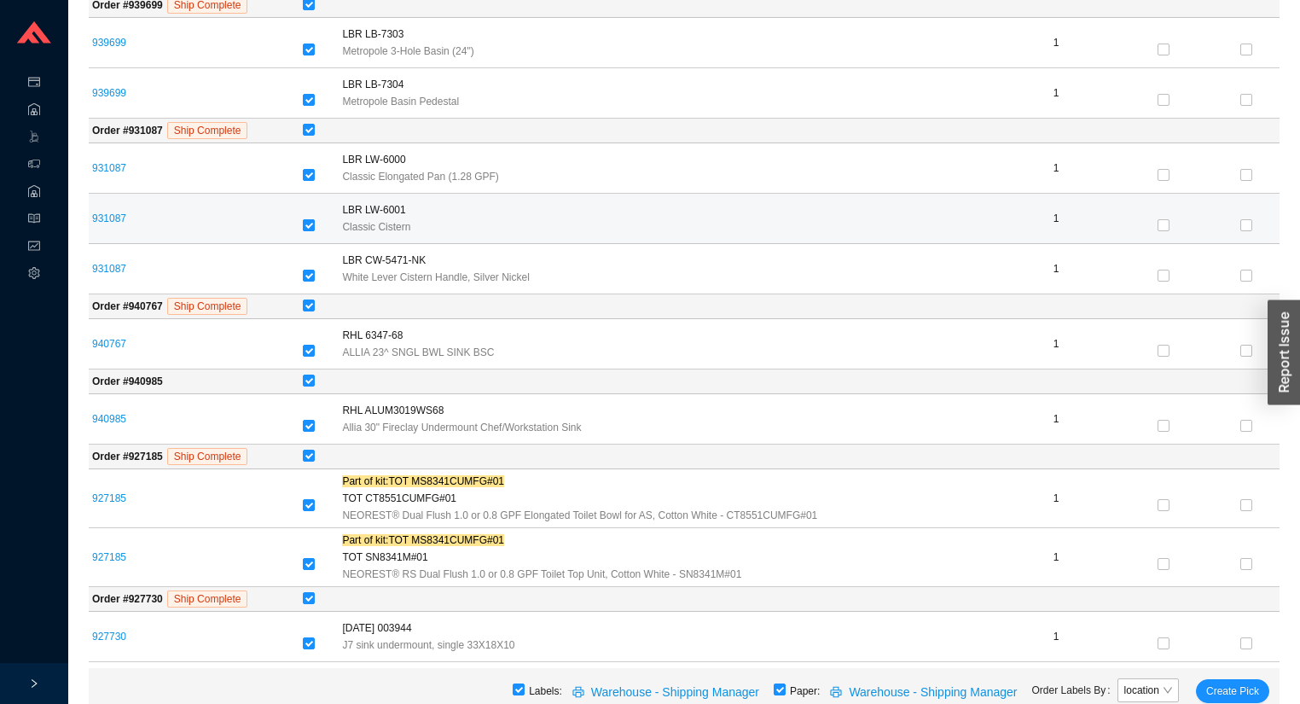
checkbox input "false"
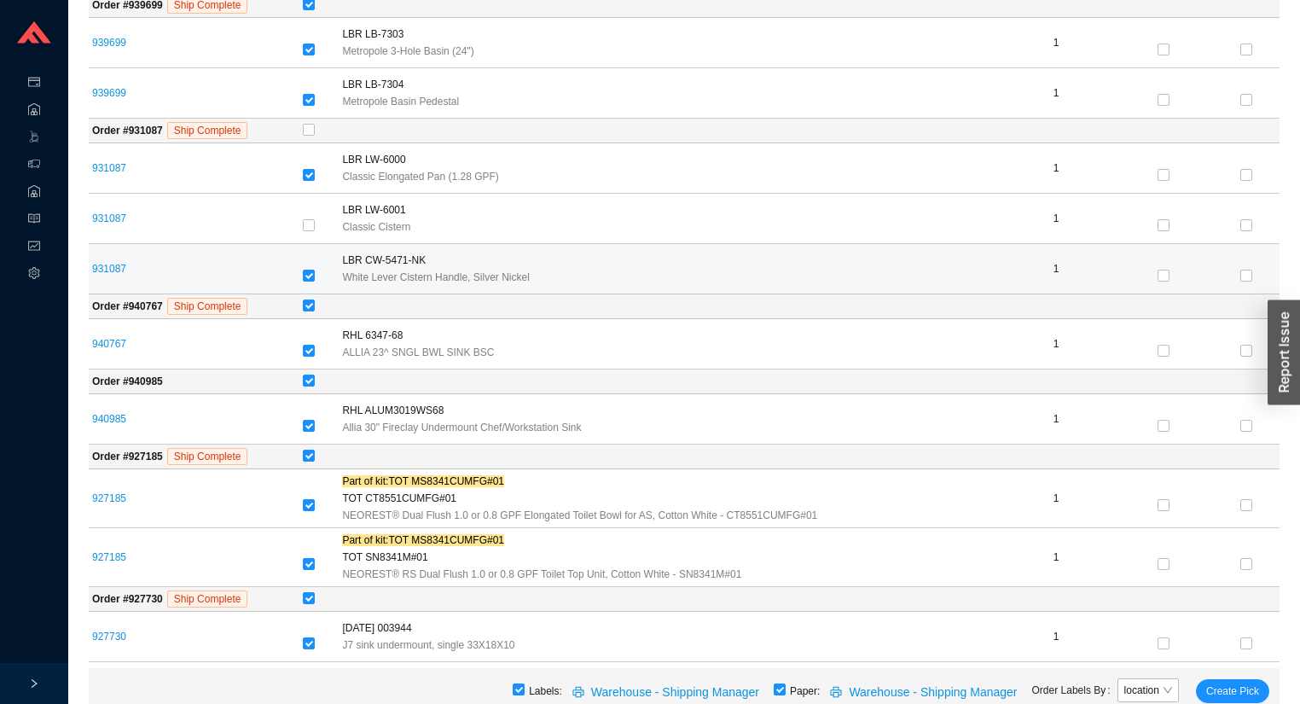
click at [305, 264] on div at bounding box center [319, 276] width 32 height 24
click at [315, 270] on input "checkbox" at bounding box center [309, 276] width 12 height 12
checkbox input "false"
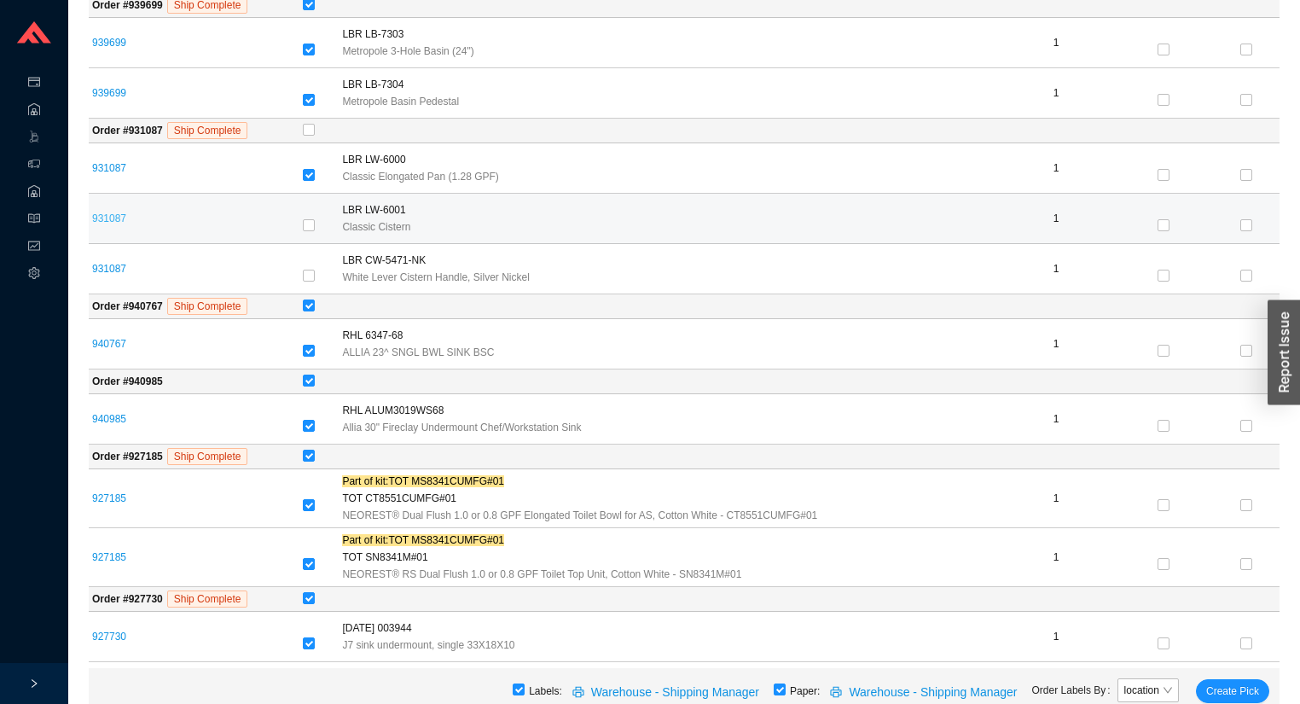
click at [113, 218] on link "931087" at bounding box center [109, 218] width 34 height 12
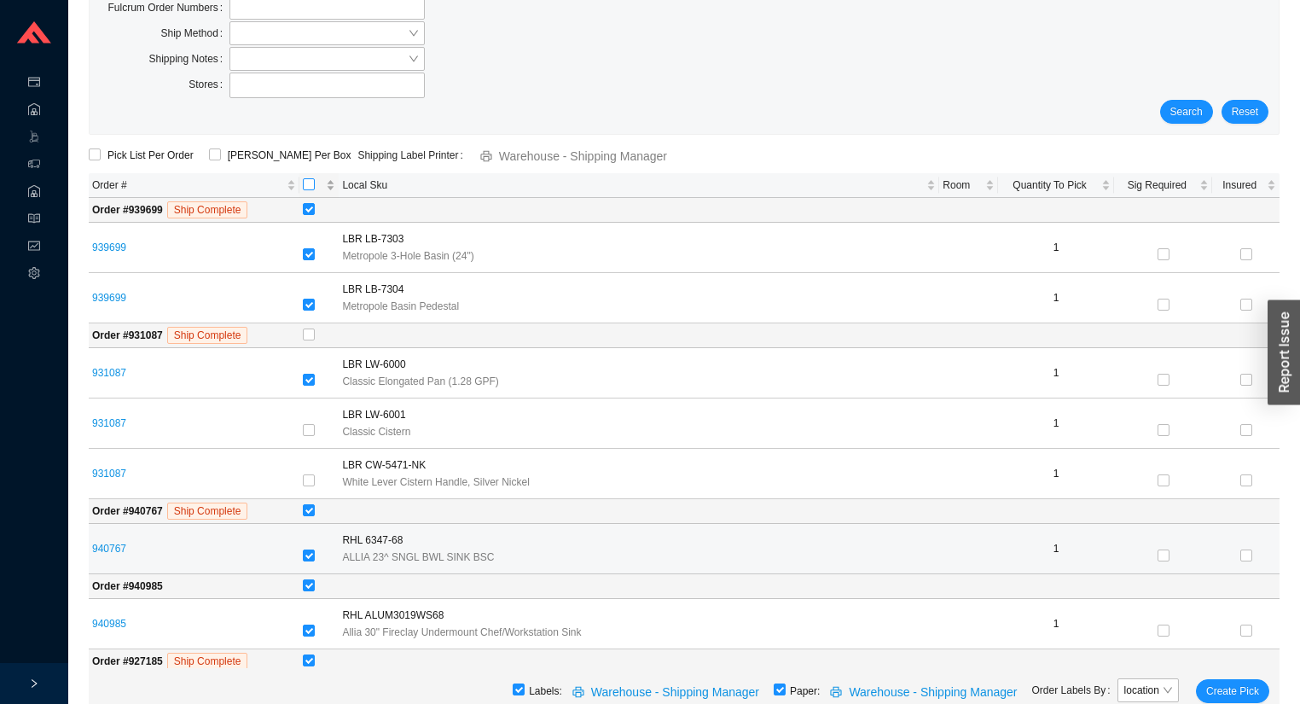
scroll to position [130, 0]
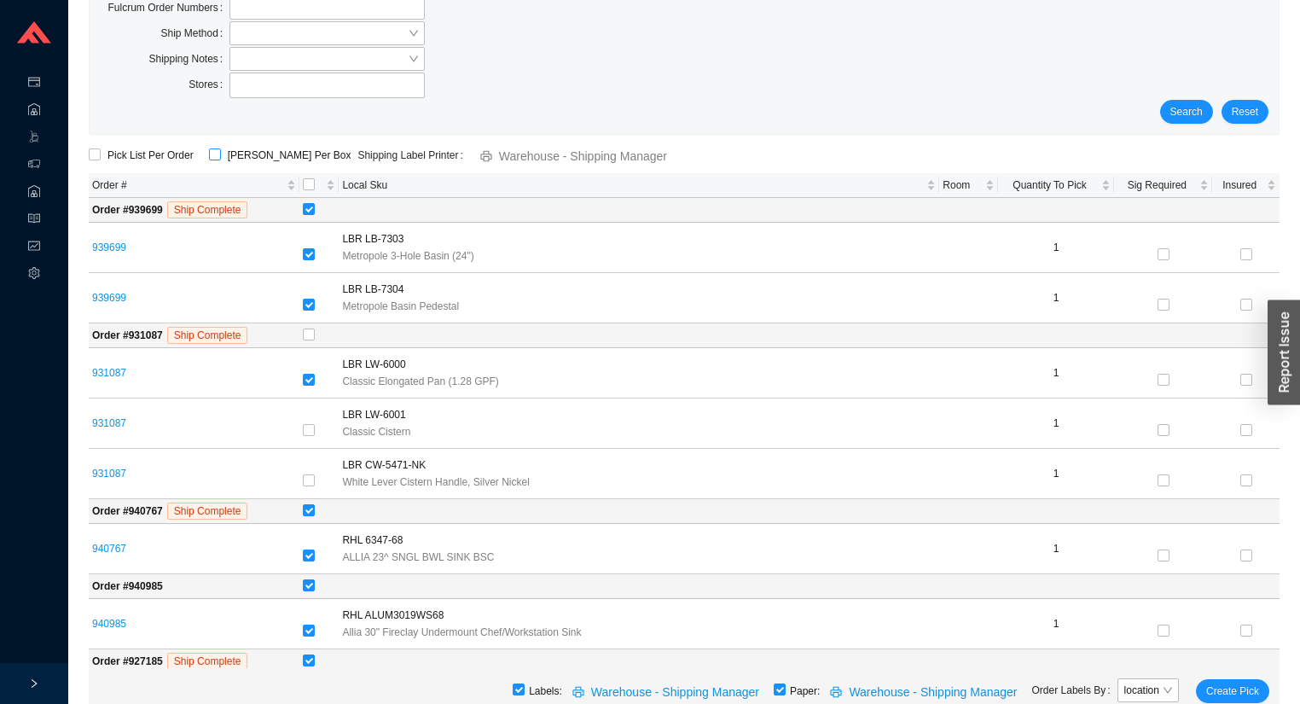
click at [245, 150] on span "ShipKey Per Box" at bounding box center [289, 155] width 137 height 17
click at [221, 150] on input "ShipKey Per Box" at bounding box center [215, 154] width 12 height 12
checkbox input "true"
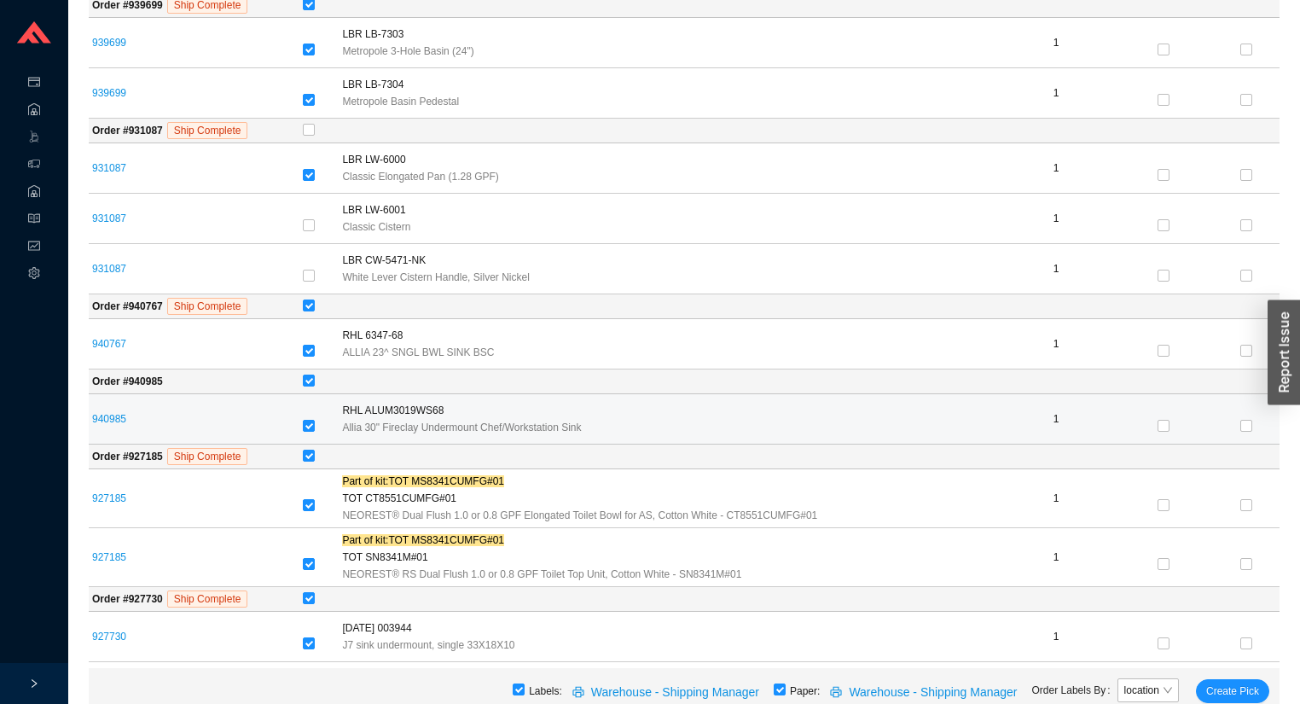
scroll to position [334, 0]
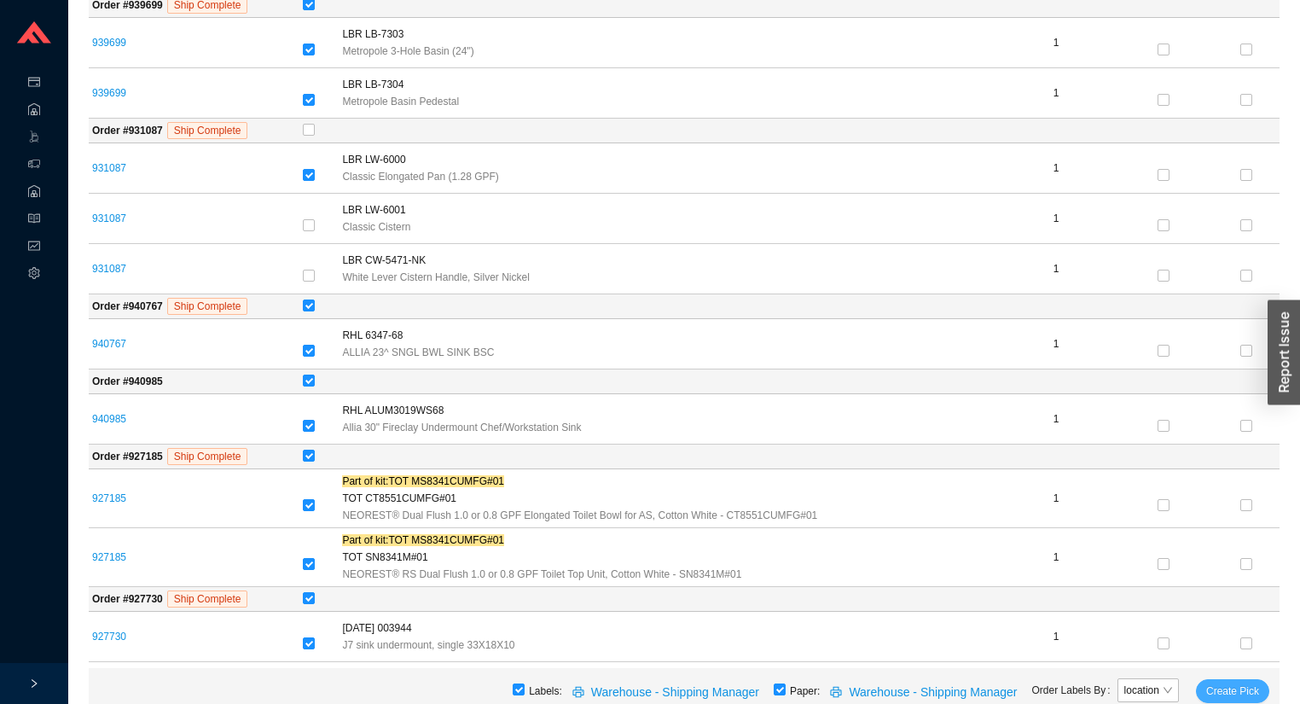
click at [1223, 687] on span "Create Pick" at bounding box center [1232, 690] width 53 height 17
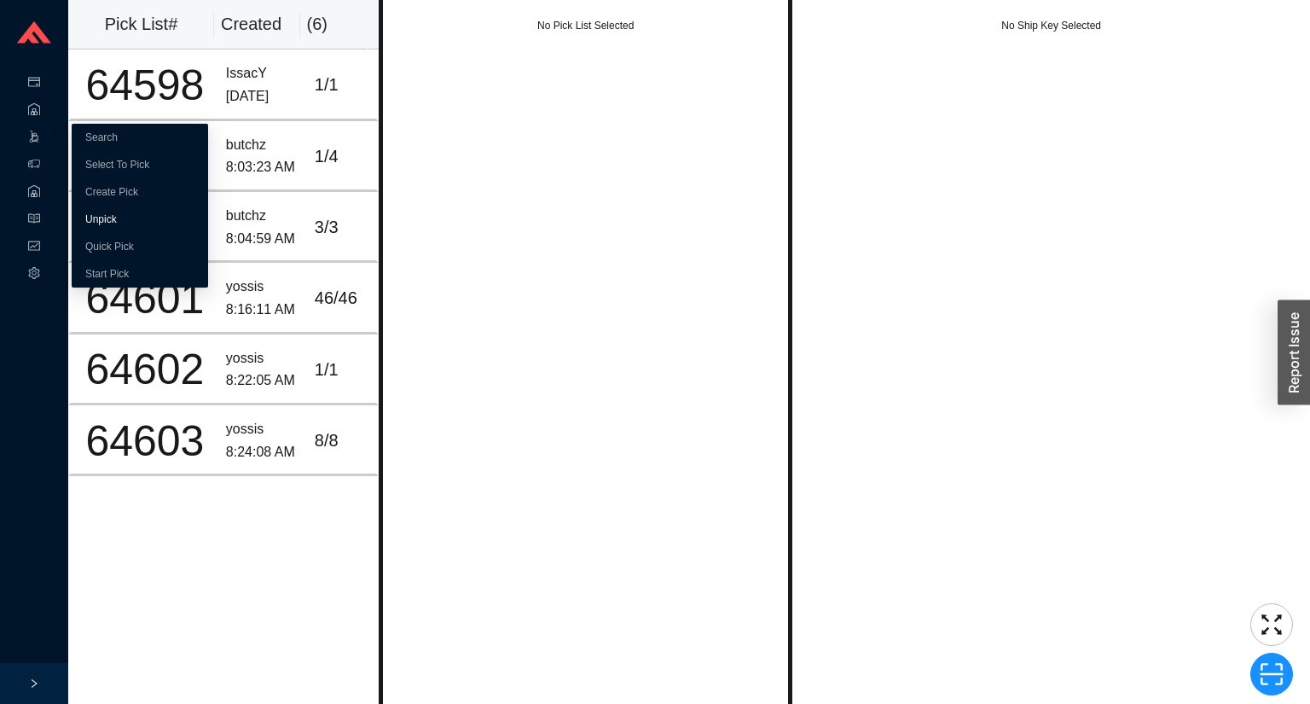
click at [91, 218] on link "Unpick" at bounding box center [101, 219] width 32 height 12
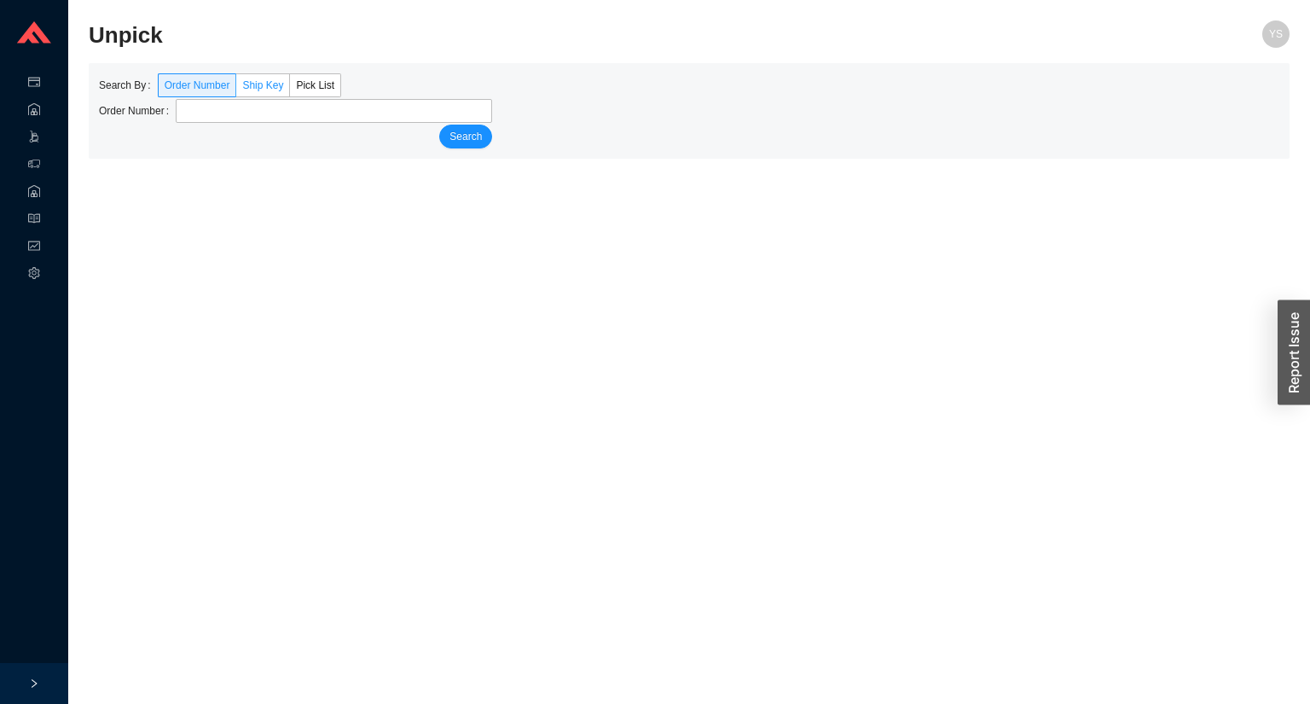
click at [256, 83] on span "Ship Key" at bounding box center [262, 85] width 41 height 12
click at [236, 89] on input "Ship Key" at bounding box center [236, 89] width 0 height 0
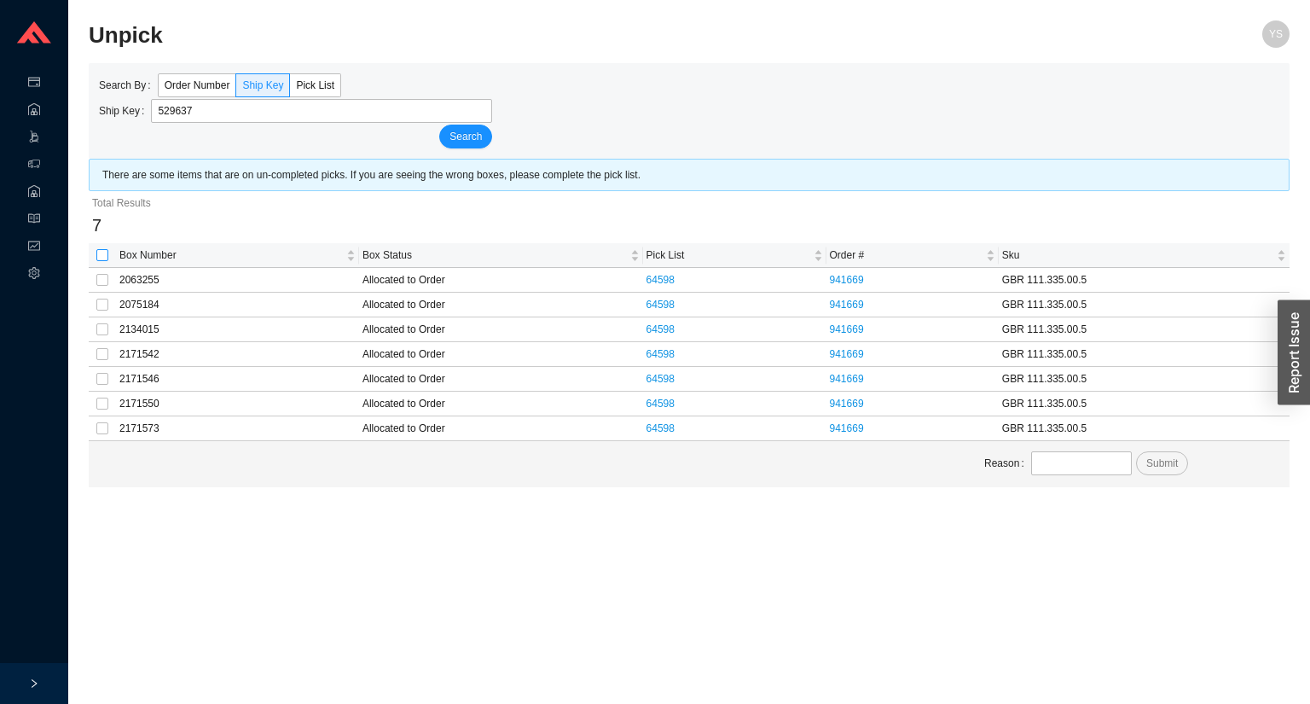
type input "529637"
click at [106, 254] on input "checkbox" at bounding box center [102, 255] width 12 height 12
checkbox input "true"
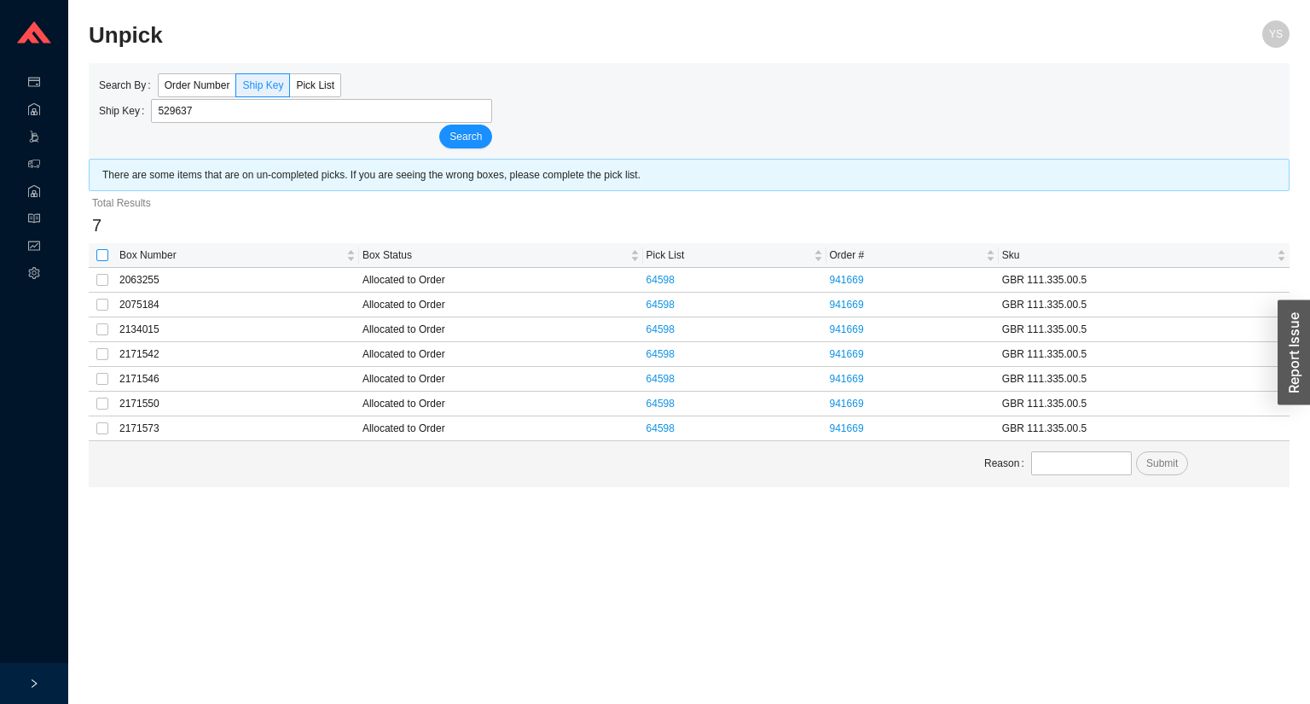
checkbox input "true"
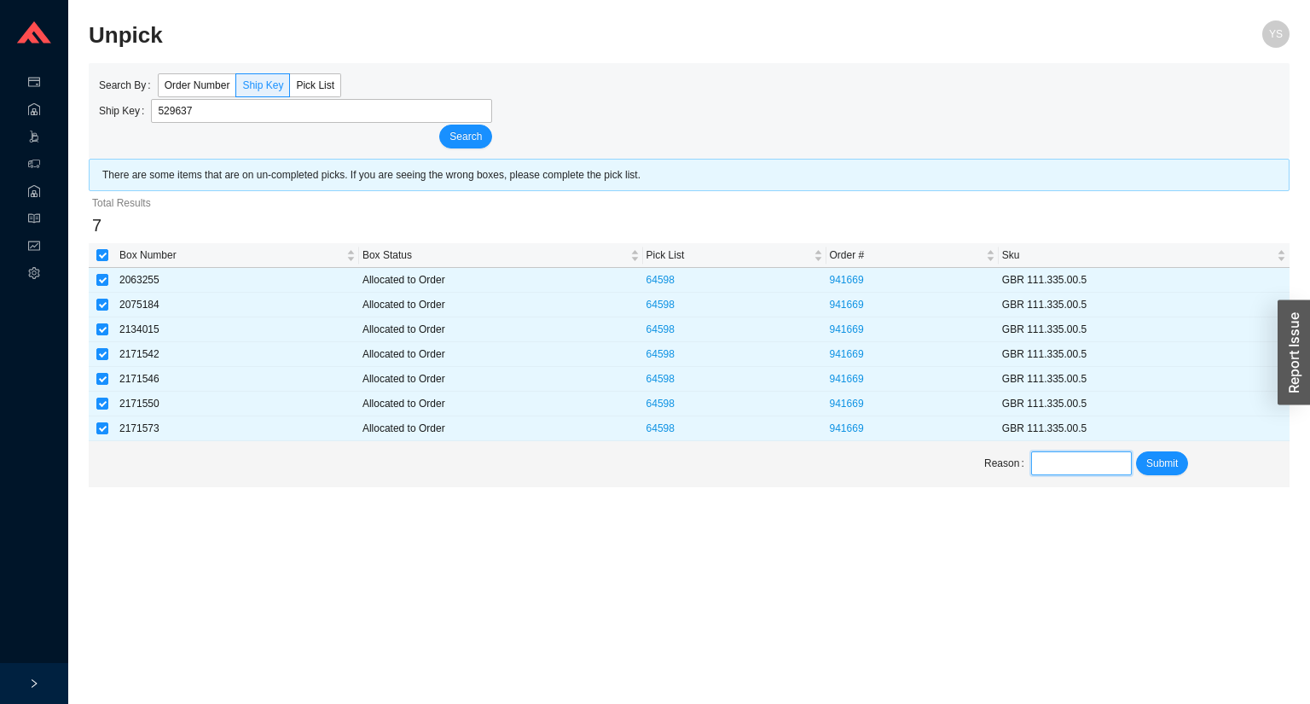
click at [1086, 461] on input "text" at bounding box center [1081, 463] width 101 height 24
type input "not delivered"
click at [1167, 461] on span "Submit" at bounding box center [1162, 463] width 32 height 17
